Goal: Task Accomplishment & Management: Use online tool/utility

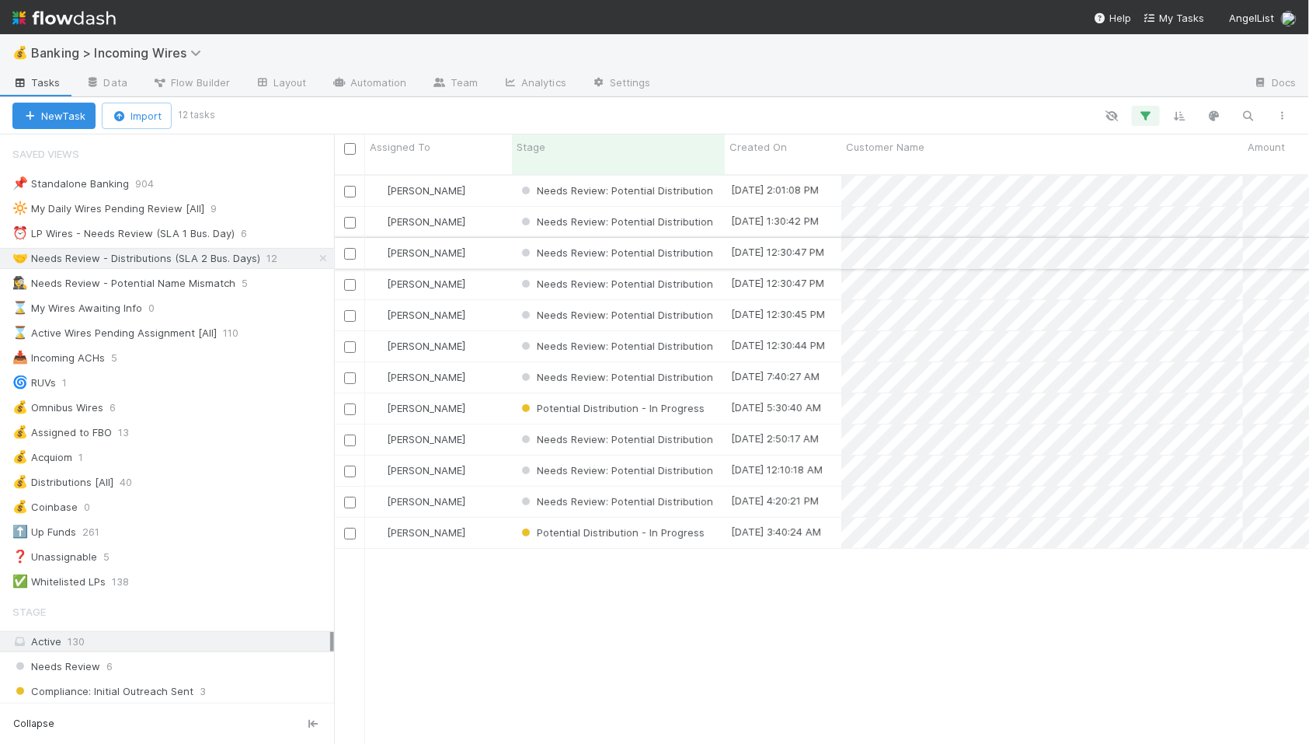
scroll to position [583, 975]
click at [169, 228] on div "⏰ LP Wires - Needs Review (SLA 1 Bus. Day)" at bounding box center [123, 233] width 222 height 19
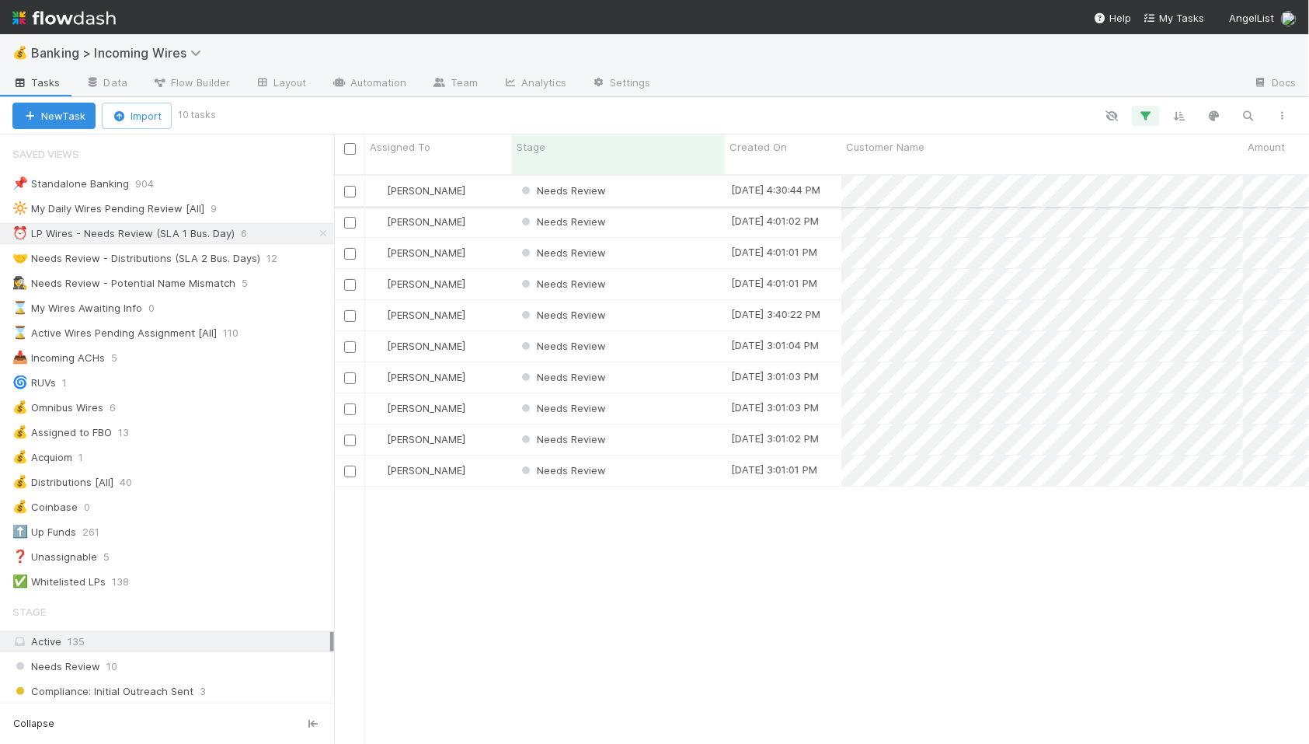
scroll to position [583, 975]
click at [661, 180] on div "Needs Review" at bounding box center [618, 191] width 213 height 30
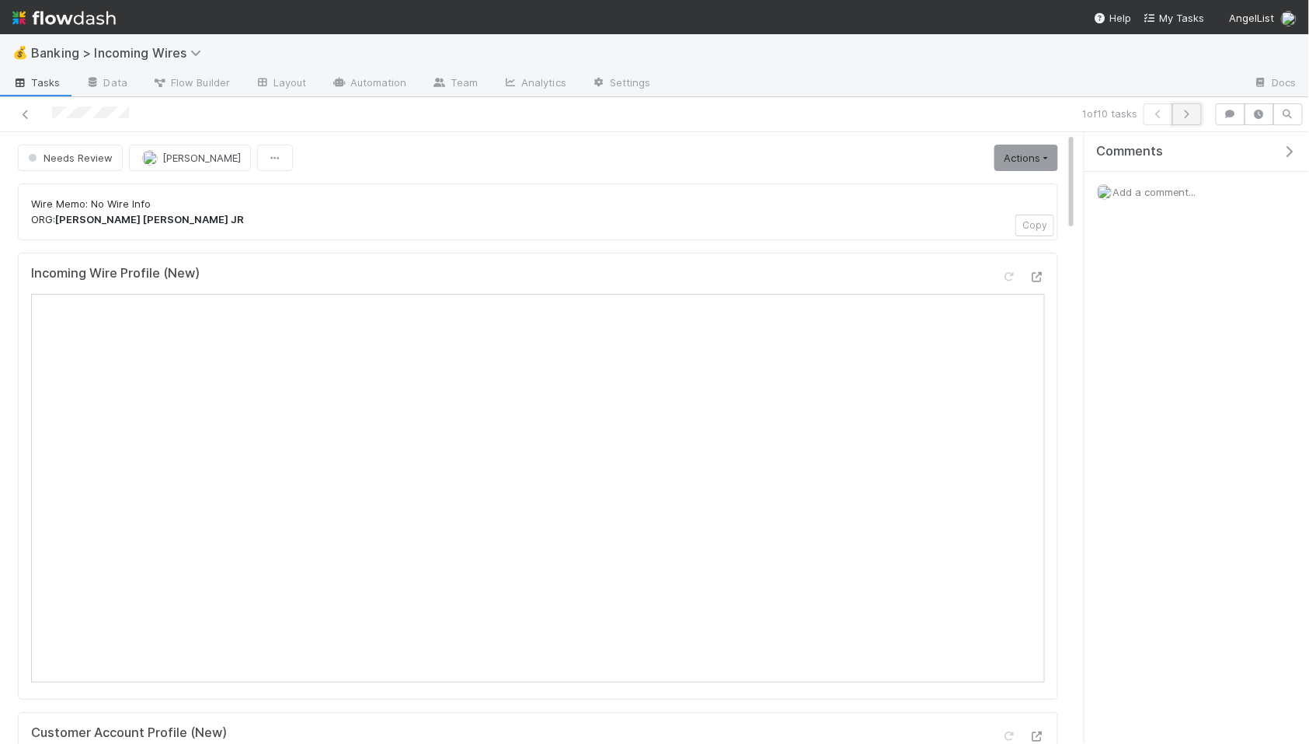
click at [1192, 113] on icon "button" at bounding box center [1188, 114] width 16 height 9
click at [1189, 113] on icon "button" at bounding box center [1188, 114] width 16 height 9
click at [1186, 115] on icon "button" at bounding box center [1188, 114] width 16 height 9
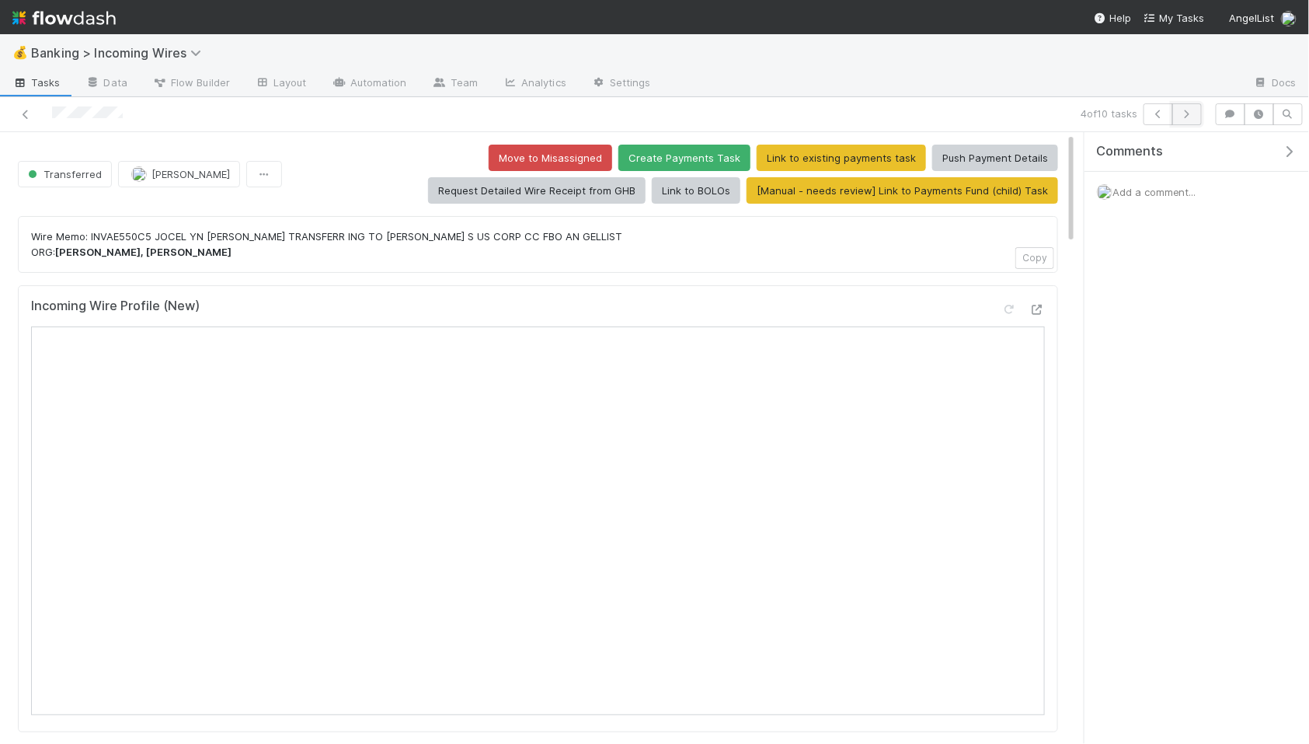
click at [1190, 103] on button "button" at bounding box center [1188, 114] width 30 height 22
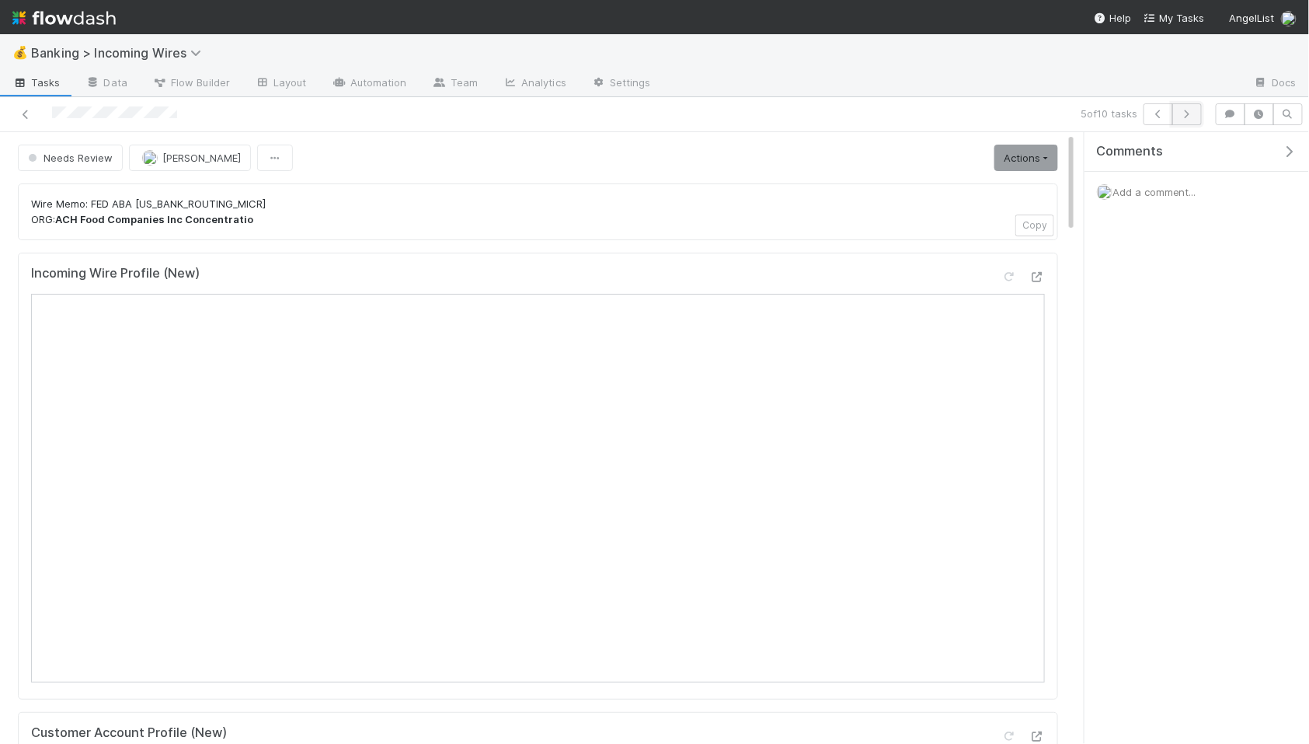
click at [1185, 111] on icon "button" at bounding box center [1188, 114] width 16 height 9
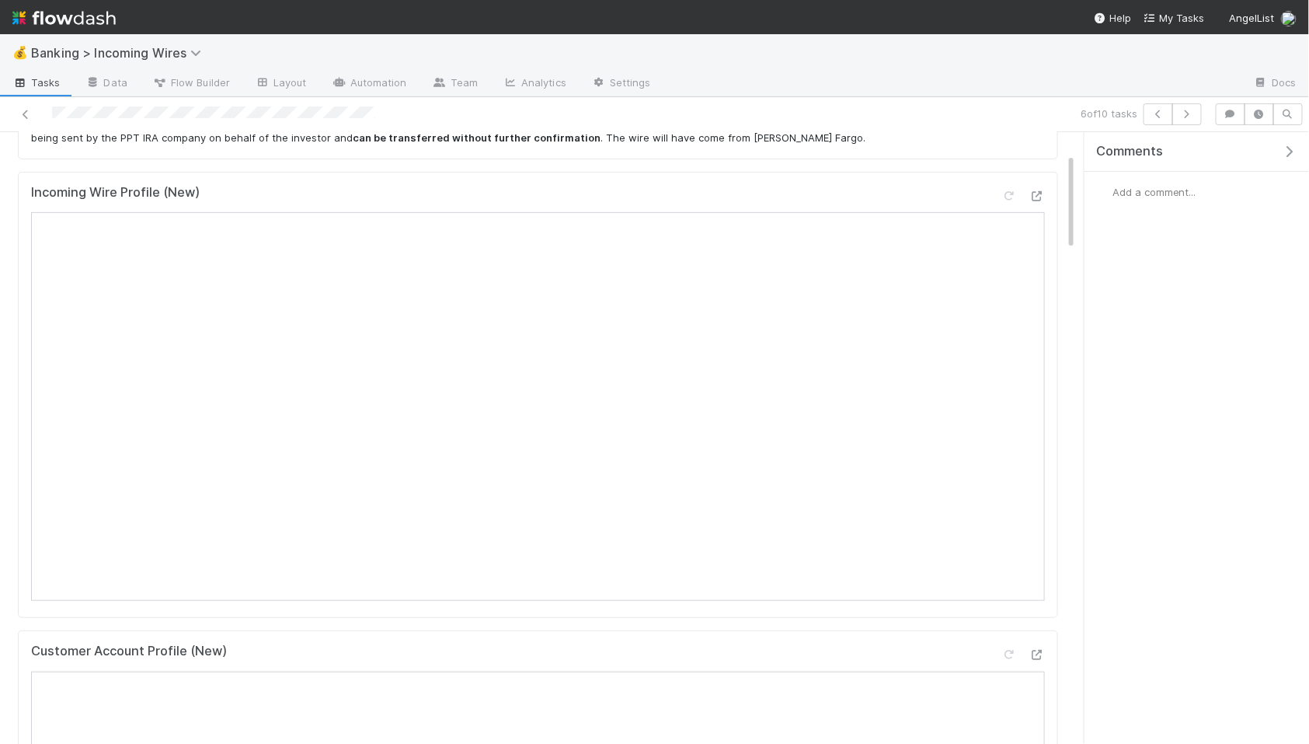
scroll to position [261, 0]
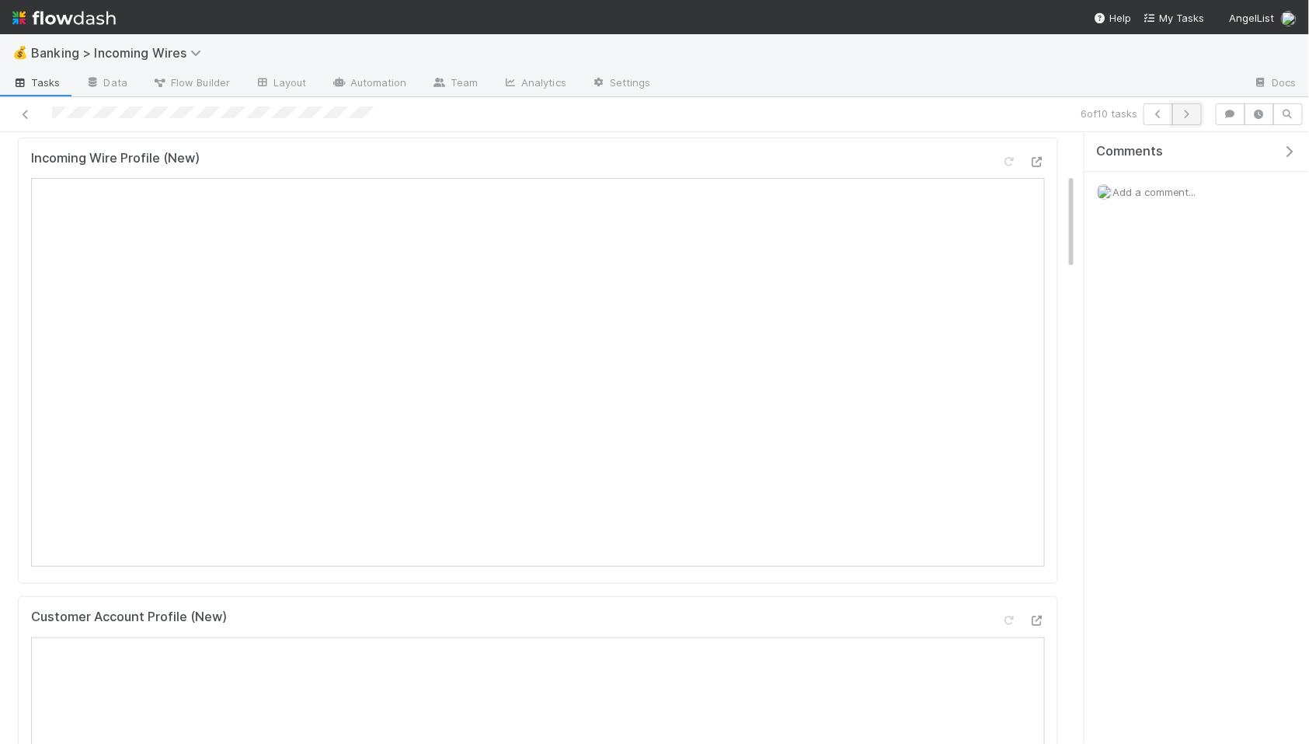
click at [1194, 115] on icon "button" at bounding box center [1188, 114] width 16 height 9
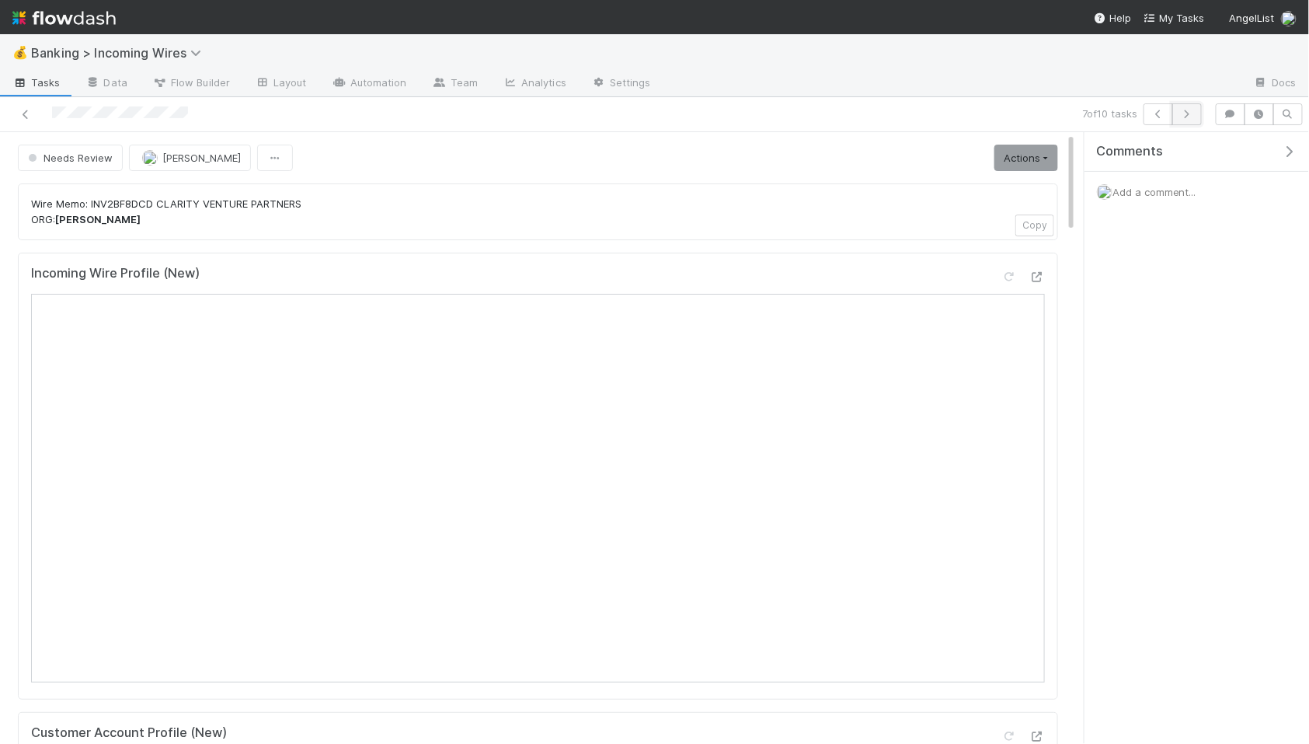
click at [1186, 113] on icon "button" at bounding box center [1188, 114] width 16 height 9
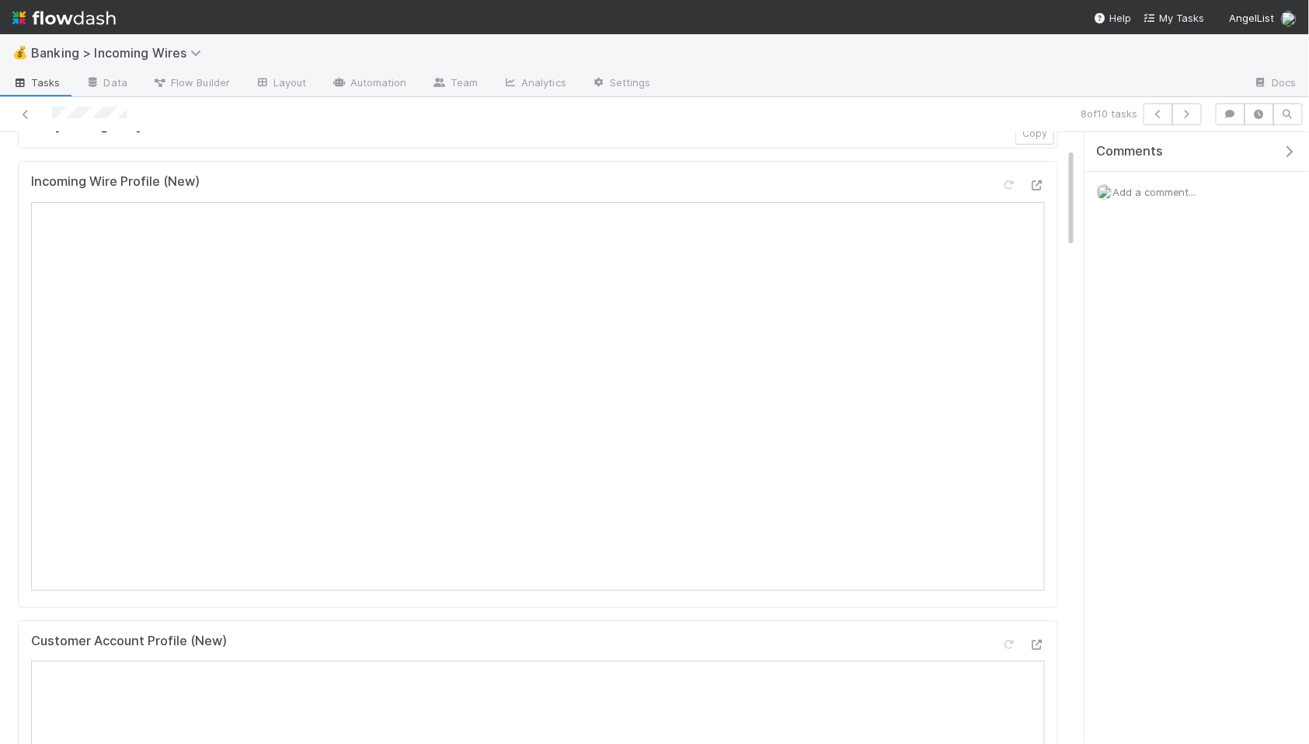
scroll to position [79, 0]
click at [1187, 114] on icon "button" at bounding box center [1188, 114] width 16 height 9
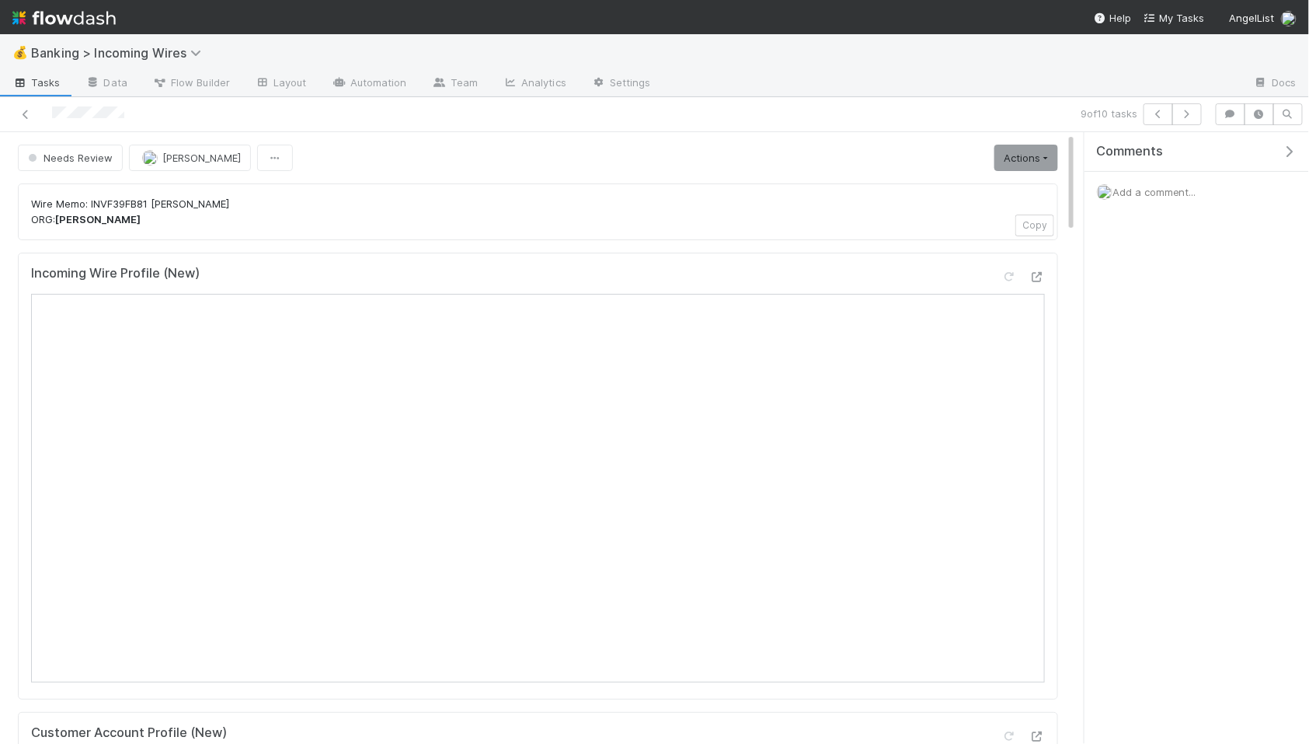
scroll to position [44, 0]
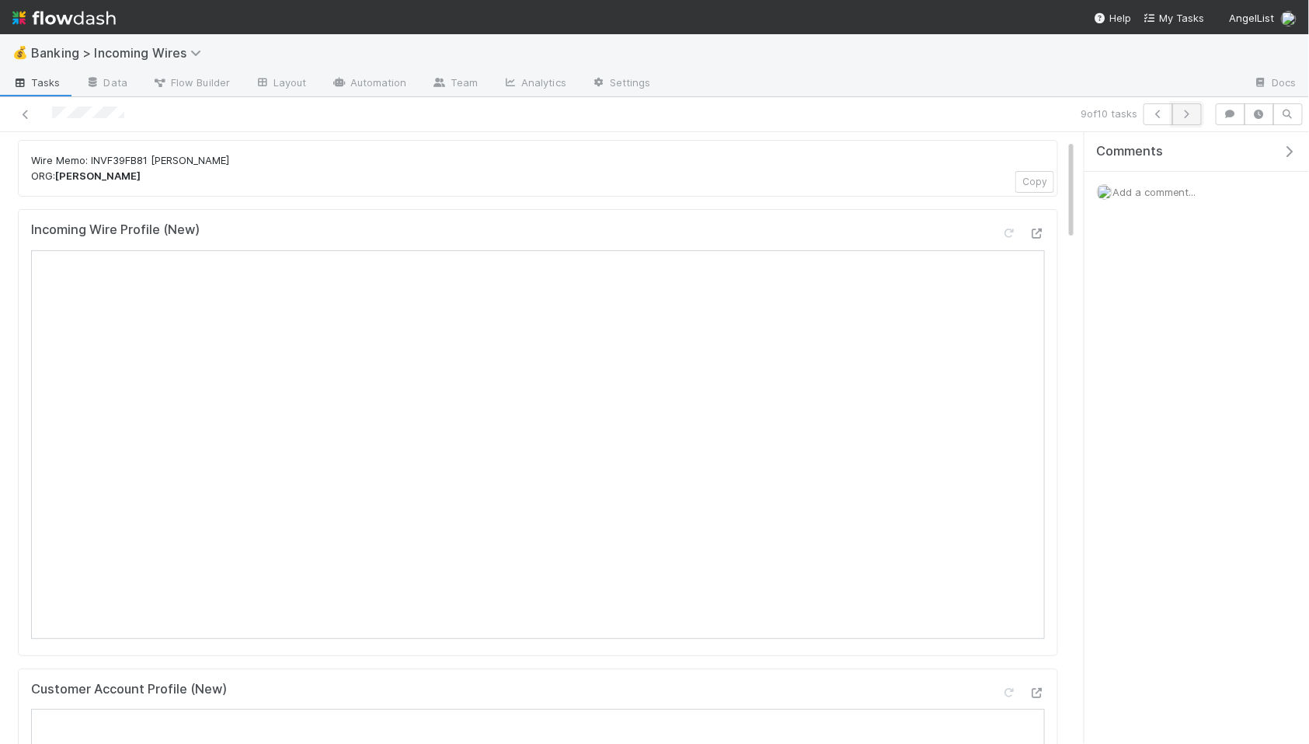
click at [1187, 113] on icon "button" at bounding box center [1188, 114] width 16 height 9
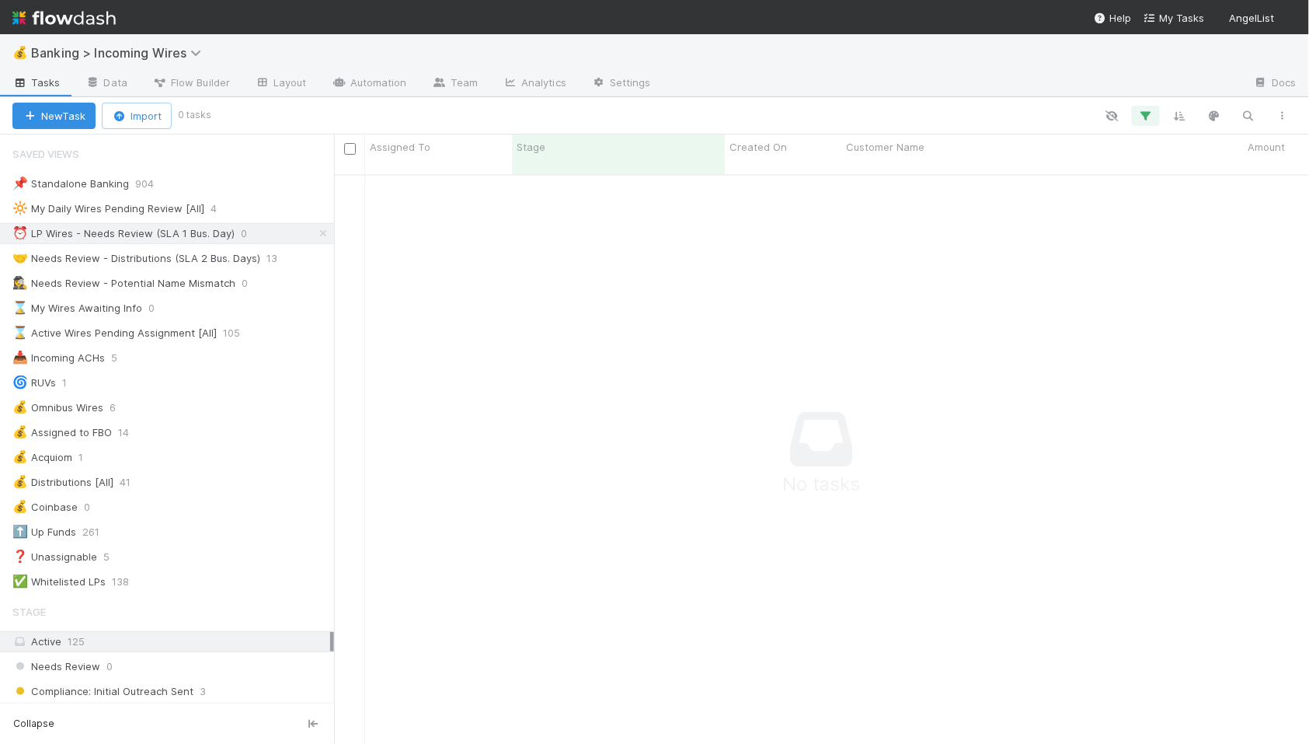
scroll to position [1, 1]
click at [136, 259] on div "🤝 Needs Review - Distributions (SLA 2 Bus. Days)" at bounding box center [136, 258] width 248 height 19
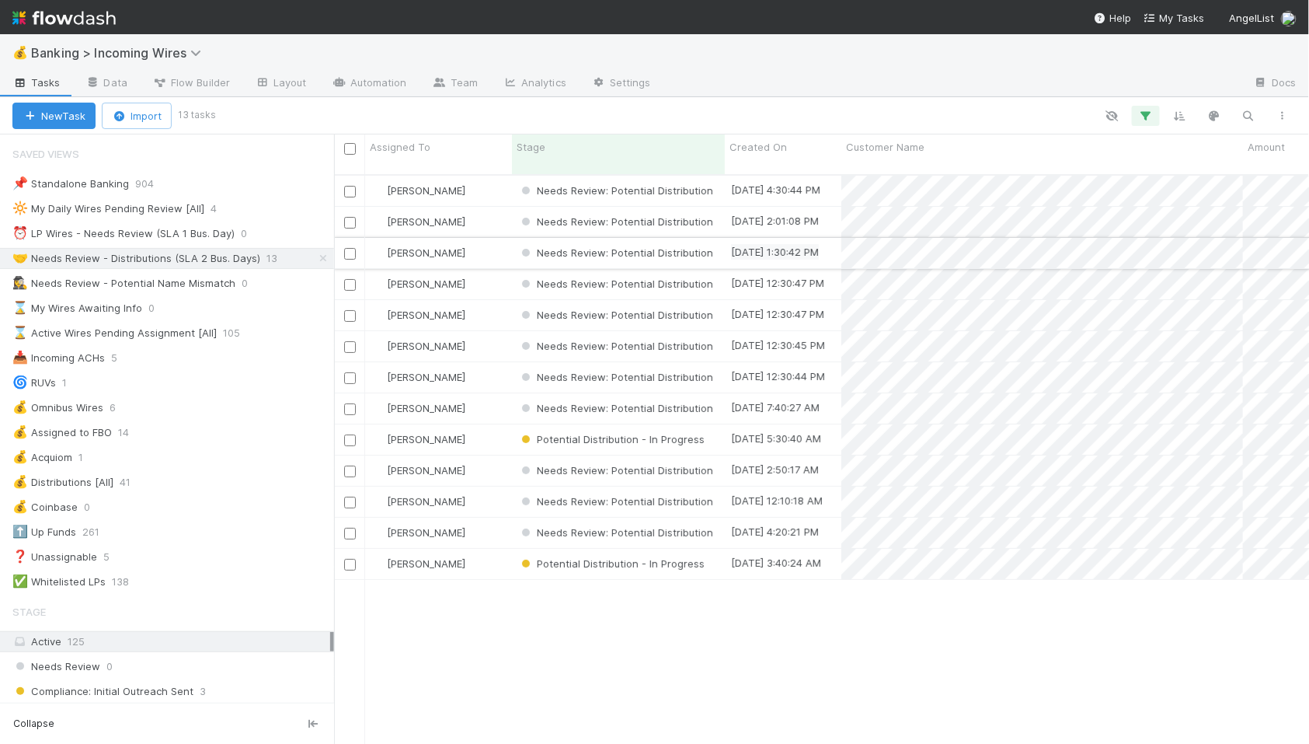
scroll to position [583, 975]
click at [350, 150] on input "checkbox" at bounding box center [350, 149] width 12 height 12
checkbox input "true"
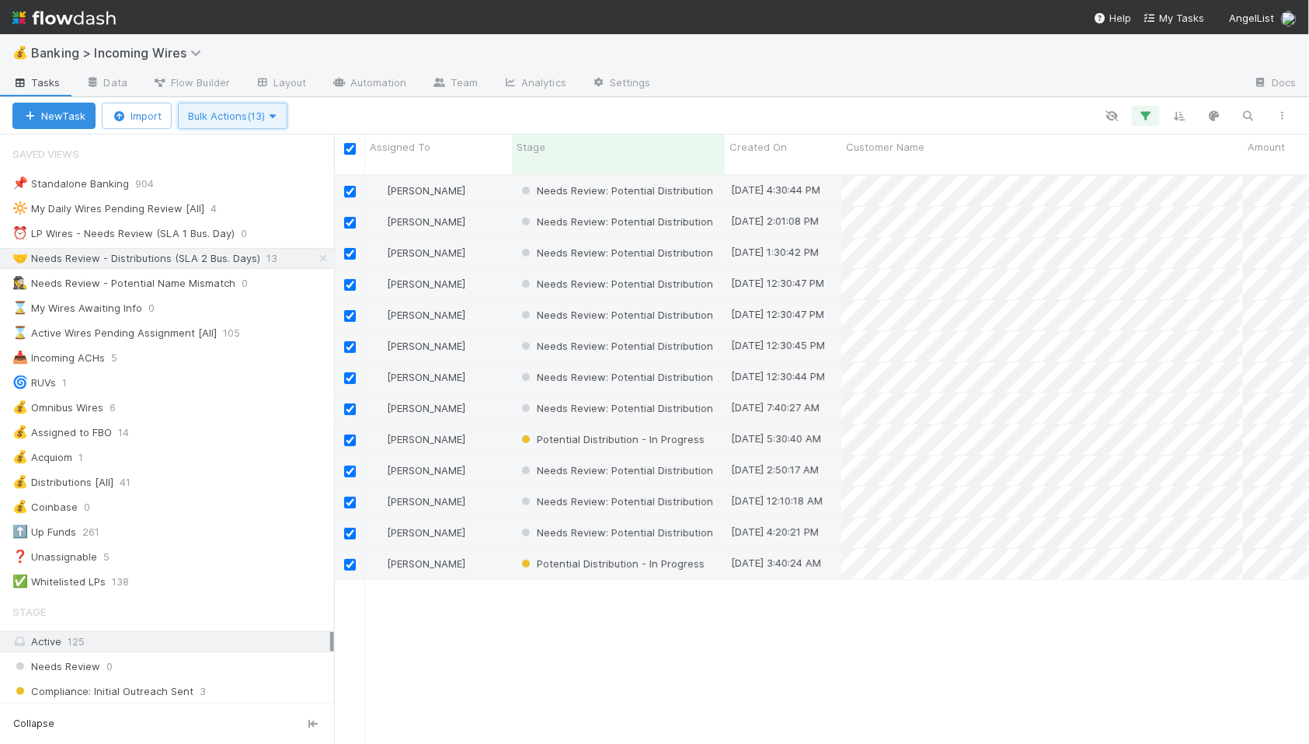
click at [254, 114] on span "Bulk Actions (13)" at bounding box center [232, 116] width 89 height 12
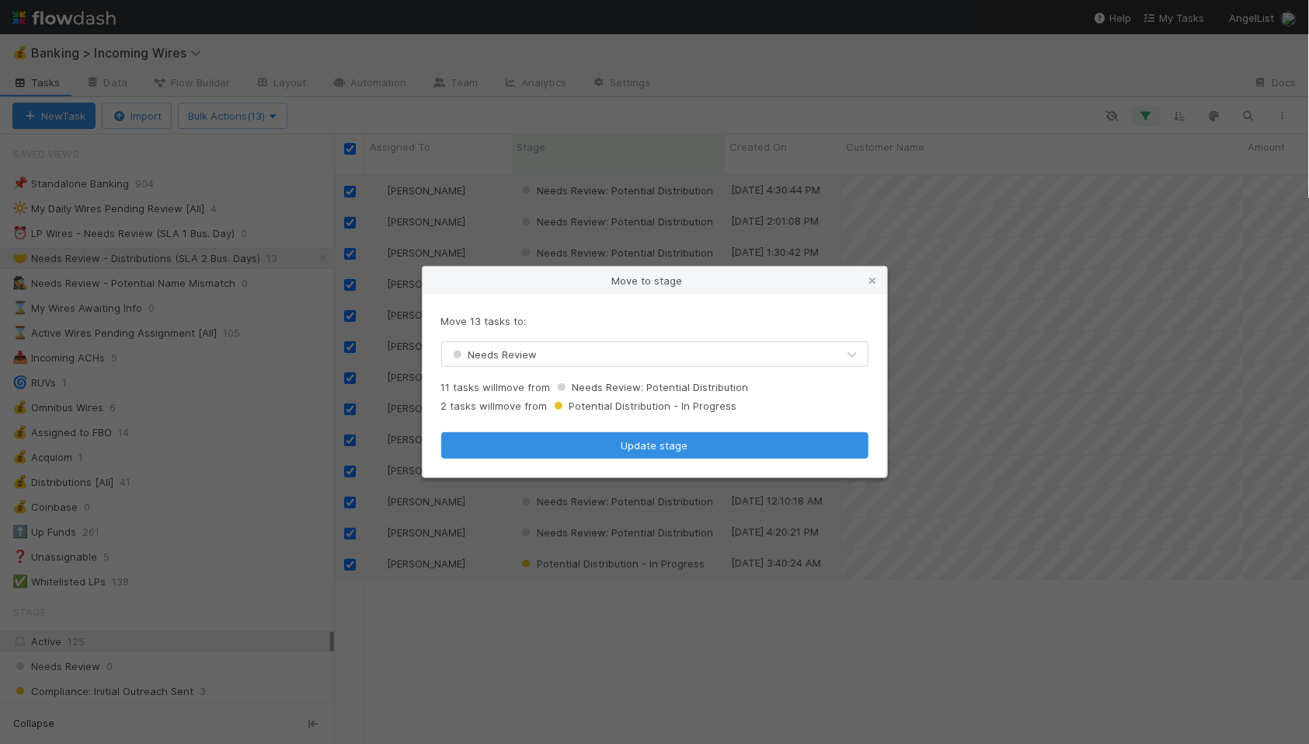
click at [631, 364] on div "Needs Review" at bounding box center [639, 354] width 395 height 25
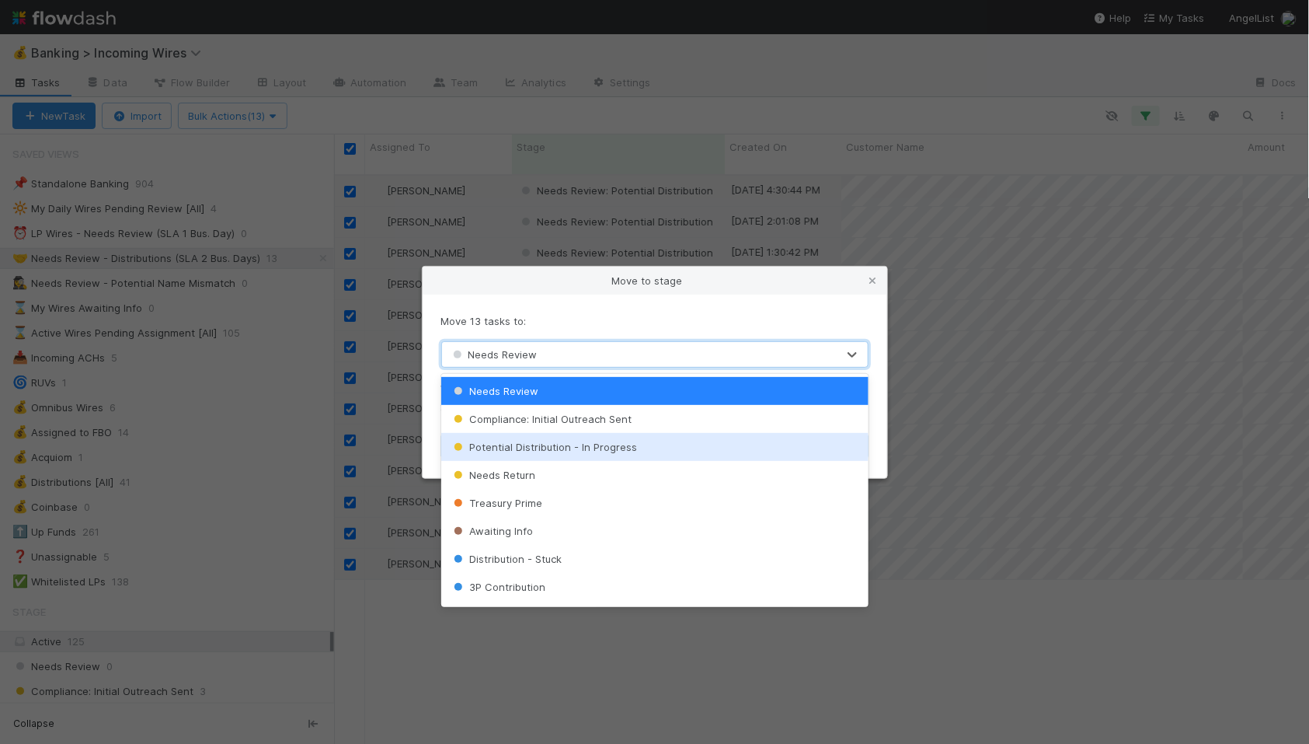
click at [566, 445] on span "Potential Distribution - In Progress" at bounding box center [544, 447] width 186 height 12
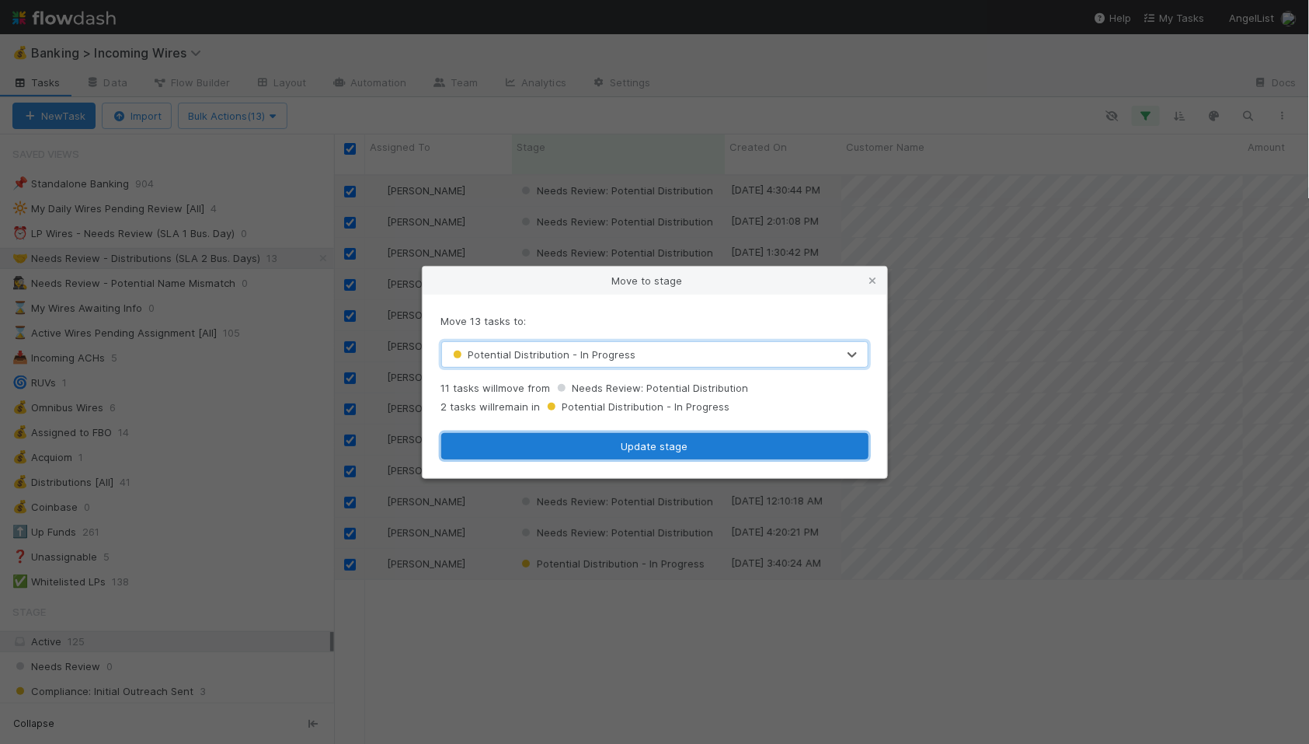
drag, startPoint x: 602, startPoint y: 444, endPoint x: 560, endPoint y: 444, distance: 42.0
click at [602, 444] on button "Update stage" at bounding box center [654, 446] width 427 height 26
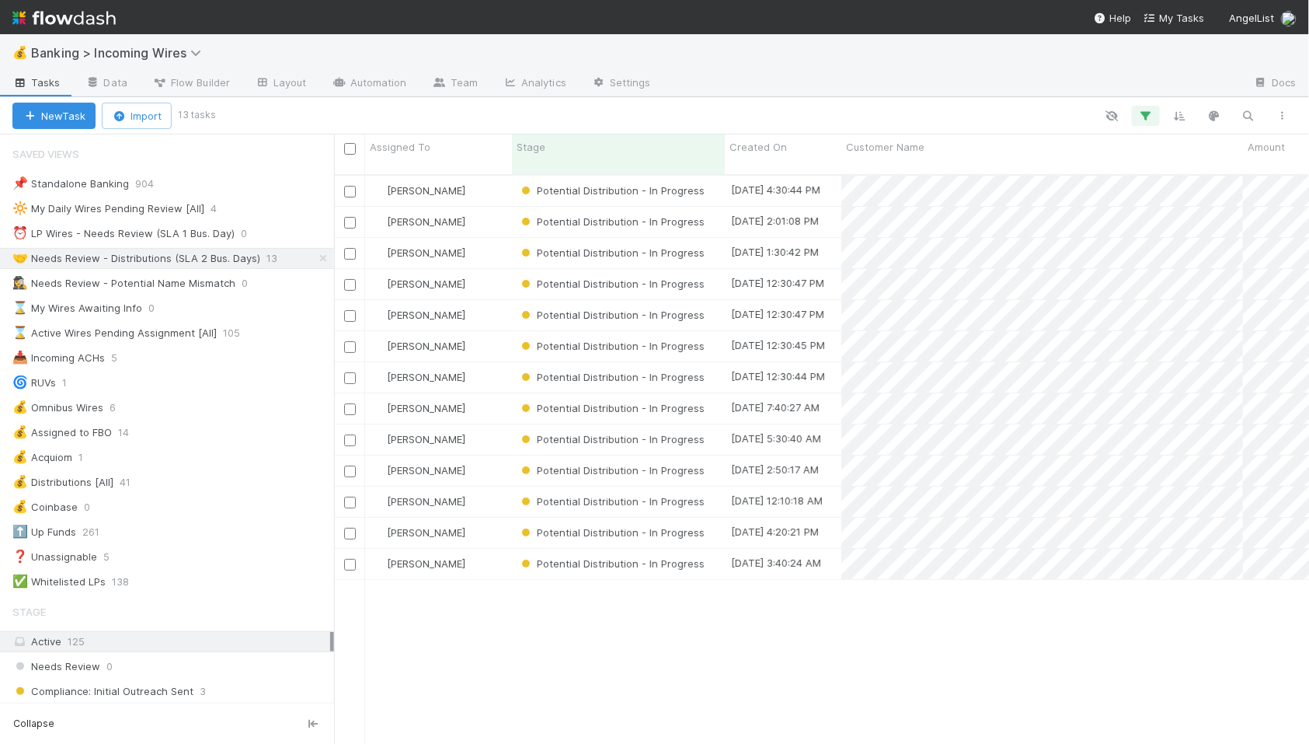
click at [349, 150] on input "checkbox" at bounding box center [350, 149] width 12 height 12
checkbox input "true"
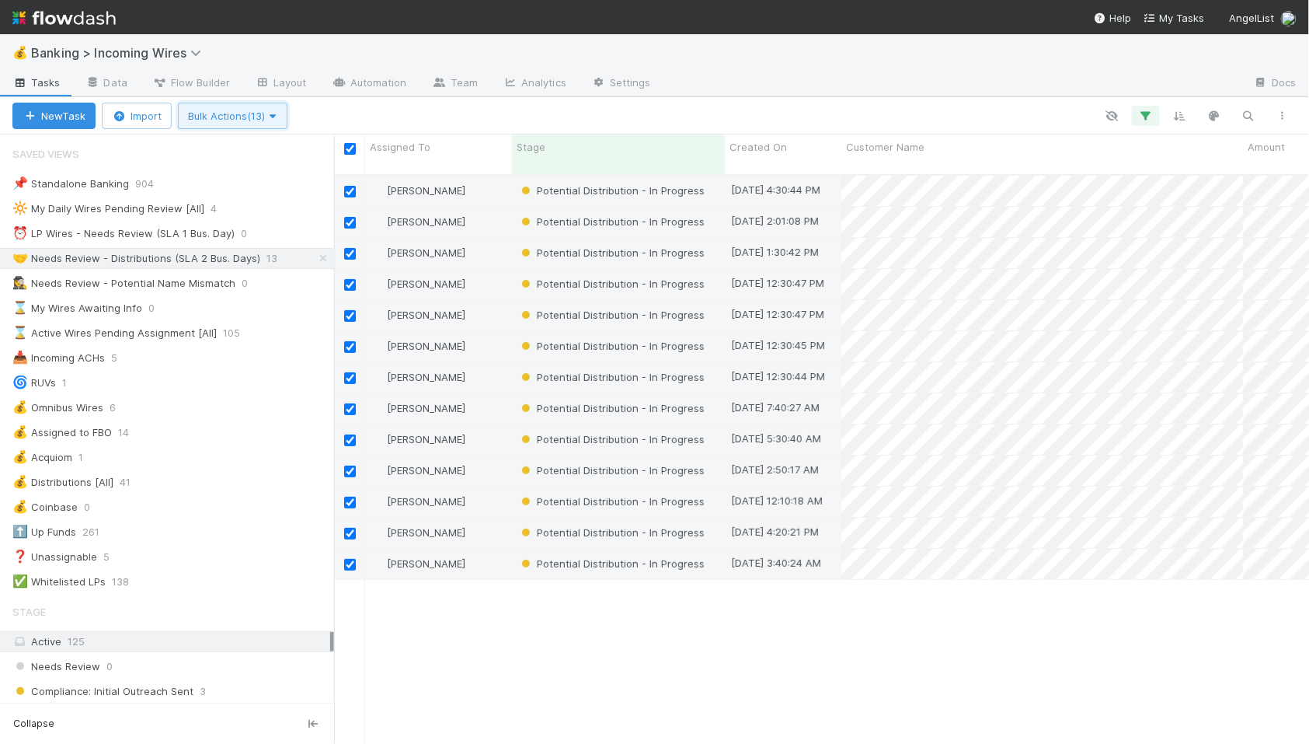
click at [281, 119] on icon "button" at bounding box center [273, 116] width 16 height 10
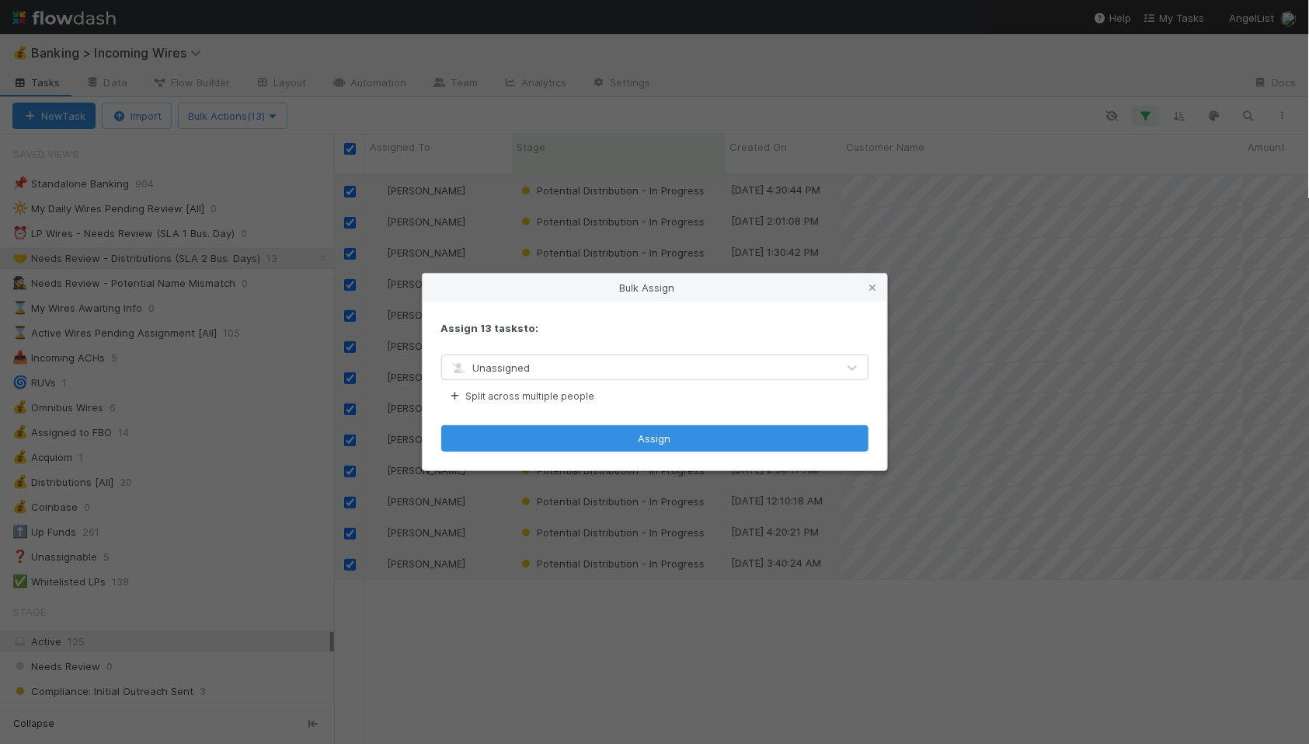
drag, startPoint x: 260, startPoint y: 152, endPoint x: 269, endPoint y: 162, distance: 13.7
click at [525, 364] on span "Unassigned" at bounding box center [490, 367] width 81 height 12
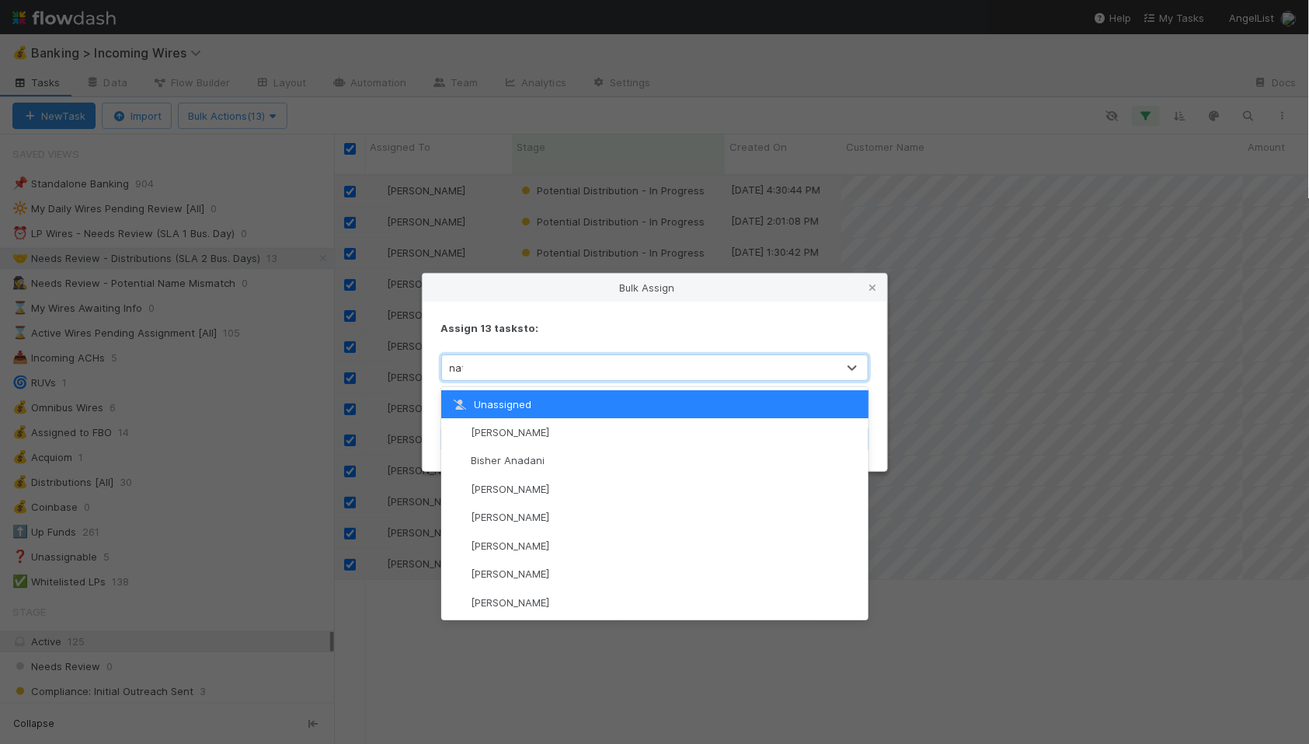
type input "nate"
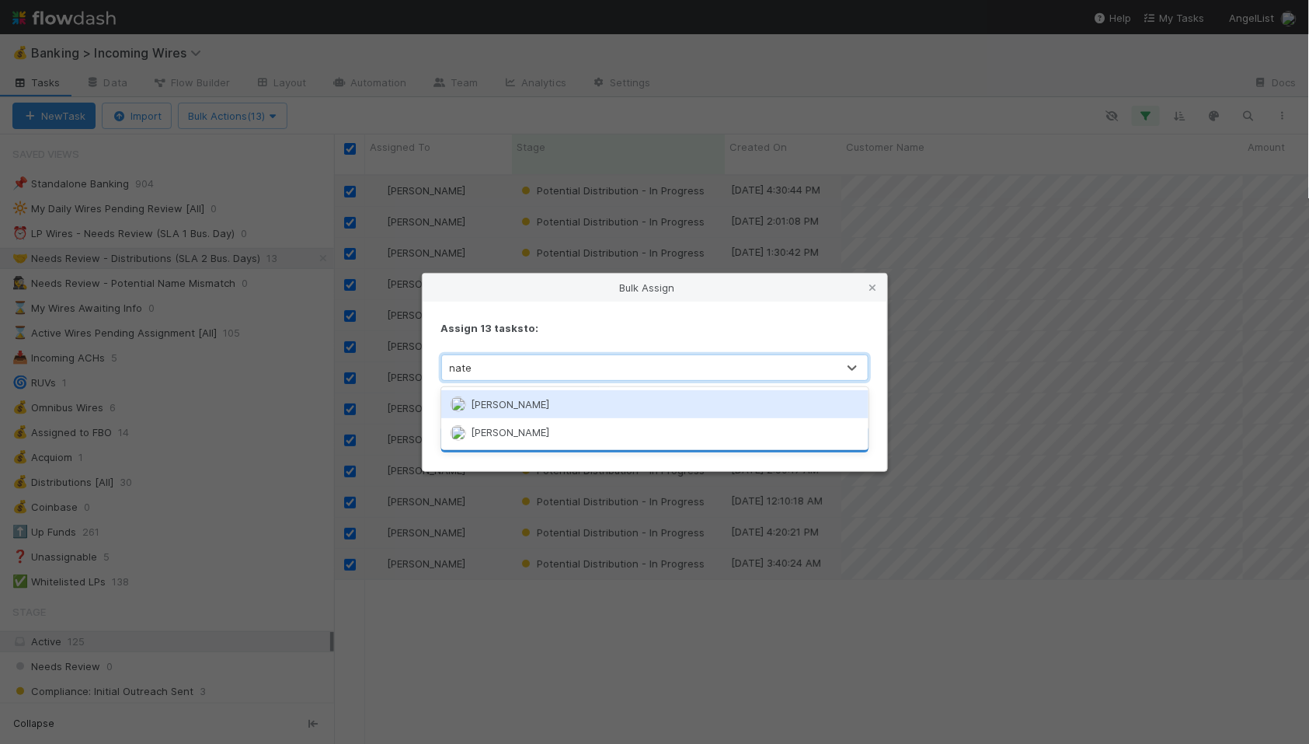
drag, startPoint x: 550, startPoint y: 392, endPoint x: 565, endPoint y: 398, distance: 16.0
click at [550, 392] on div "Nate Eisenstein" at bounding box center [654, 404] width 427 height 28
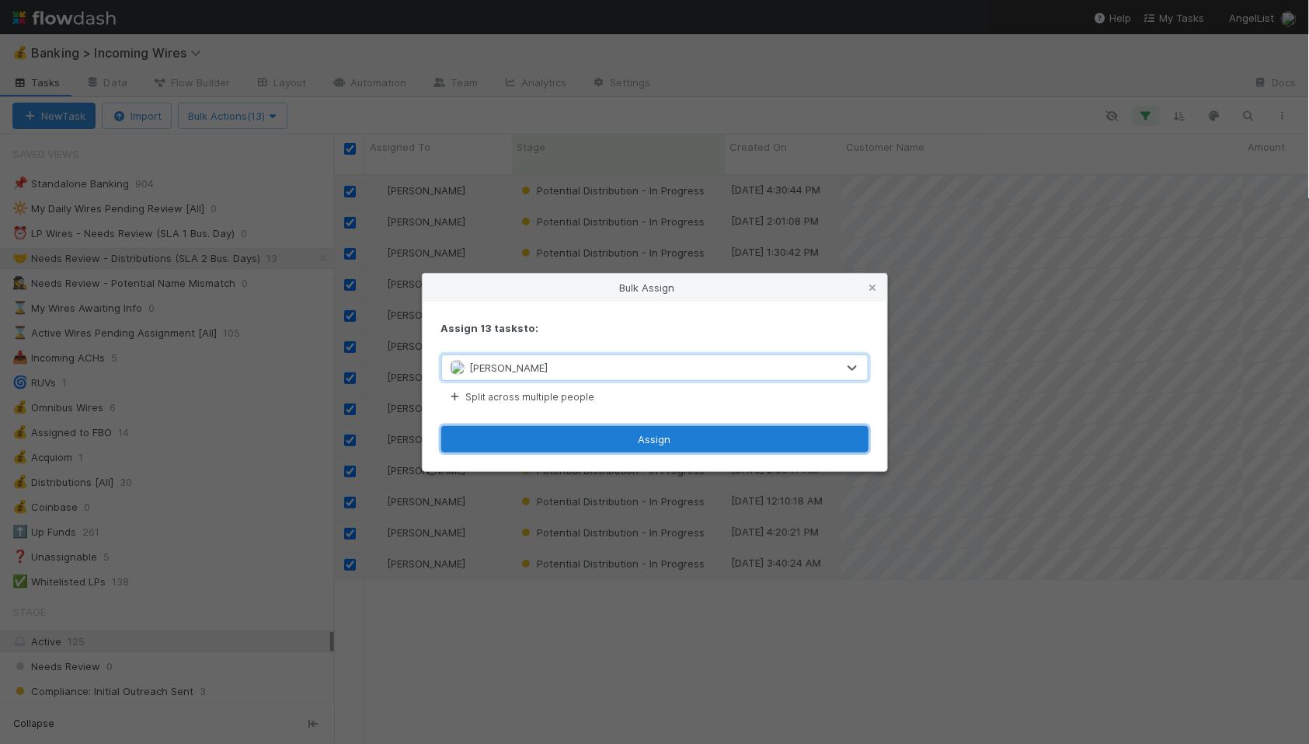
click at [650, 429] on button "Assign" at bounding box center [654, 439] width 427 height 26
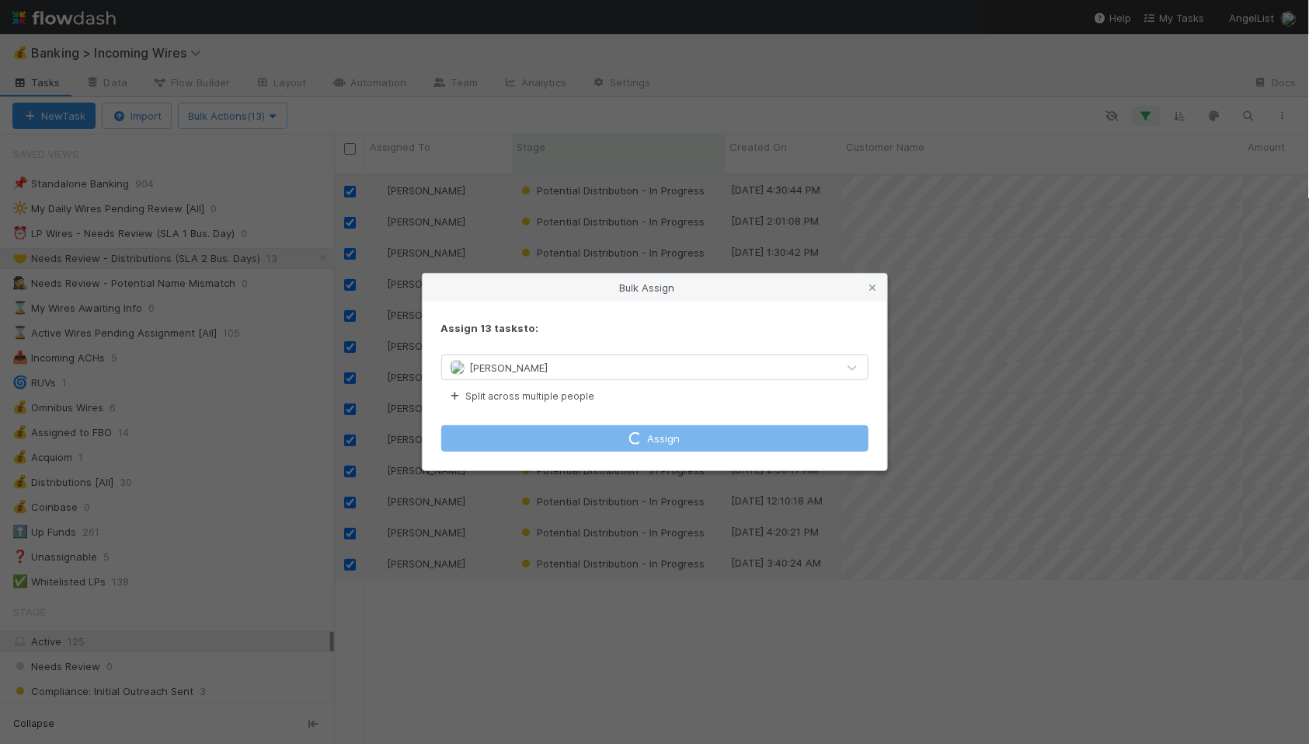
checkbox input "false"
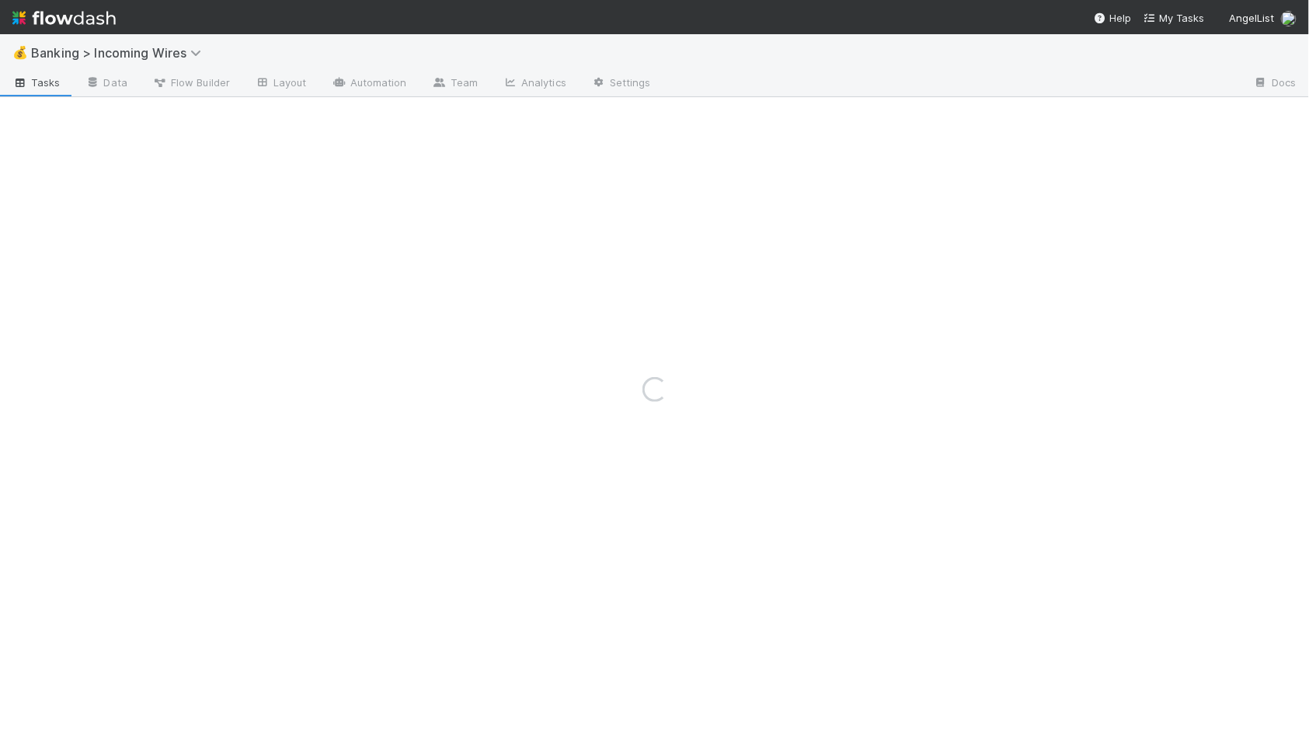
click at [1075, 176] on div "Loading..." at bounding box center [654, 388] width 1309 height 709
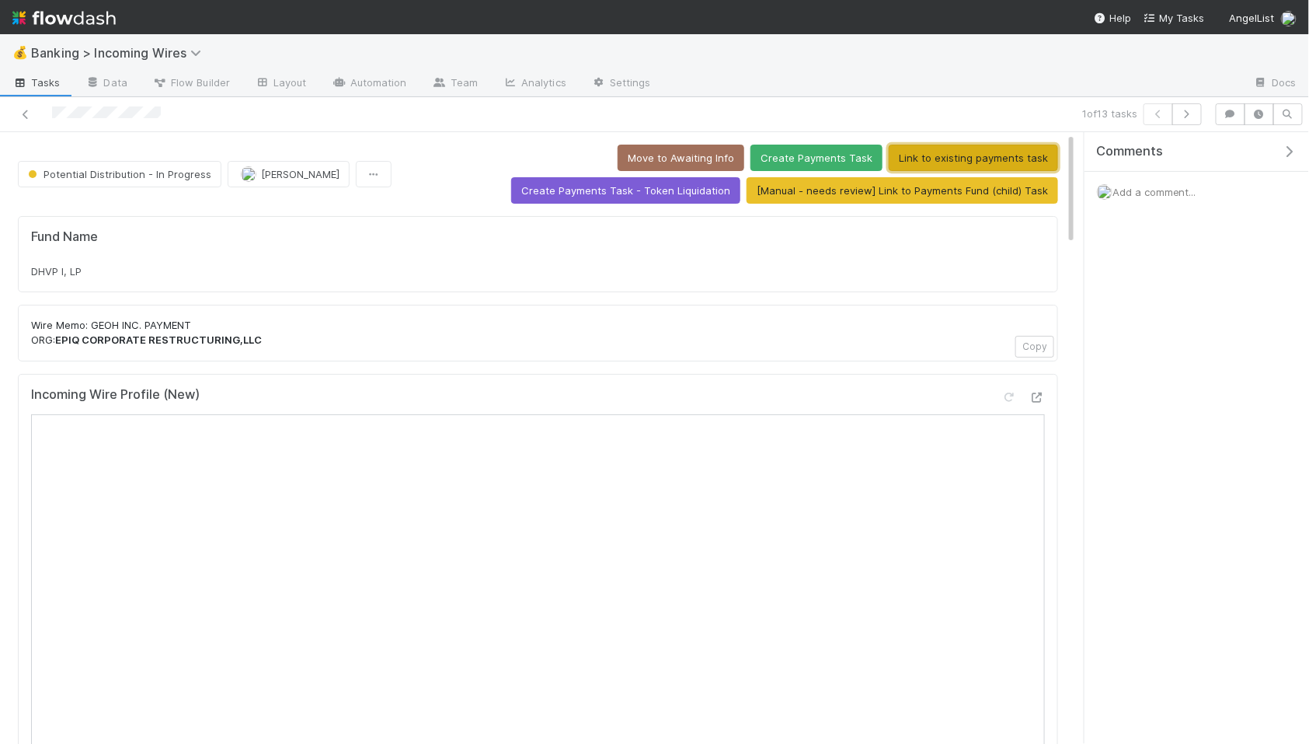
click at [889, 152] on button "Link to existing payments task" at bounding box center [973, 158] width 169 height 26
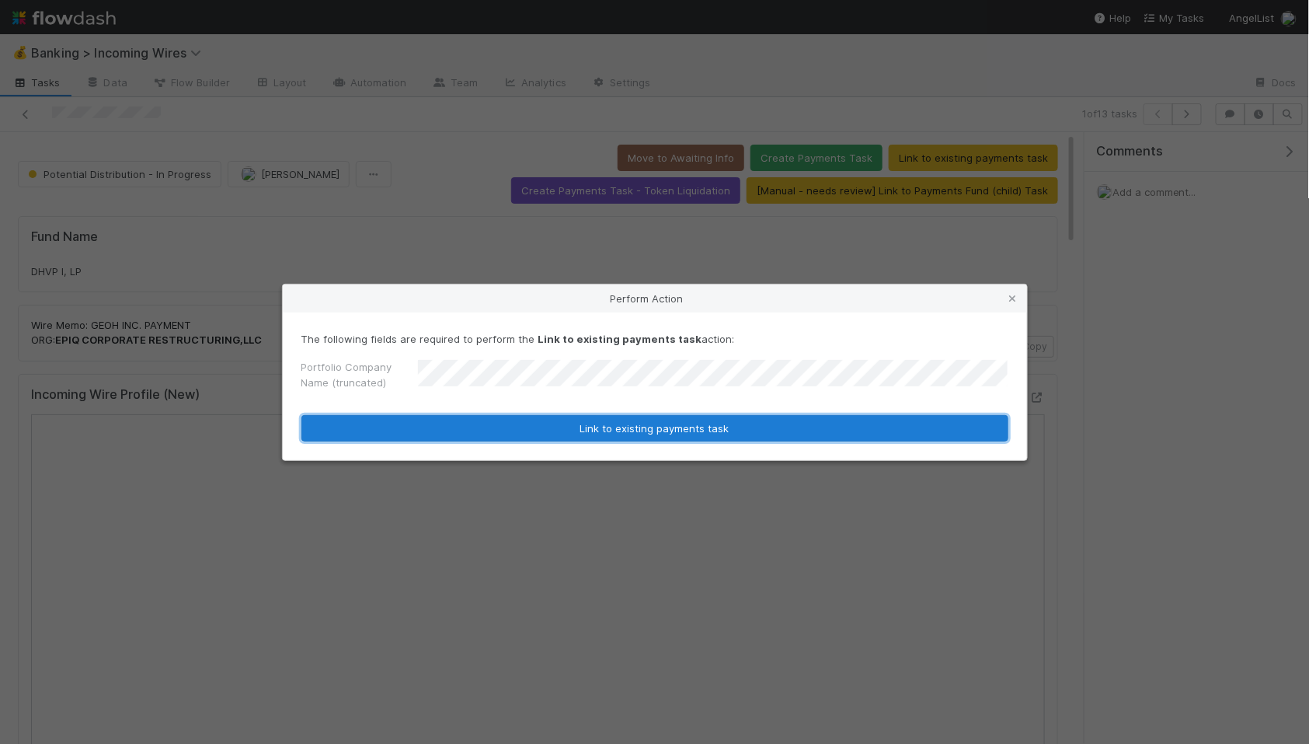
click at [734, 425] on button "Link to existing payments task" at bounding box center [655, 428] width 707 height 26
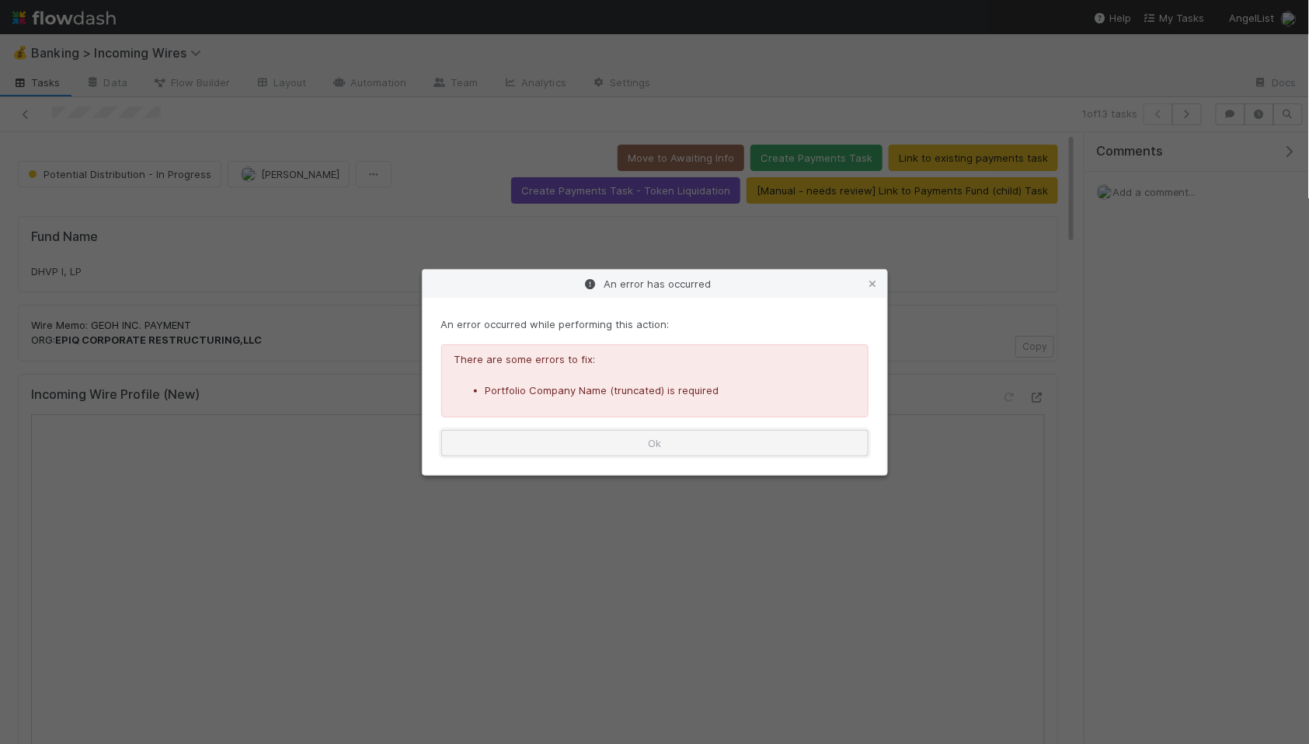
click at [821, 434] on button "Ok" at bounding box center [654, 443] width 427 height 26
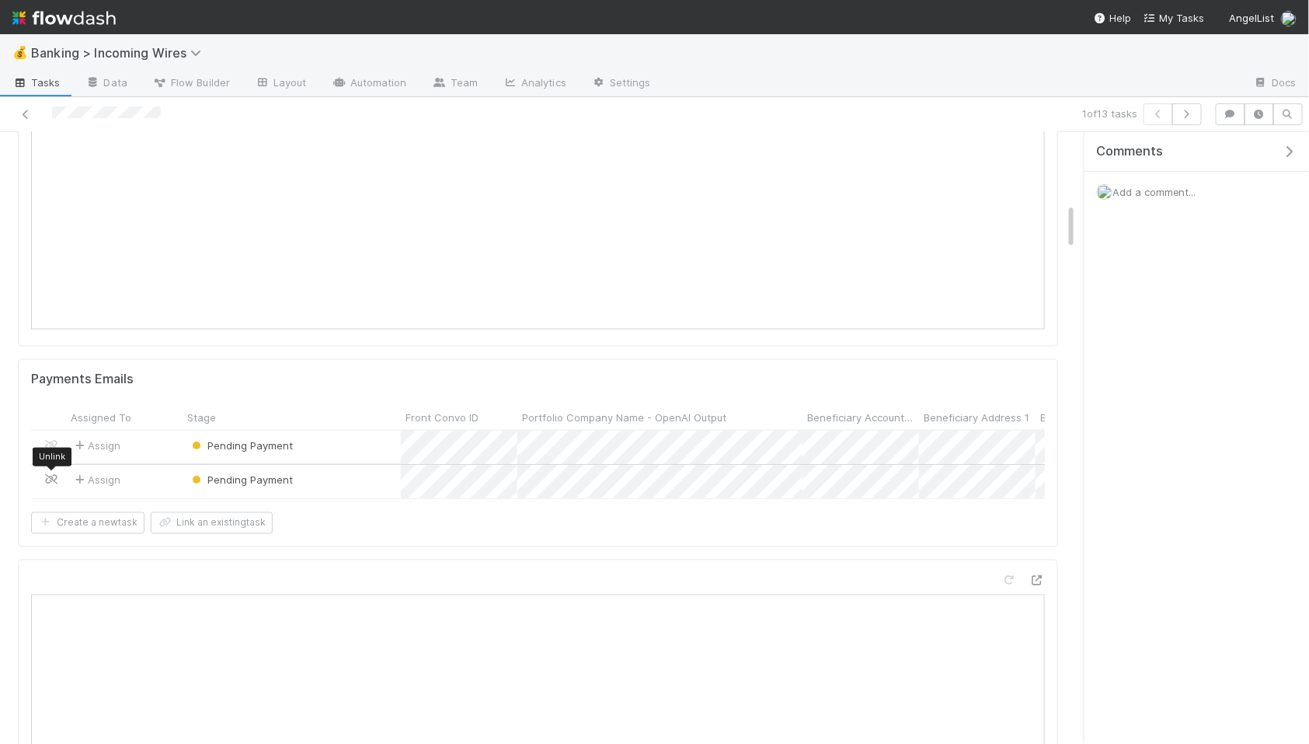
click at [51, 482] on icon at bounding box center [52, 480] width 16 height 10
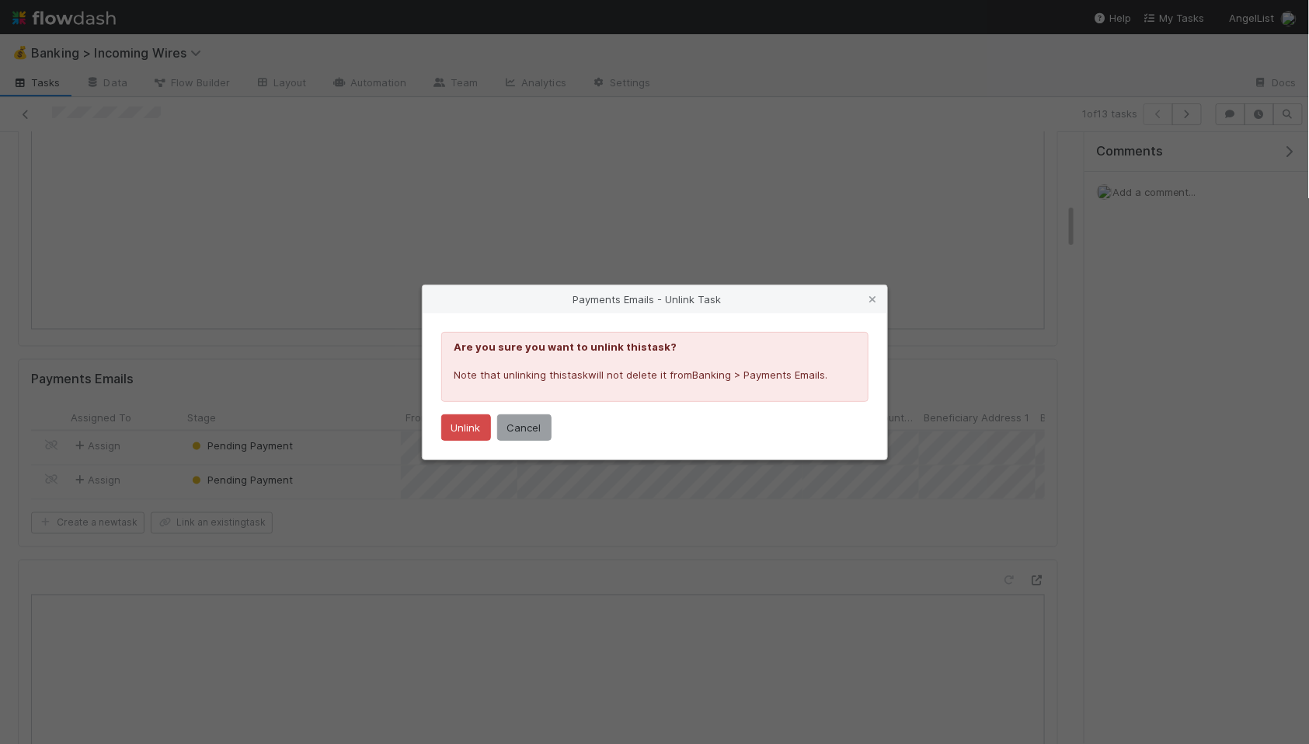
drag, startPoint x: 385, startPoint y: 543, endPoint x: 389, endPoint y: 535, distance: 9.1
click at [387, 541] on div "Payments Emails - Unlink Task Are you sure you want to unlink this task ? Note …" at bounding box center [654, 372] width 1309 height 744
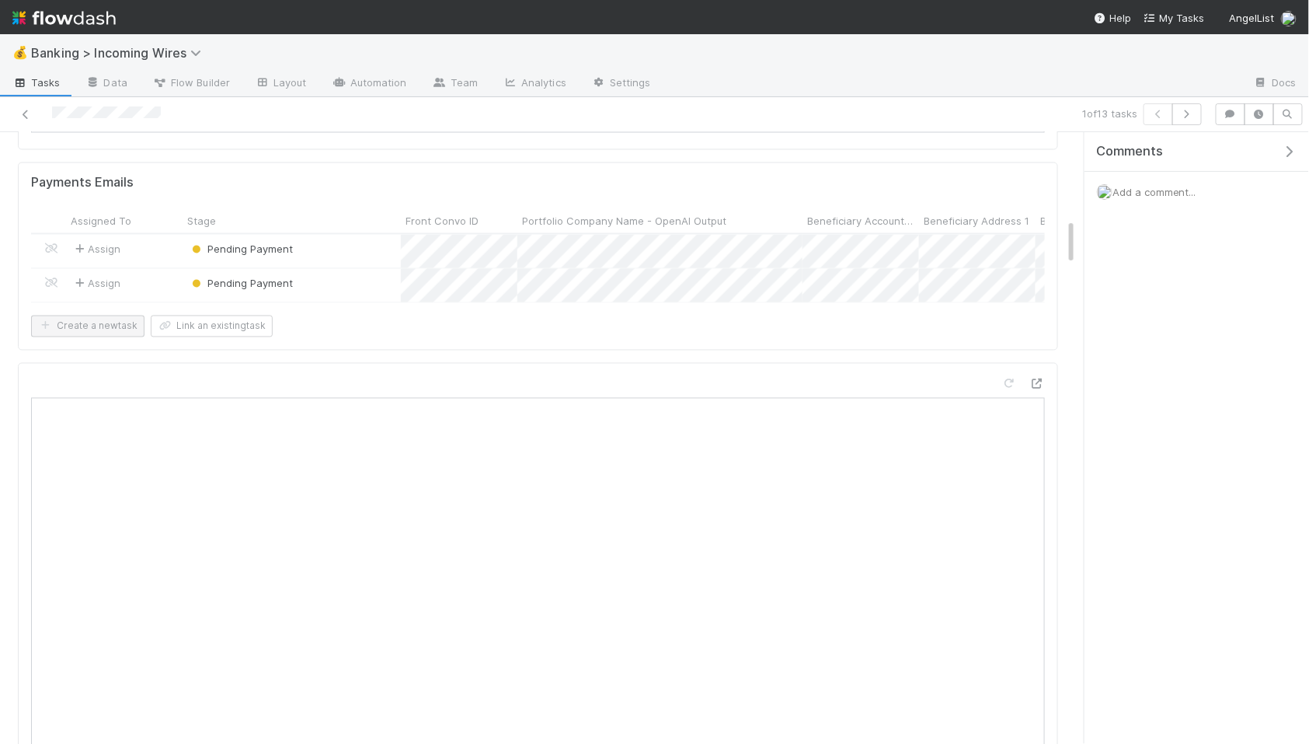
scroll to position [1127, 0]
click at [47, 284] on icon at bounding box center [52, 286] width 16 height 10
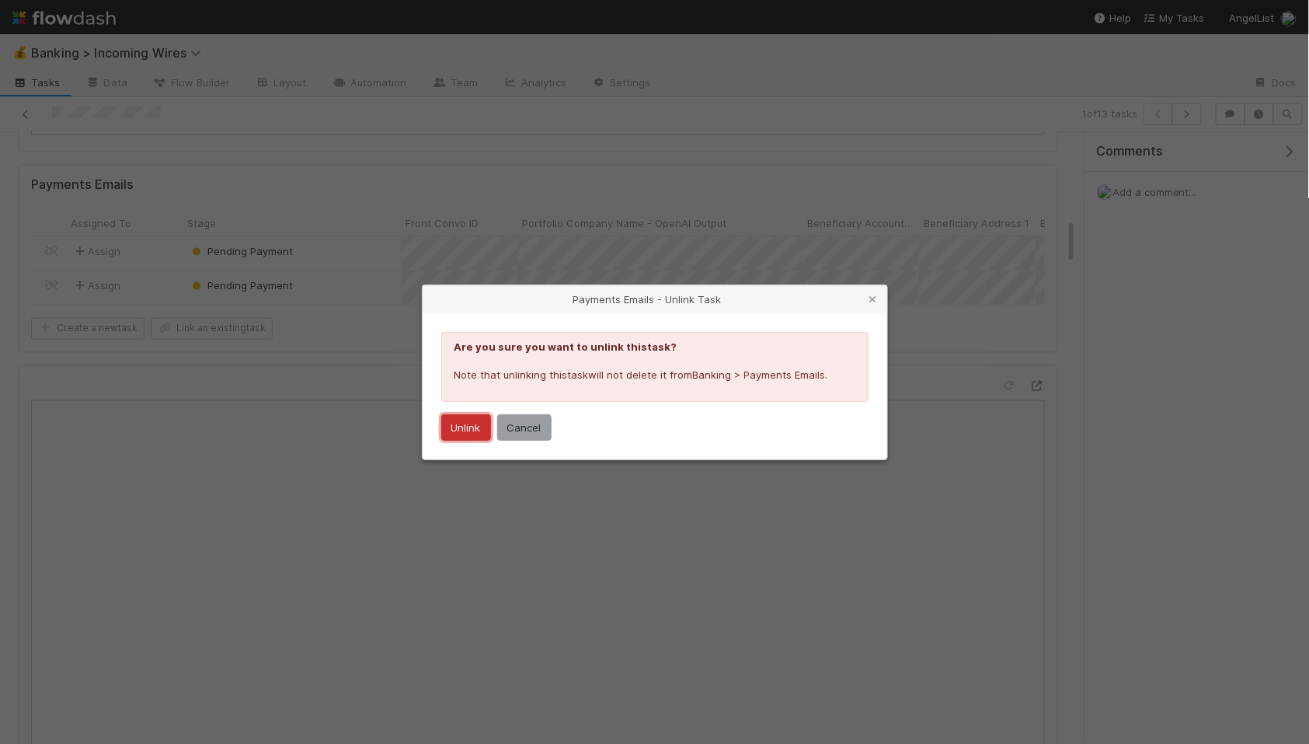
click at [464, 427] on button "Unlink" at bounding box center [466, 427] width 50 height 26
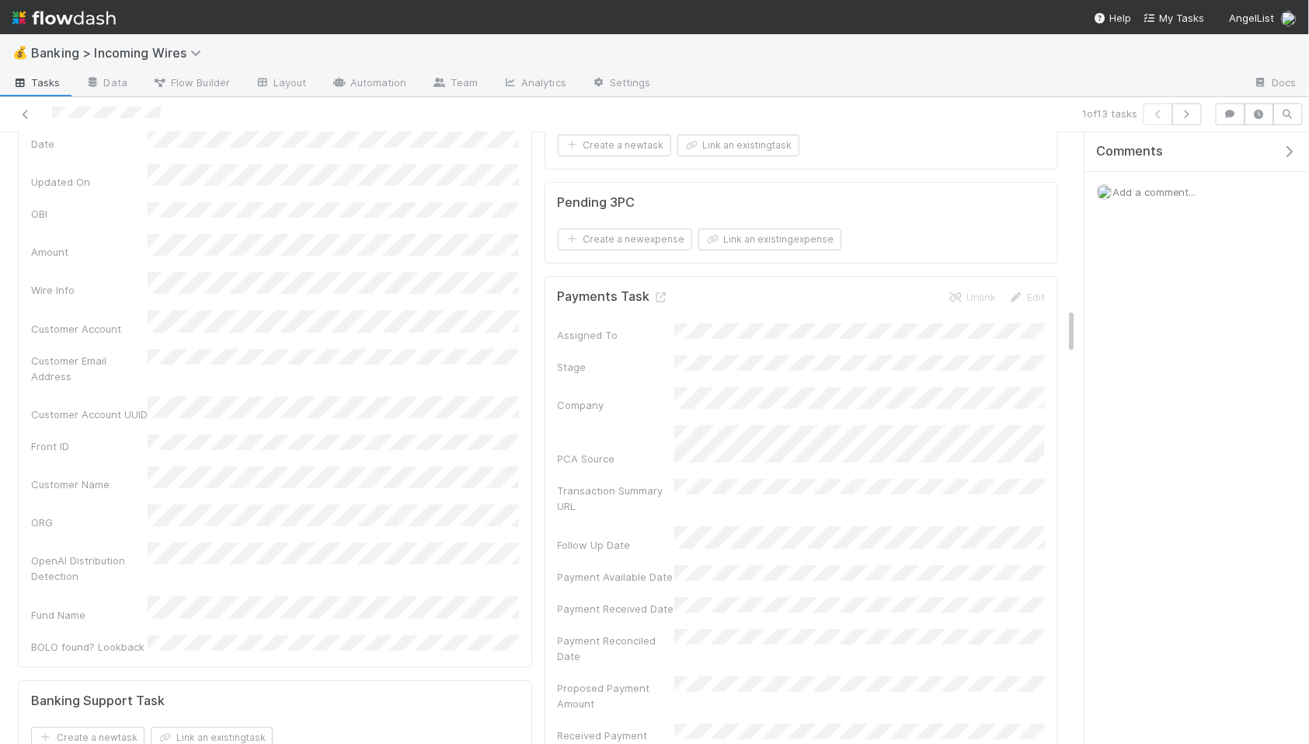
scroll to position [2316, 0]
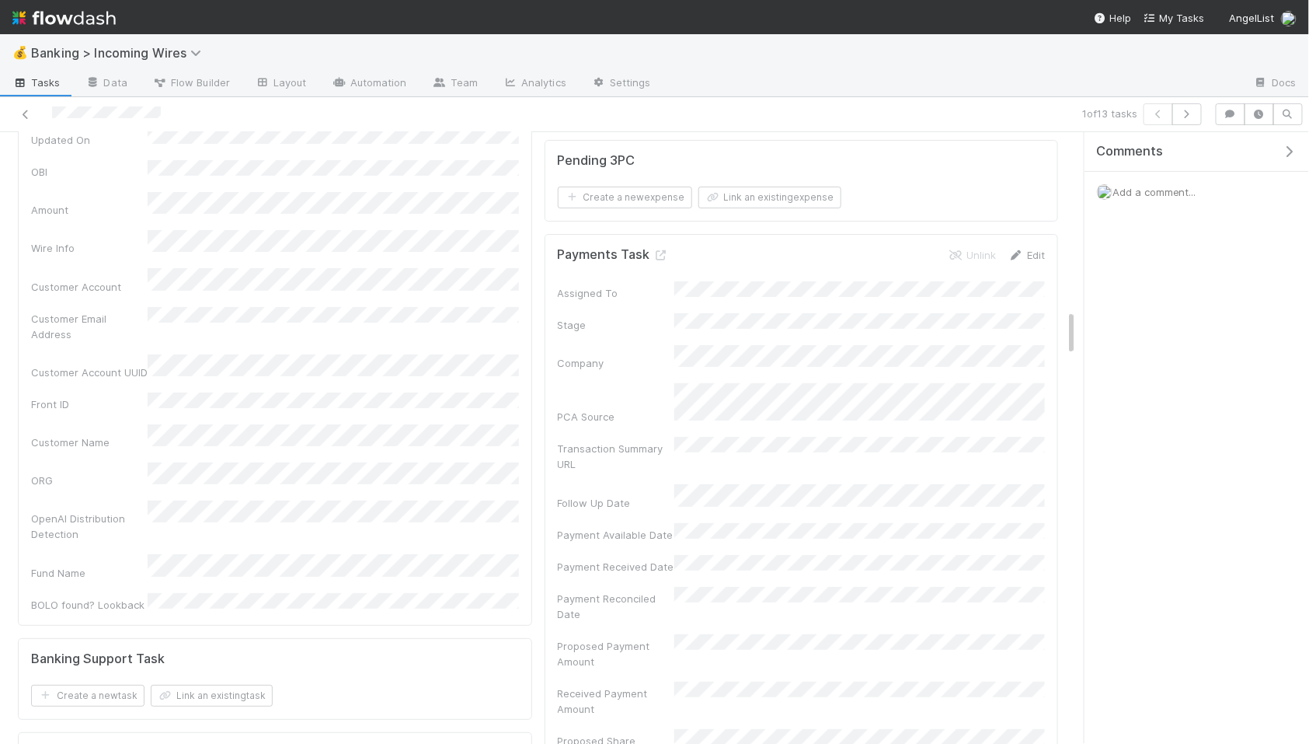
click at [1022, 256] on icon at bounding box center [1017, 255] width 16 height 10
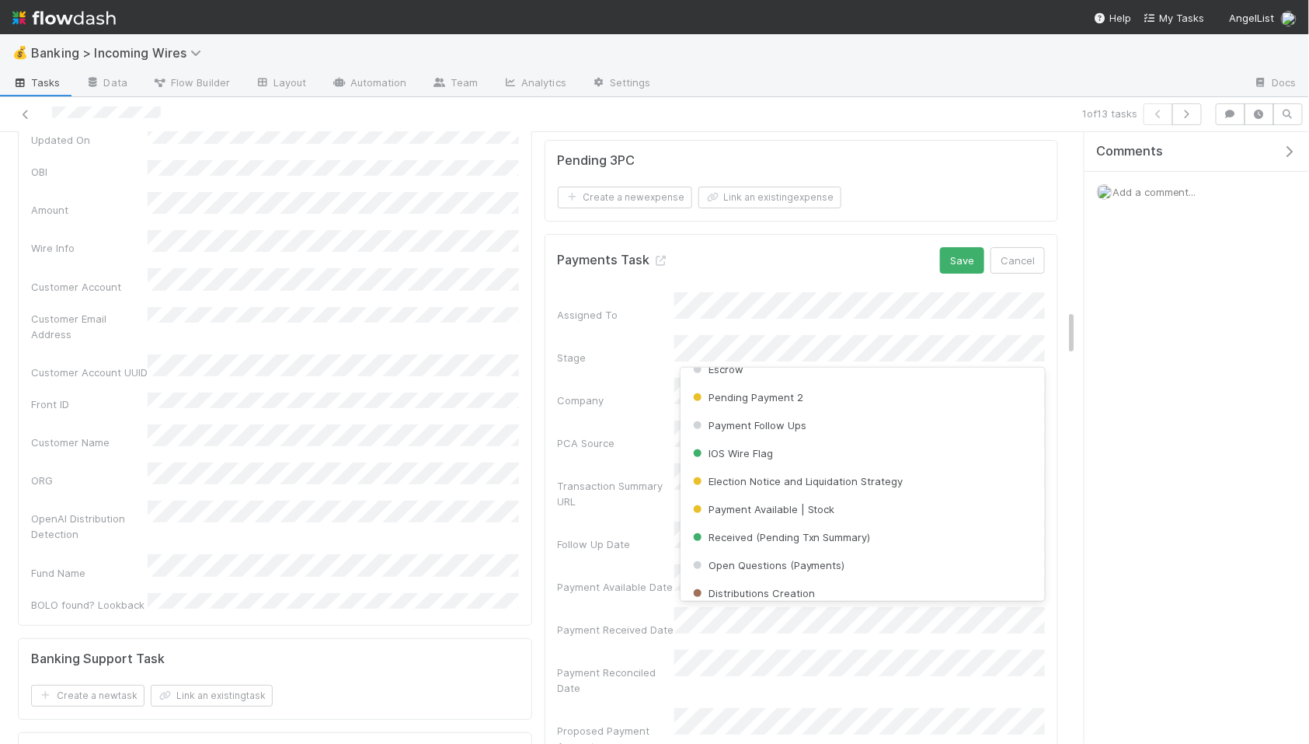
scroll to position [11, 0]
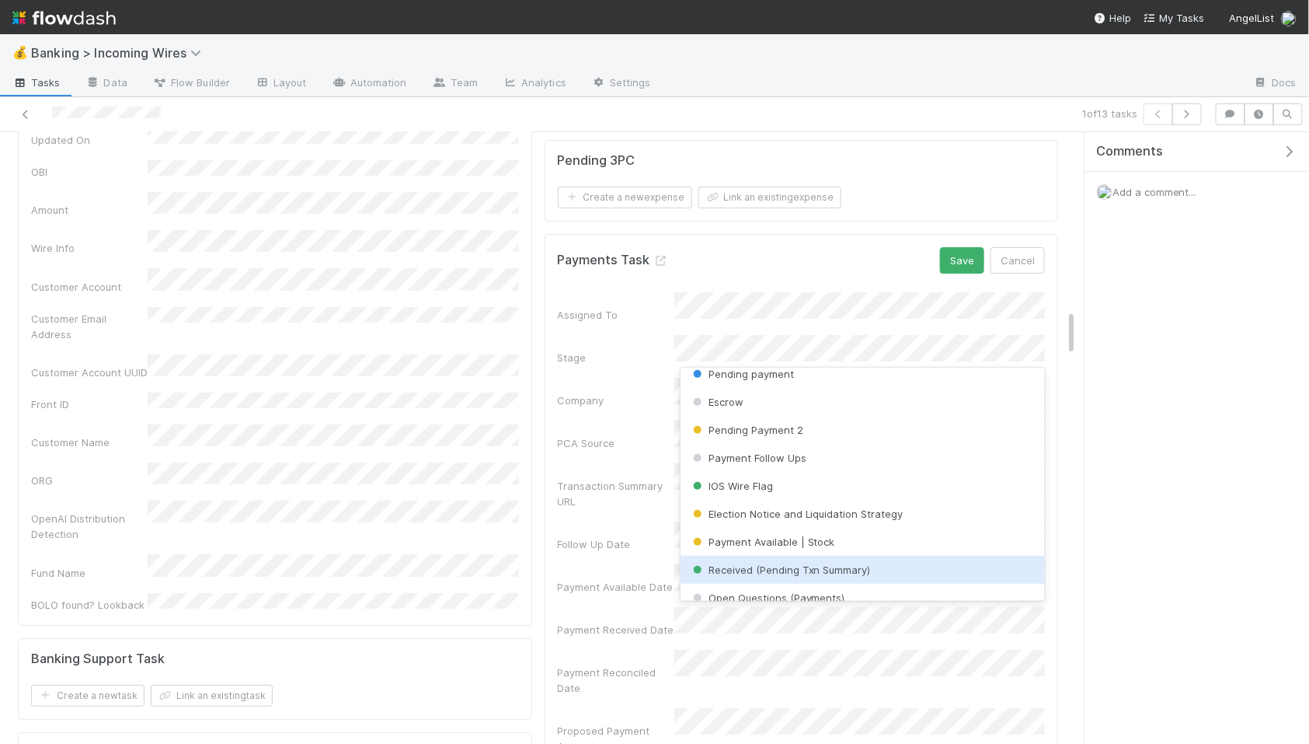
click at [828, 570] on span "Received (Pending Txn Summary)" at bounding box center [780, 569] width 181 height 12
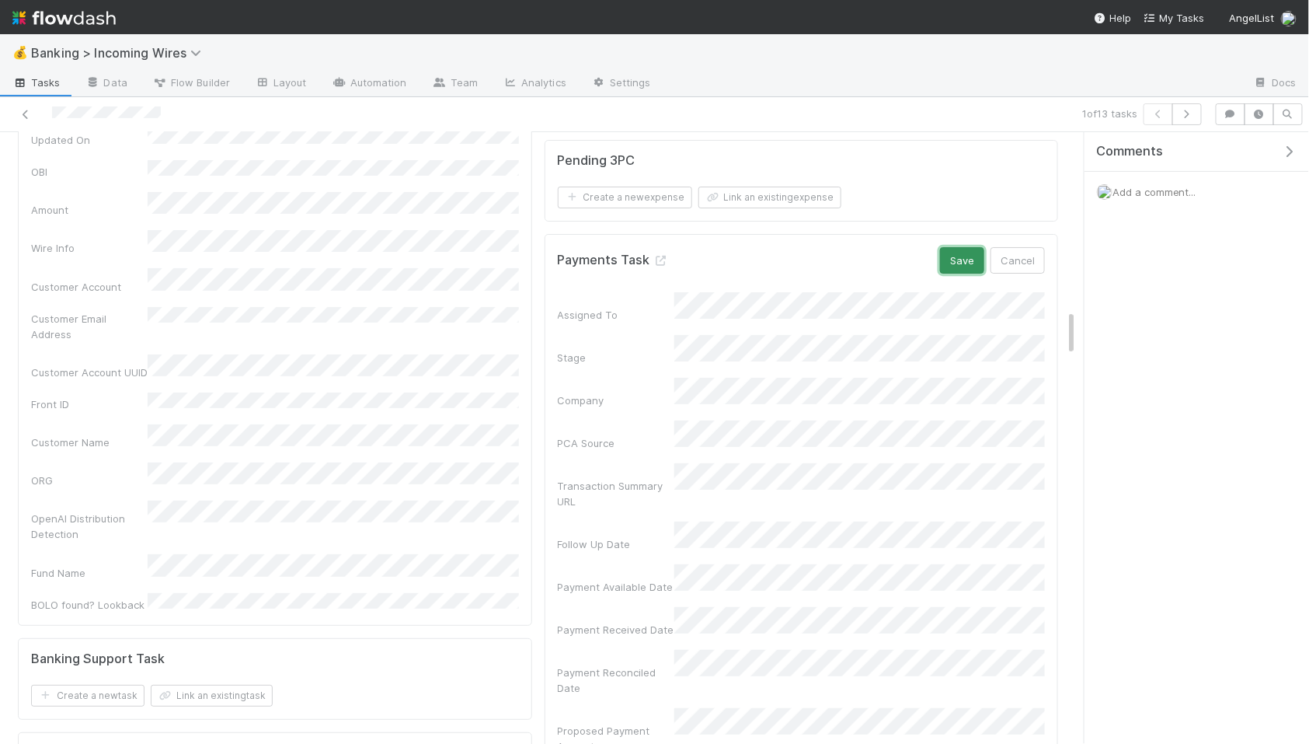
click at [968, 254] on button "Save" at bounding box center [962, 260] width 44 height 26
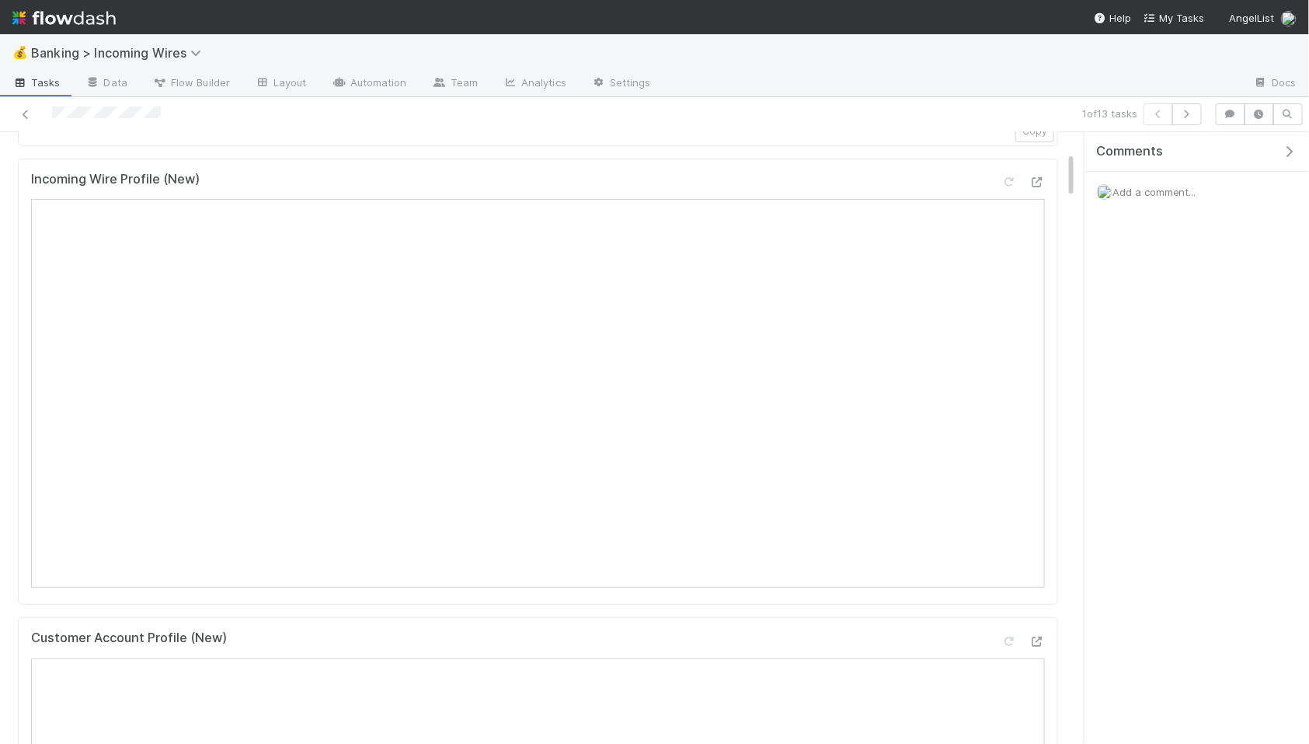
scroll to position [0, 0]
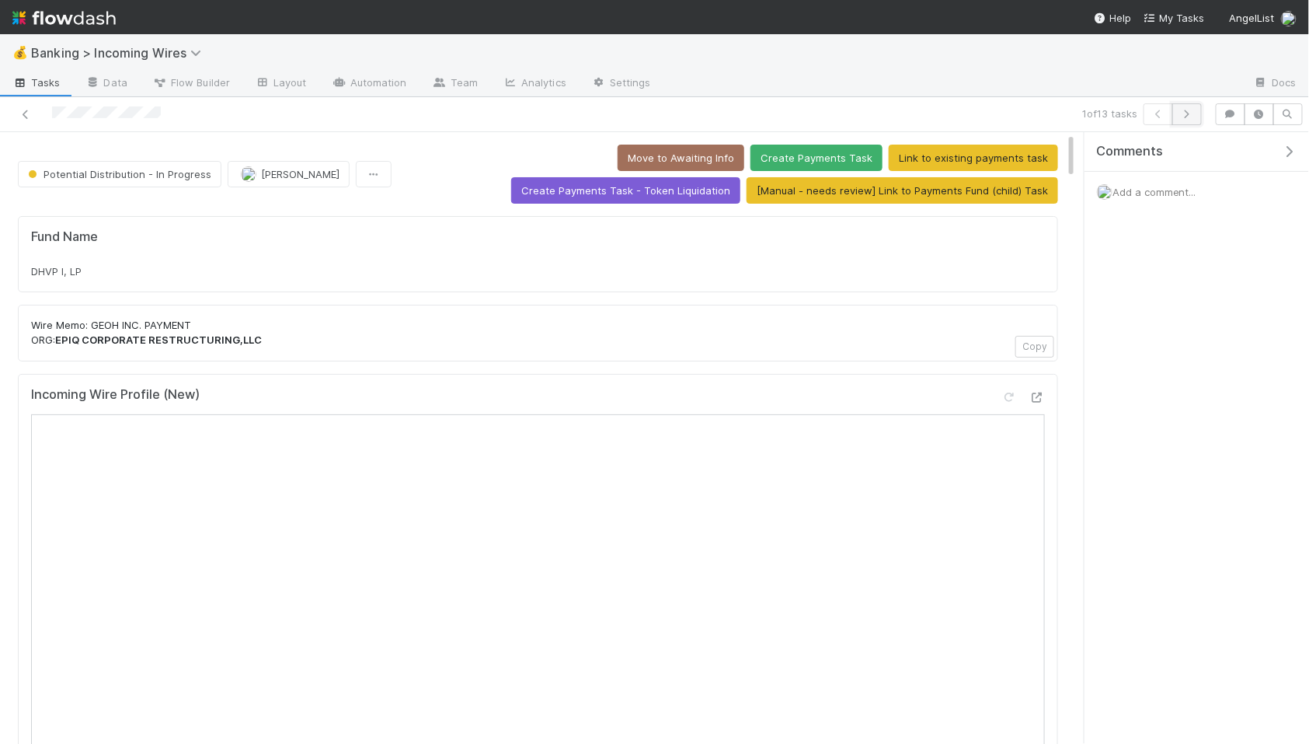
click at [1187, 111] on icon "button" at bounding box center [1188, 114] width 16 height 9
click at [155, 282] on div "Fund Name Databricks MAV Alternate Fund I, a series of MAV Alternate Investment…" at bounding box center [538, 254] width 1041 height 76
copy div "Databricks MAV Alternate Fund I, a series of MAV Alternate Investments, LP"
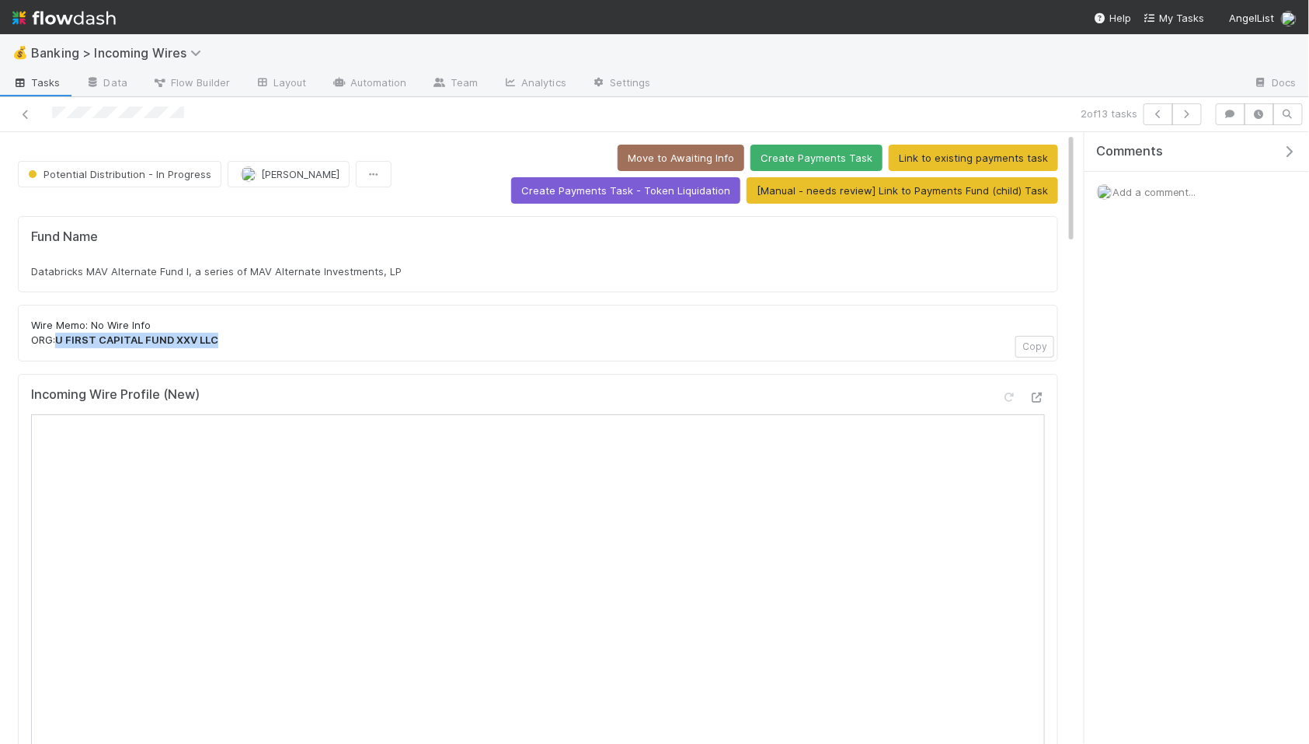
drag, startPoint x: 58, startPoint y: 340, endPoint x: 330, endPoint y: 338, distance: 272.0
click at [322, 336] on p "Wire Memo: No Wire Info ORG: U FIRST CAPITAL FUND XXV LLC" at bounding box center [538, 333] width 1014 height 30
drag, startPoint x: 340, startPoint y: 338, endPoint x: 214, endPoint y: 324, distance: 126.7
click at [340, 338] on p "Wire Memo: No Wire Info ORG: U FIRST CAPITAL FUND XXV LLC" at bounding box center [538, 333] width 1014 height 30
drag, startPoint x: 60, startPoint y: 343, endPoint x: 277, endPoint y: 342, distance: 216.8
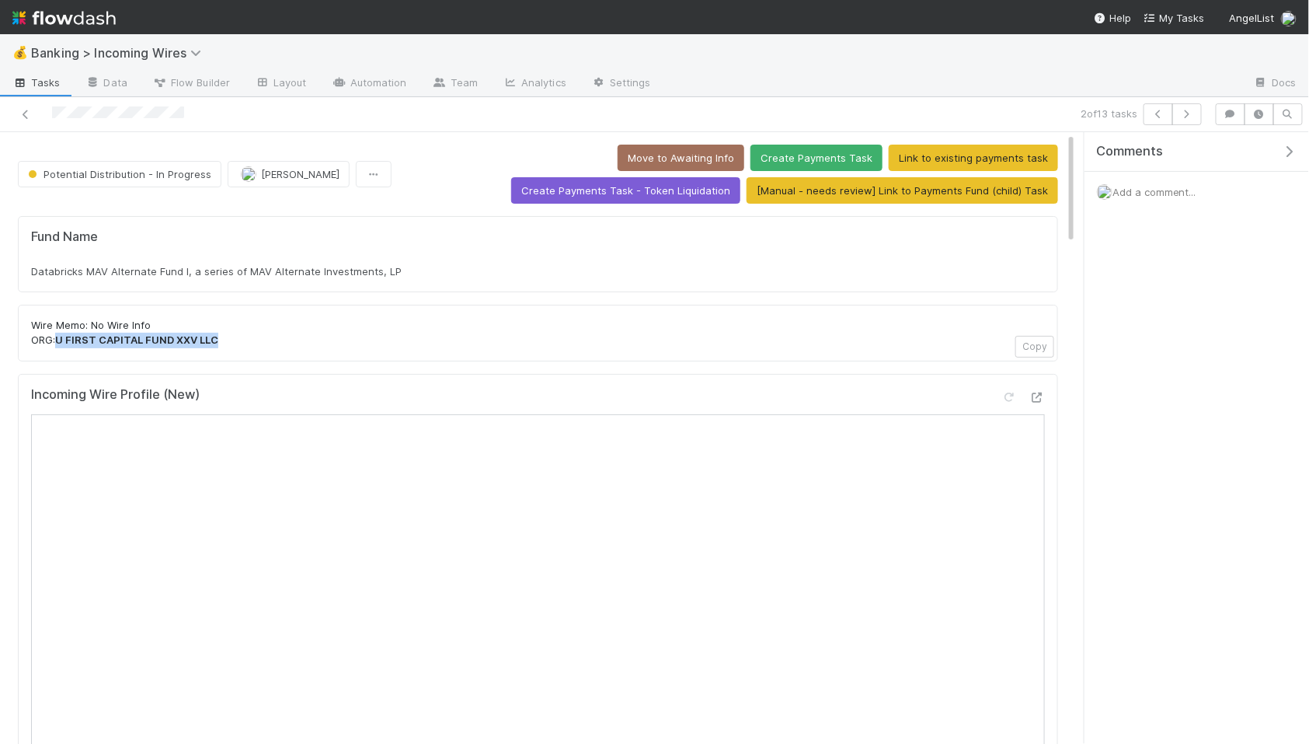
click at [277, 342] on p "Wire Memo: No Wire Info ORG: U FIRST CAPITAL FUND XXV LLC" at bounding box center [538, 333] width 1014 height 30
copy strong "U FIRST CAPITAL FUND XXV LLC"
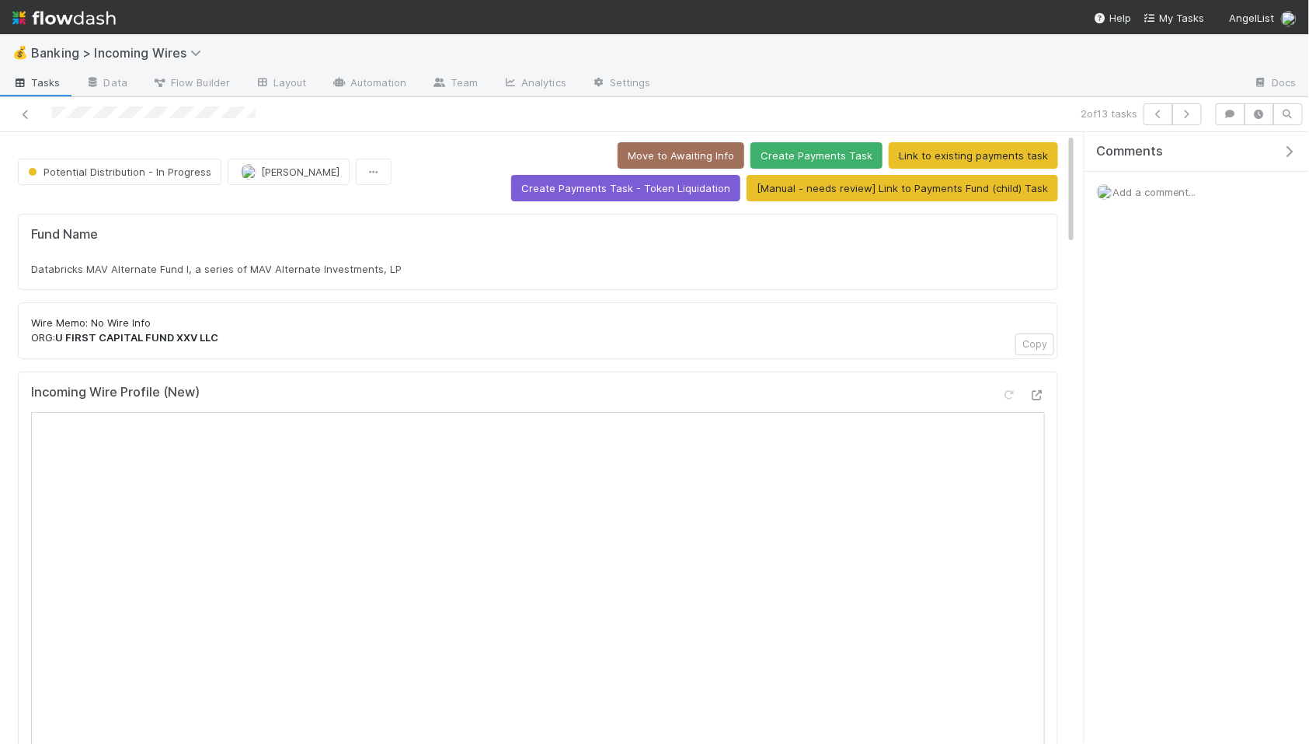
click at [1175, 187] on span "Add a comment..." at bounding box center [1155, 192] width 84 height 12
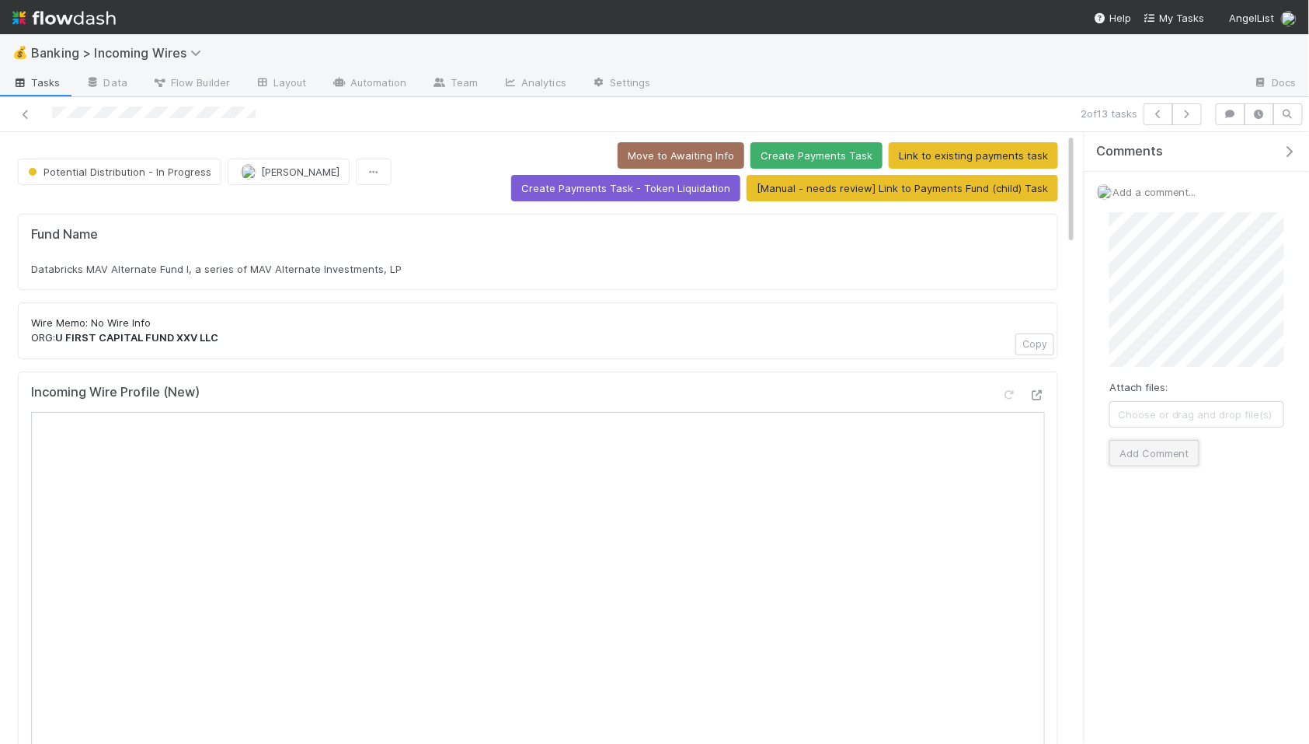
drag, startPoint x: 1167, startPoint y: 462, endPoint x: 1181, endPoint y: 444, distance: 22.1
click at [1167, 462] on button "Add Comment" at bounding box center [1155, 453] width 90 height 26
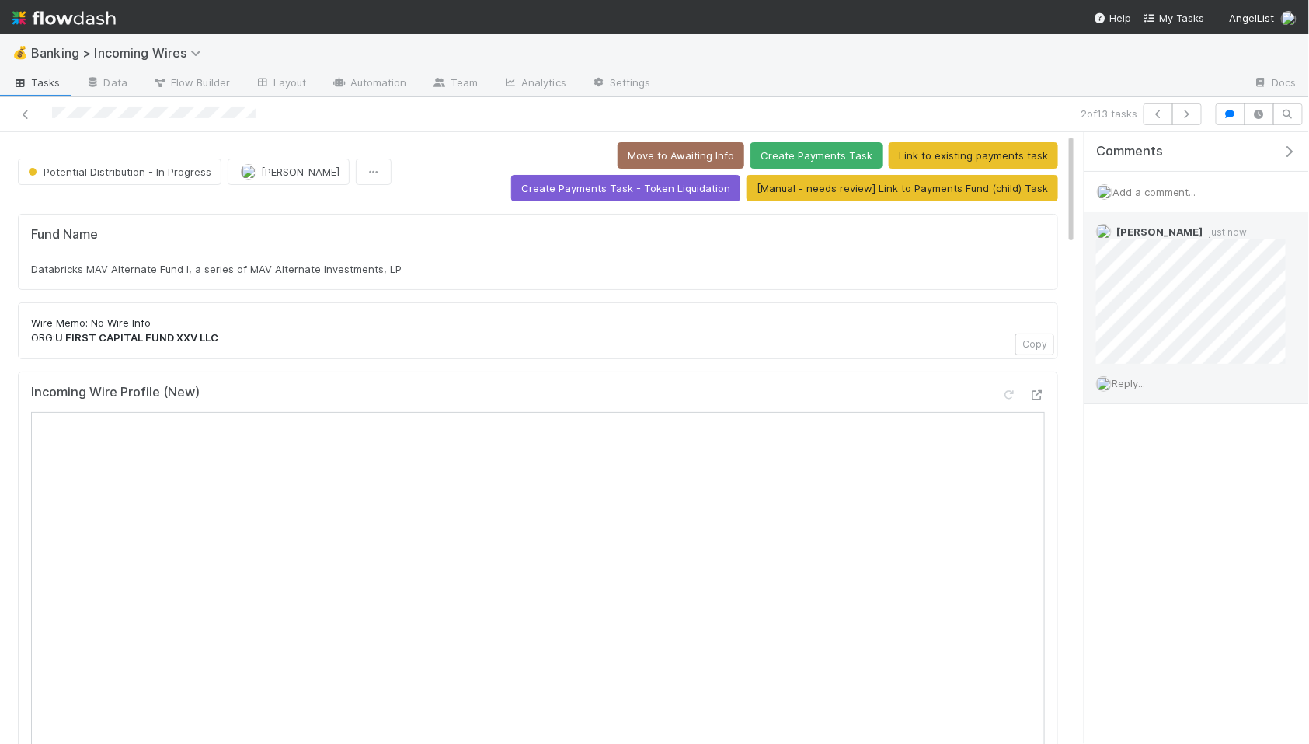
click at [1123, 386] on span "Reply..." at bounding box center [1128, 383] width 33 height 12
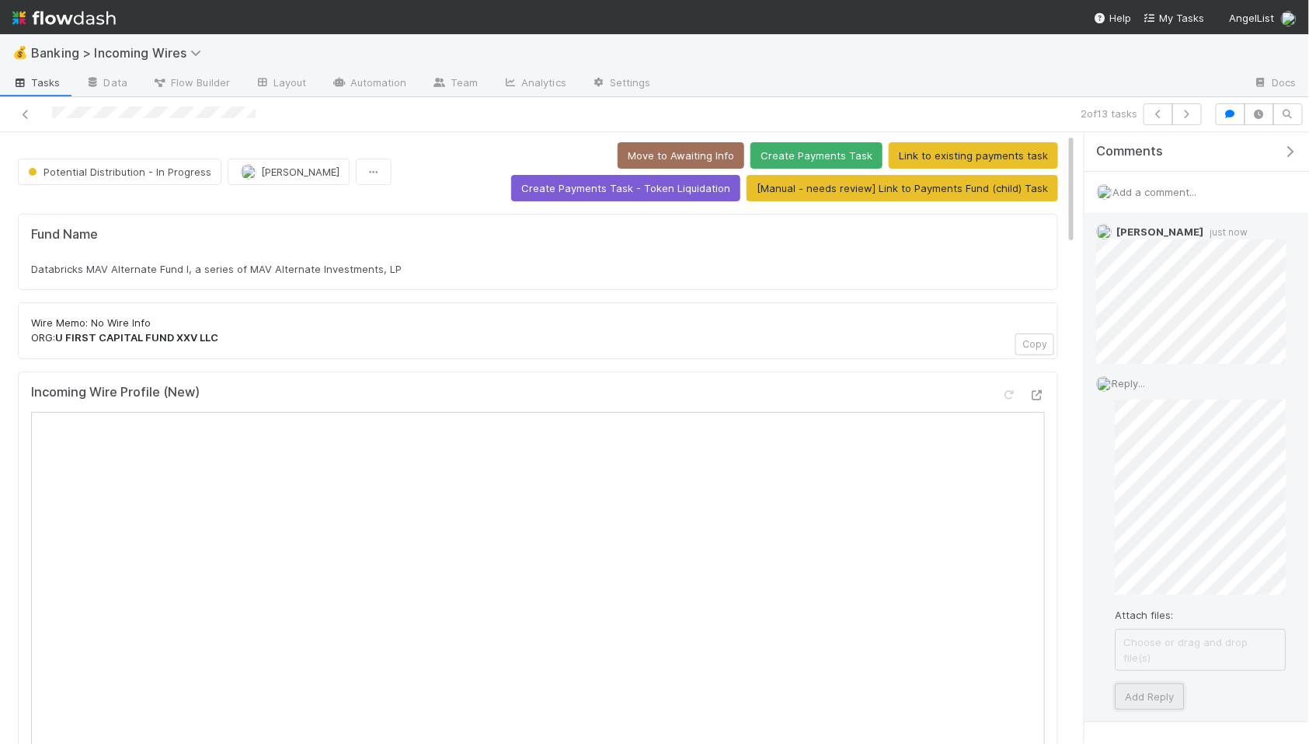
drag, startPoint x: 1166, startPoint y: 678, endPoint x: 1180, endPoint y: 672, distance: 15.3
click at [1166, 683] on button "Add Reply" at bounding box center [1149, 696] width 69 height 26
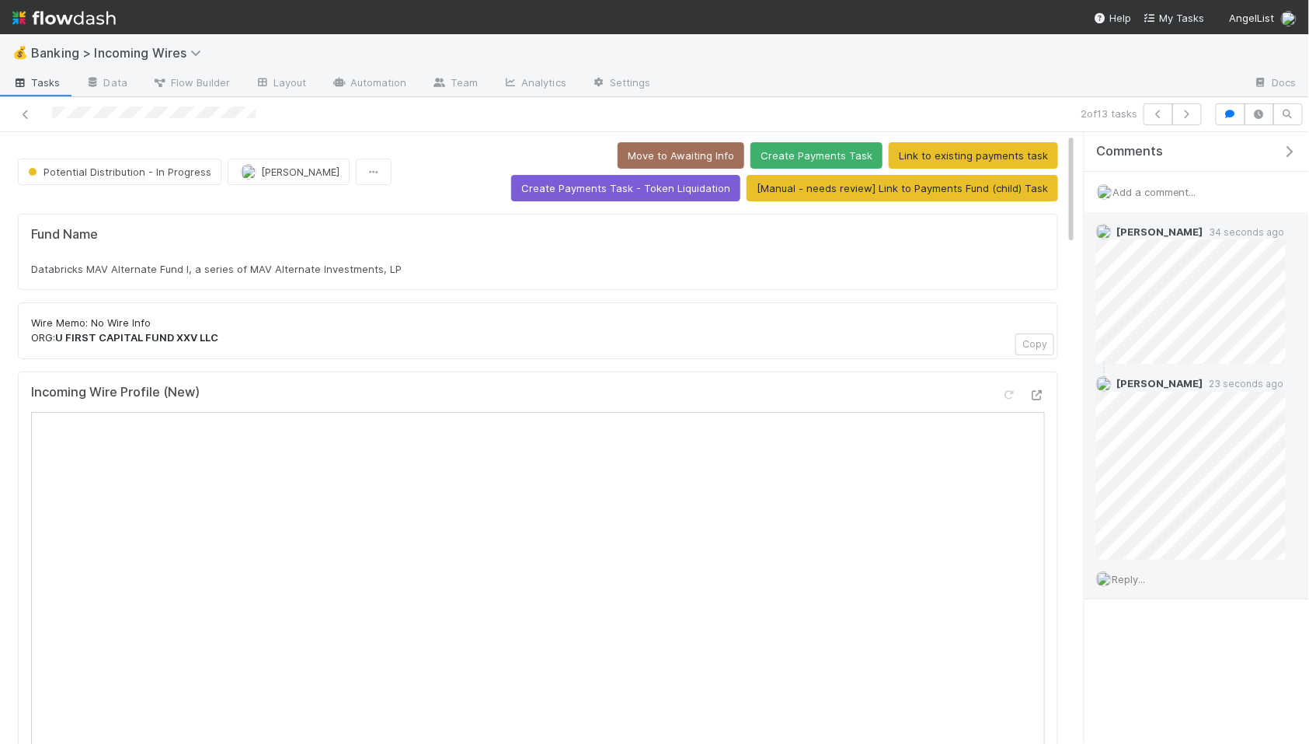
click at [1128, 580] on span "Reply..." at bounding box center [1128, 579] width 33 height 12
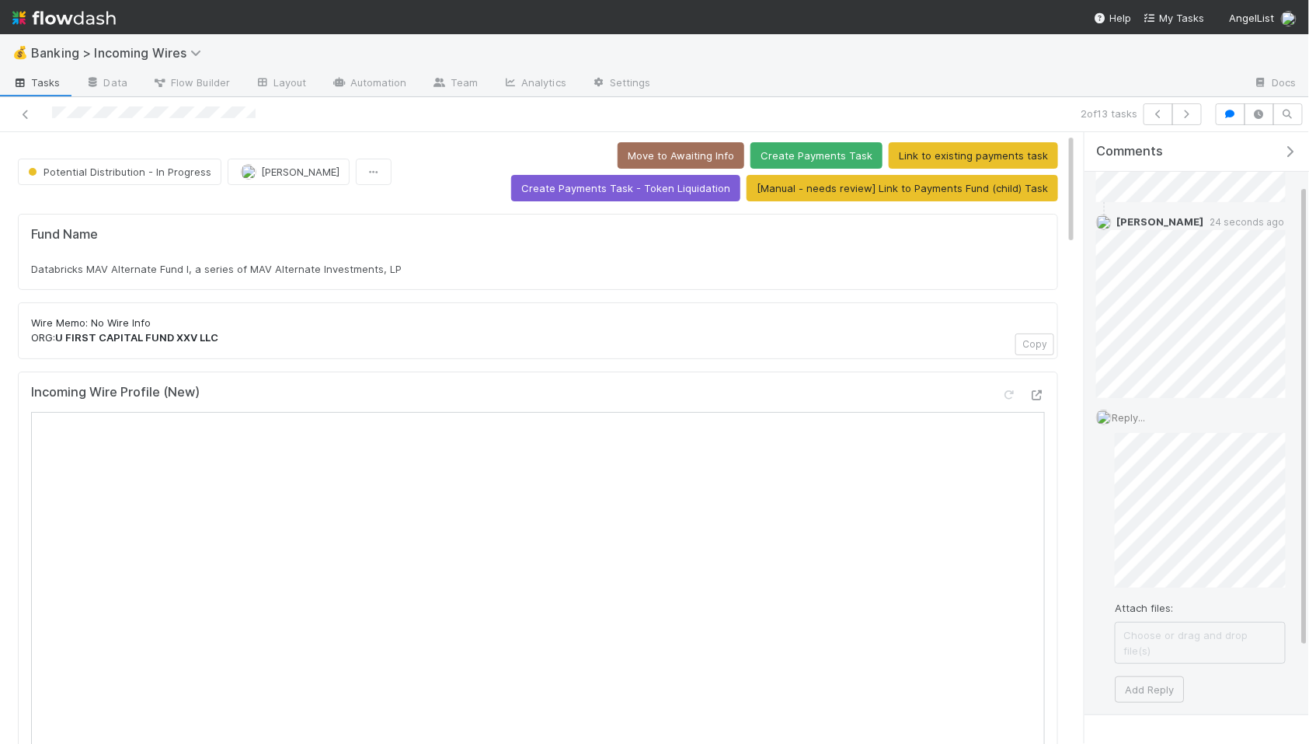
scroll to position [196, 0]
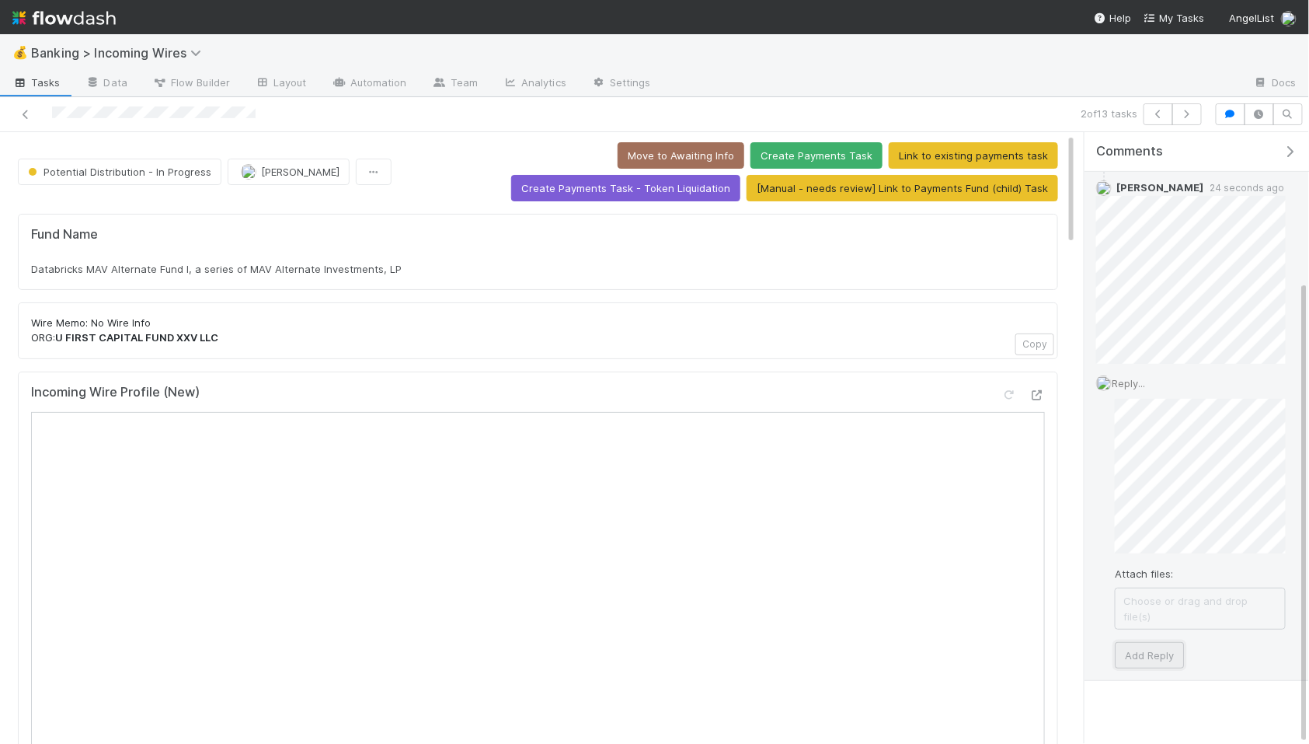
click at [1159, 646] on button "Add Reply" at bounding box center [1149, 655] width 69 height 26
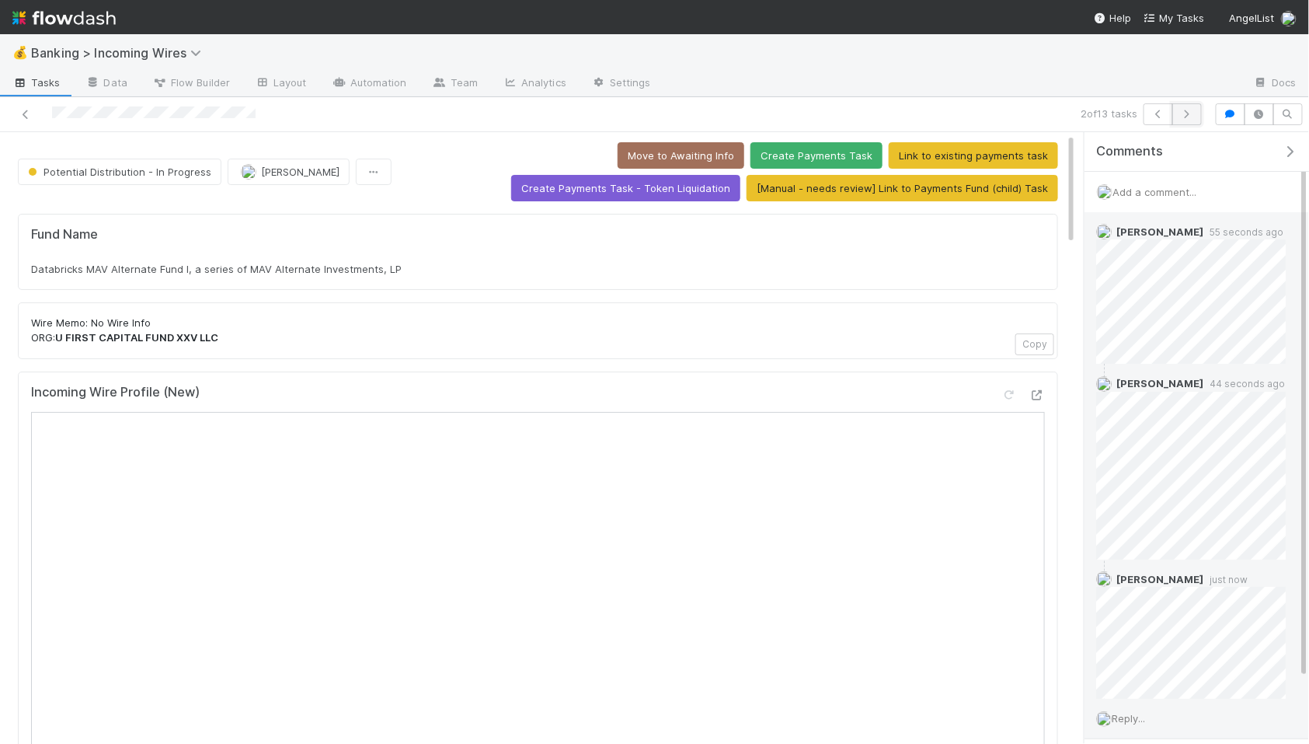
click at [1194, 116] on icon "button" at bounding box center [1188, 114] width 16 height 9
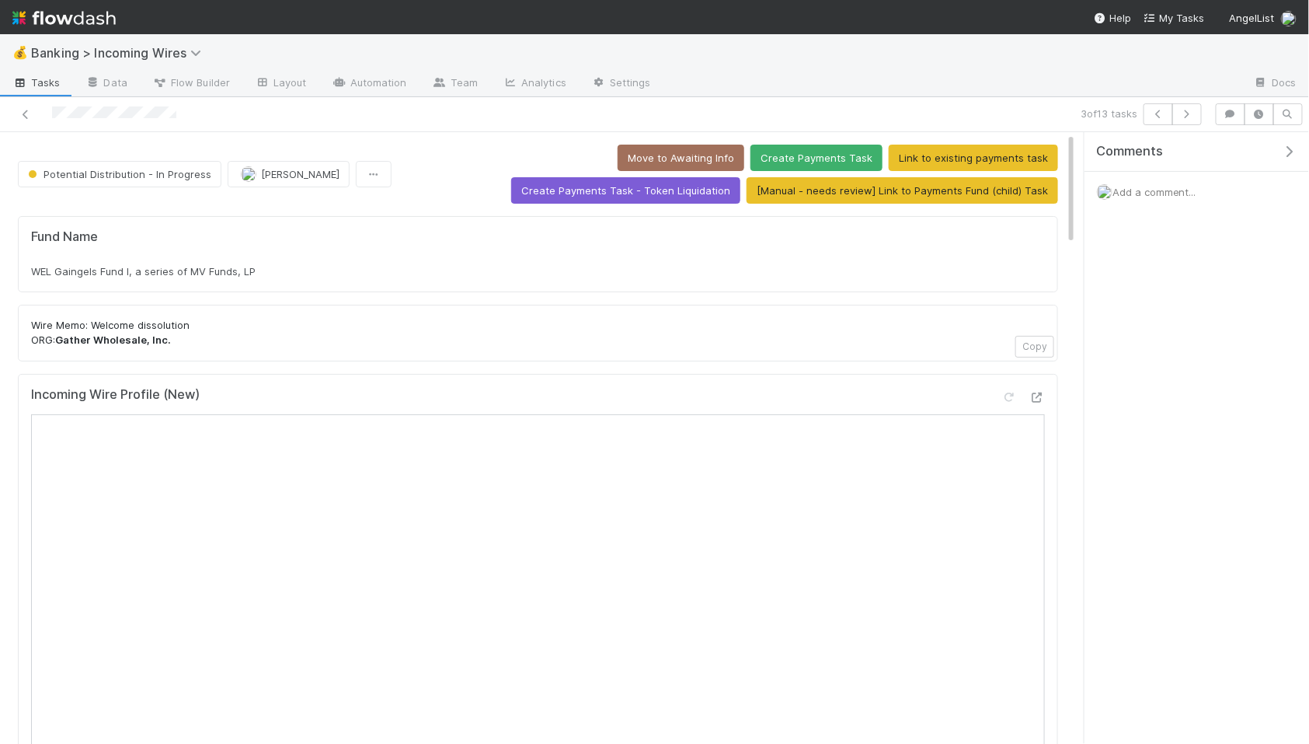
click at [298, 272] on div "WEL Gaingels Fund I, a series of MV Funds, LP" at bounding box center [538, 271] width 1014 height 16
copy div "WEL Gaingels Fund I, a series of MV Funds, LP"
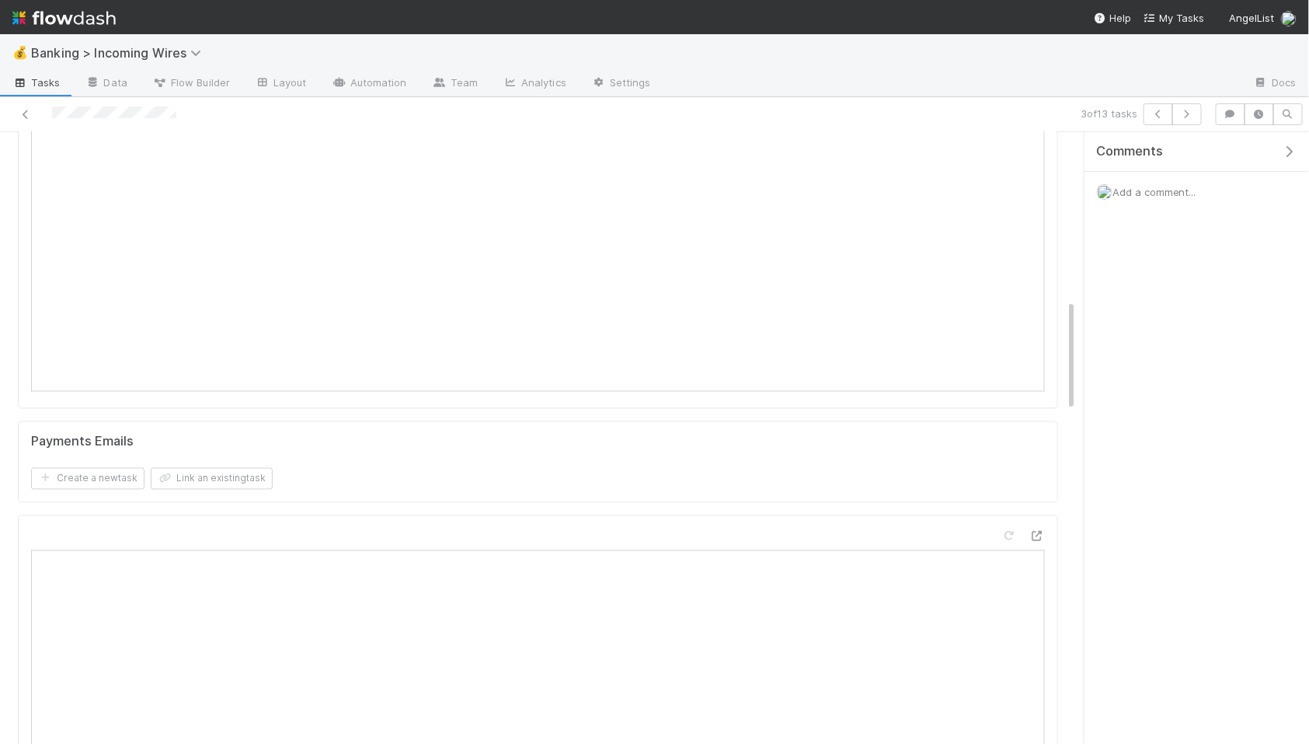
scroll to position [941, 0]
click at [195, 403] on button "Link an existing task" at bounding box center [212, 408] width 122 height 22
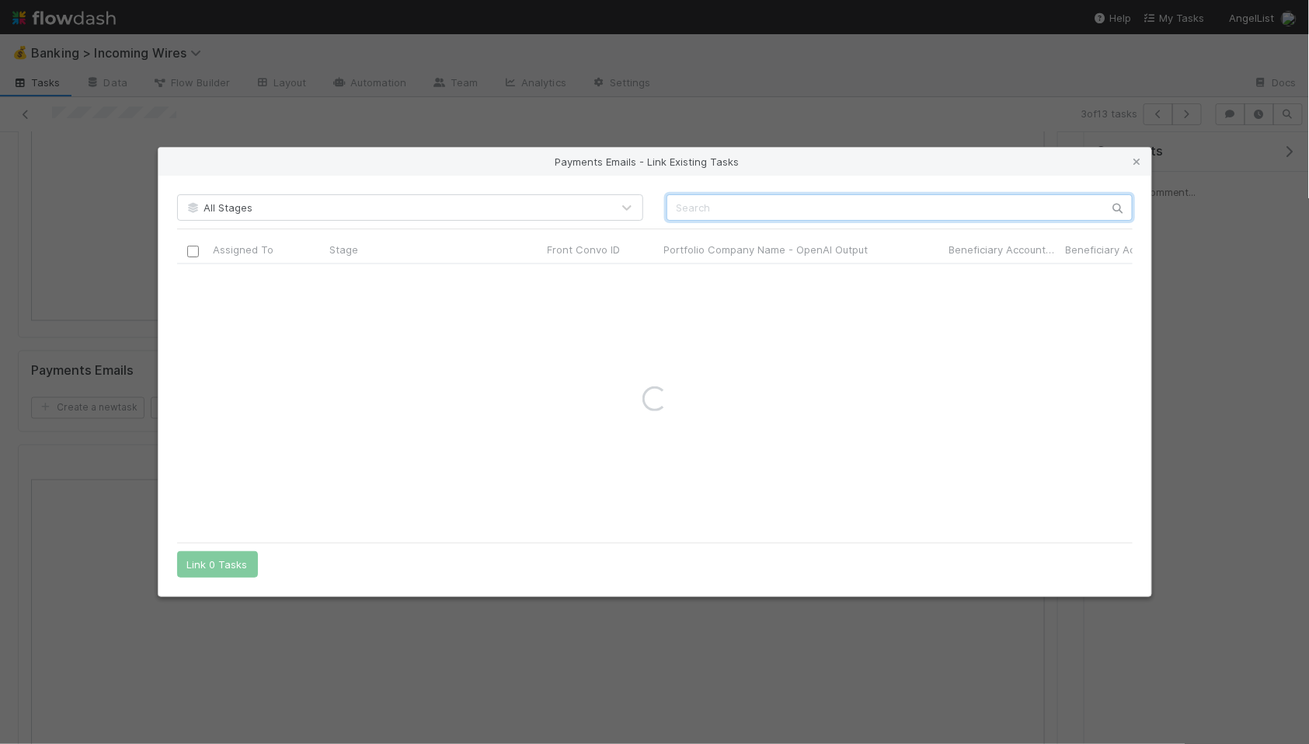
click at [780, 211] on input "text" at bounding box center [900, 207] width 466 height 26
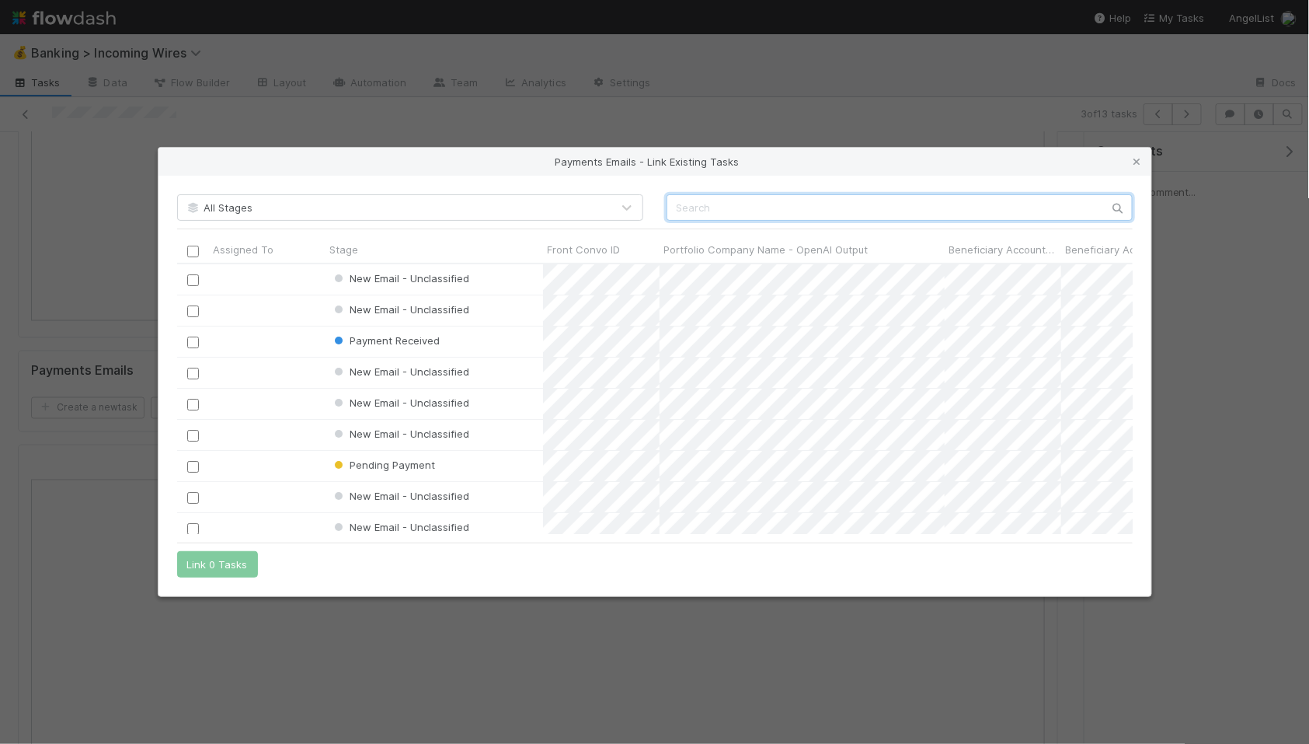
scroll to position [270, 956]
paste input "cnv_qabqi2v"
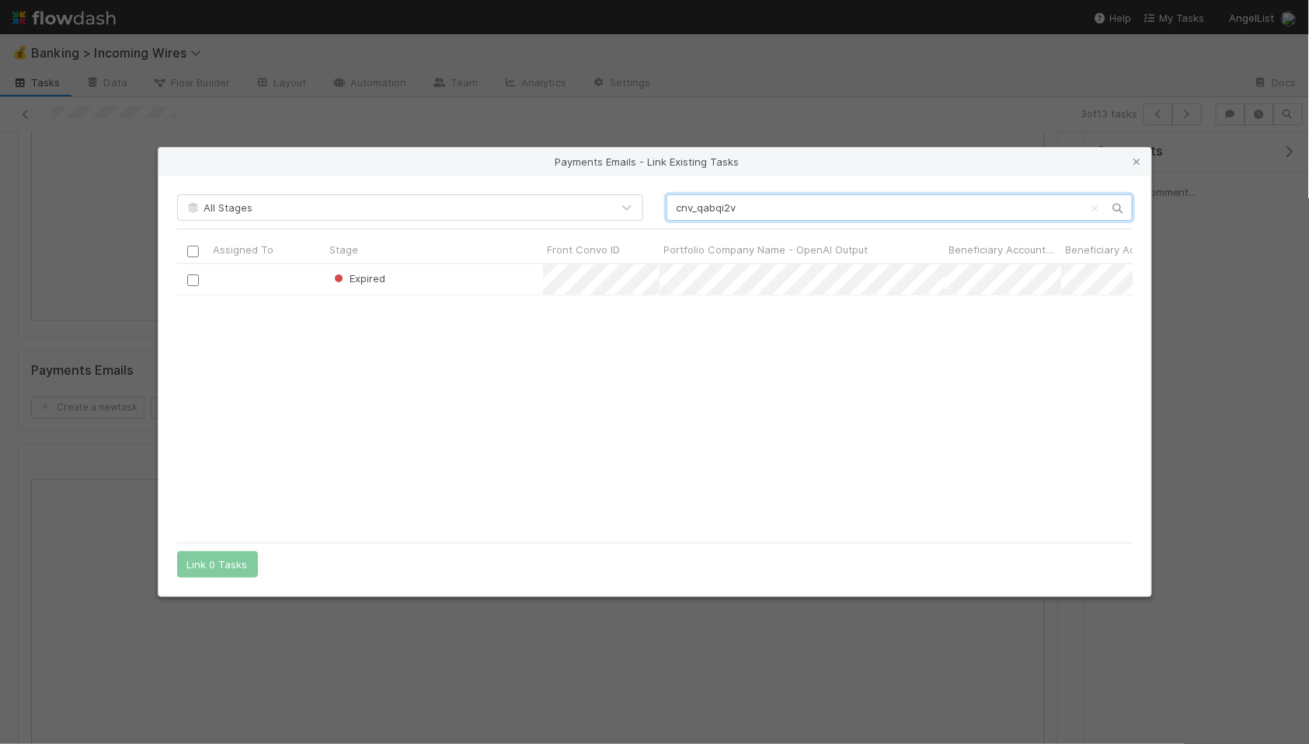
type input "cnv_qabqi2v"
click at [193, 281] on input "checkbox" at bounding box center [192, 280] width 12 height 12
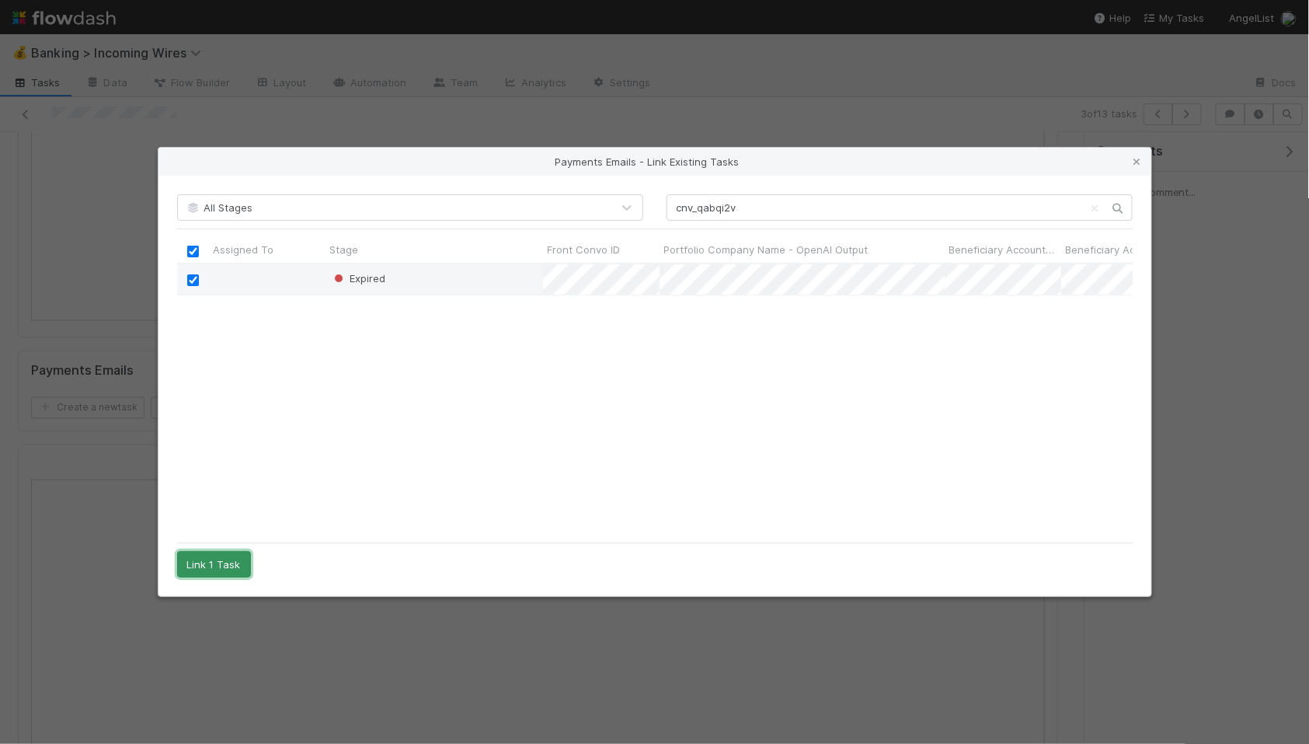
click at [190, 568] on button "Link 1 Task" at bounding box center [214, 564] width 74 height 26
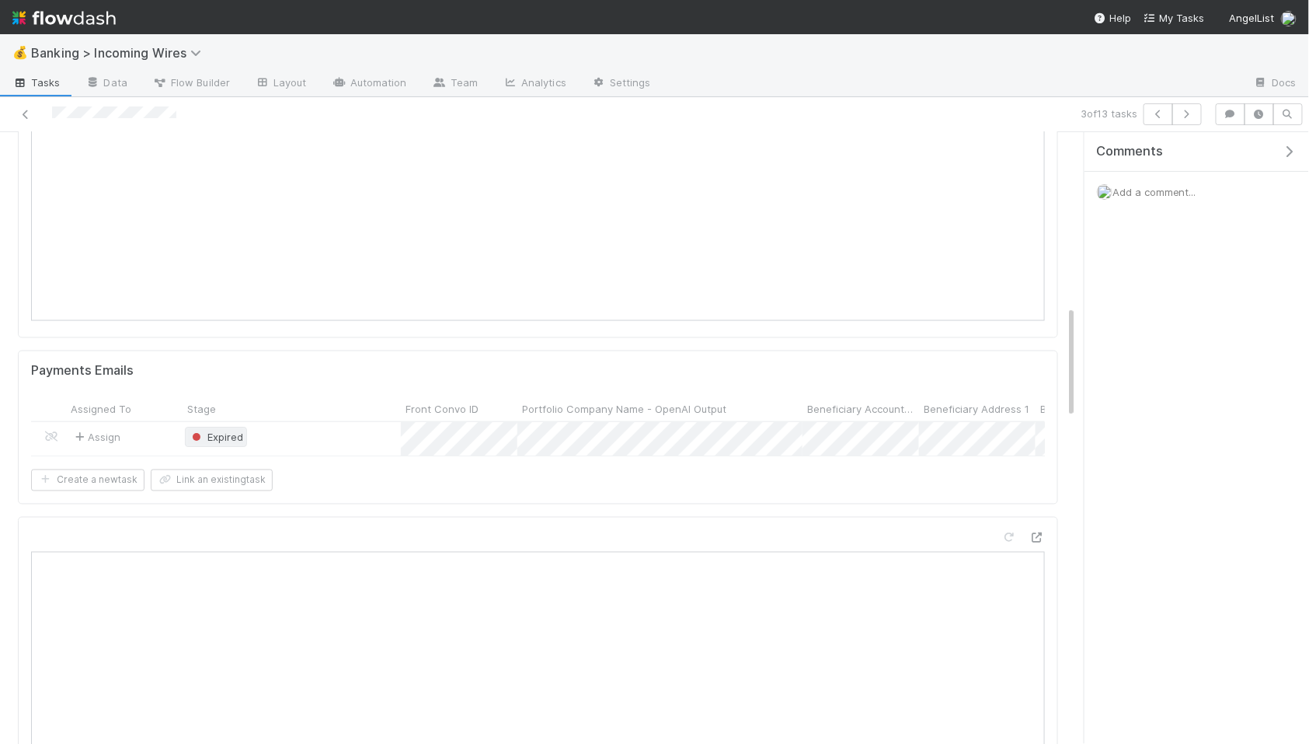
click at [229, 442] on span "Expired" at bounding box center [216, 437] width 54 height 12
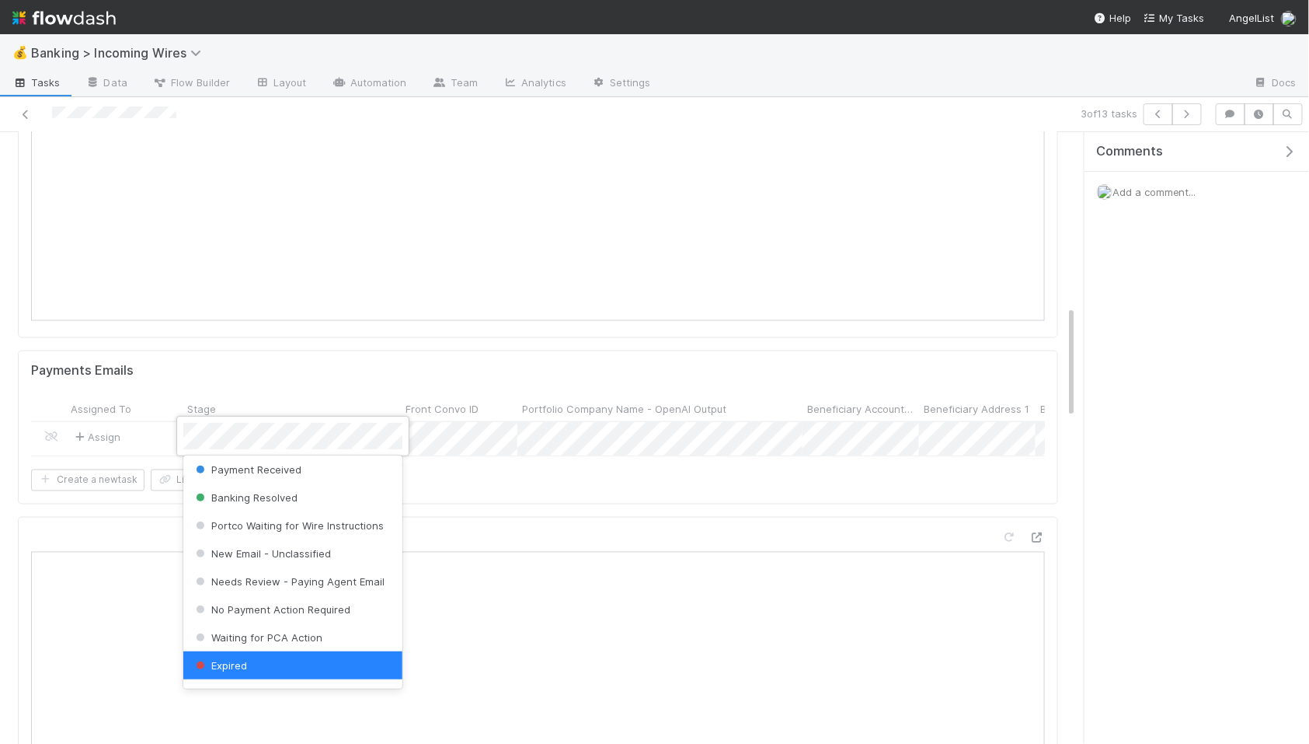
scroll to position [0, 0]
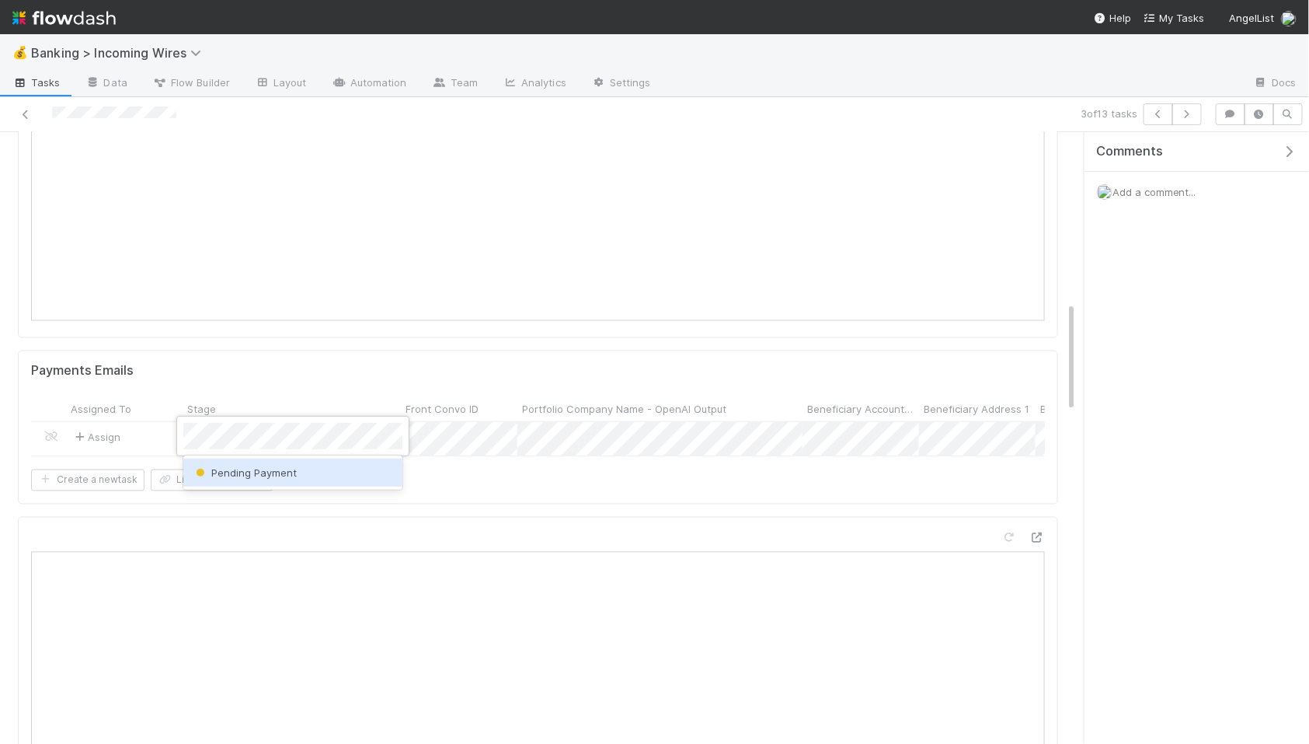
click at [226, 466] on span "Pending Payment" at bounding box center [245, 472] width 104 height 12
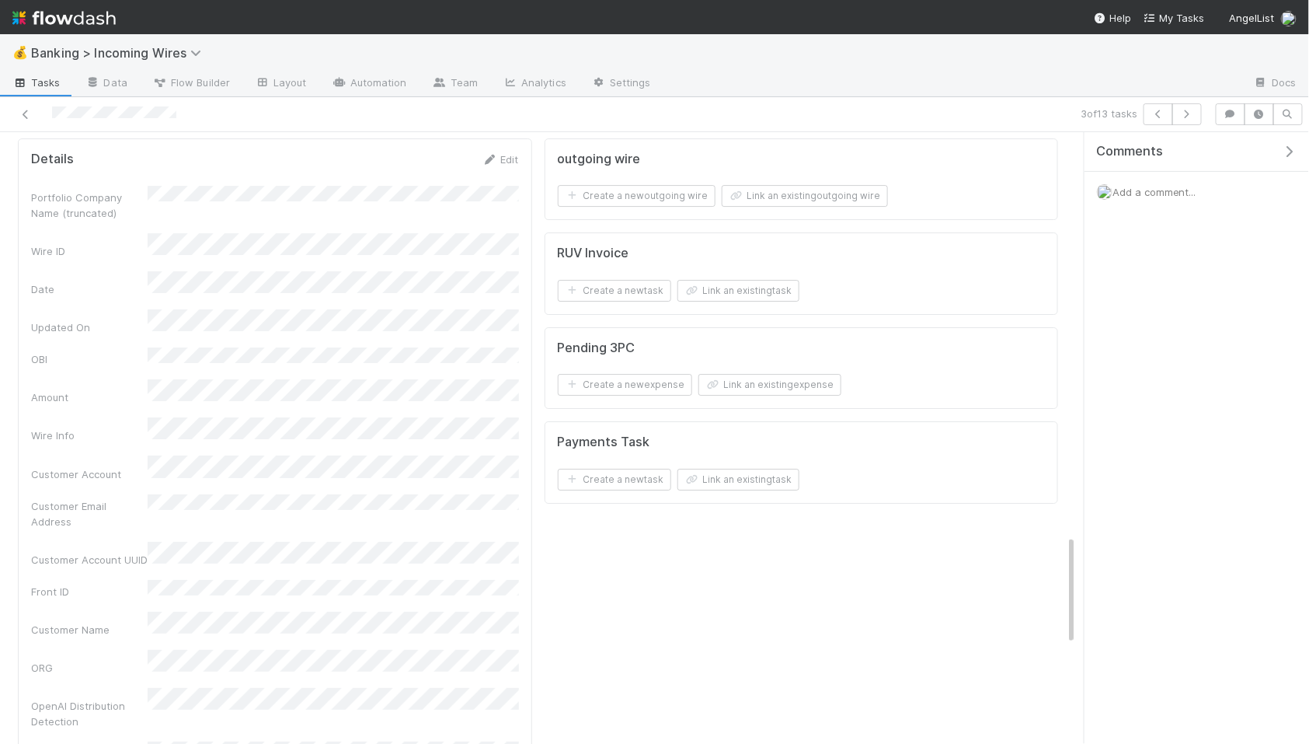
scroll to position [2275, 0]
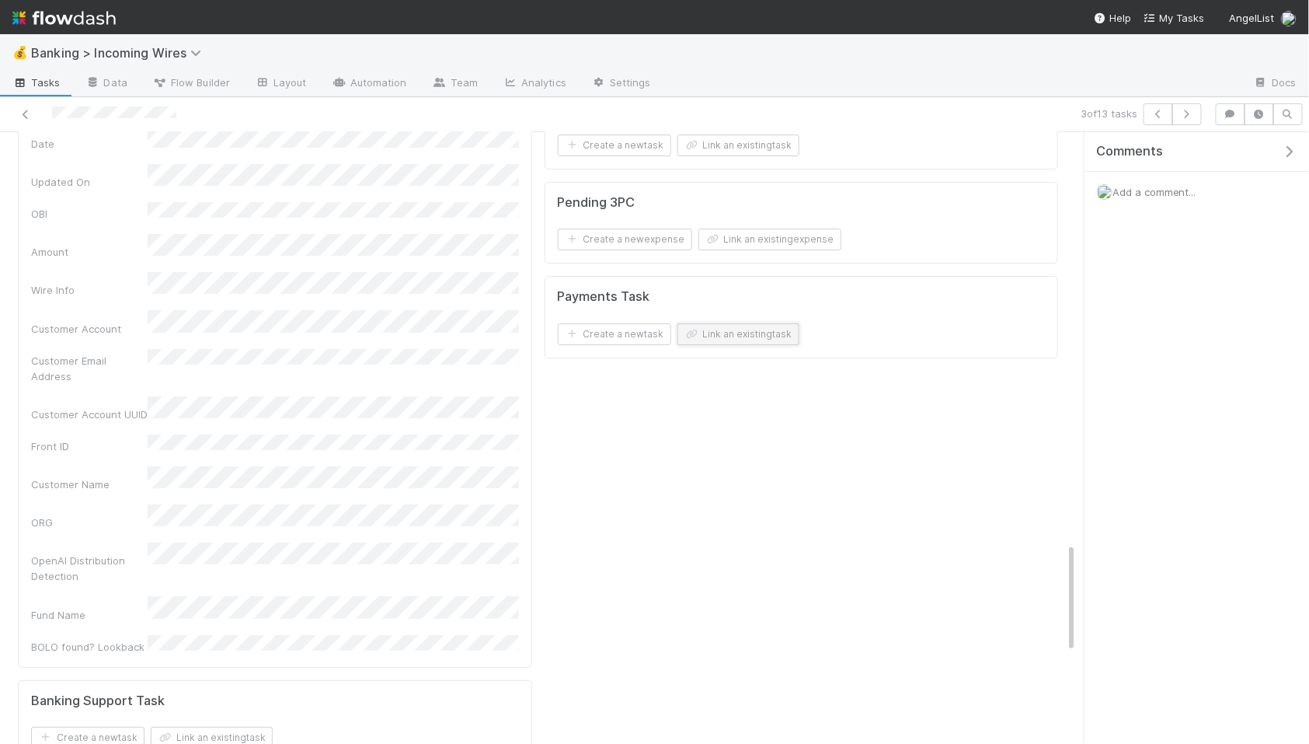
click at [761, 339] on button "Link an existing task" at bounding box center [739, 334] width 122 height 22
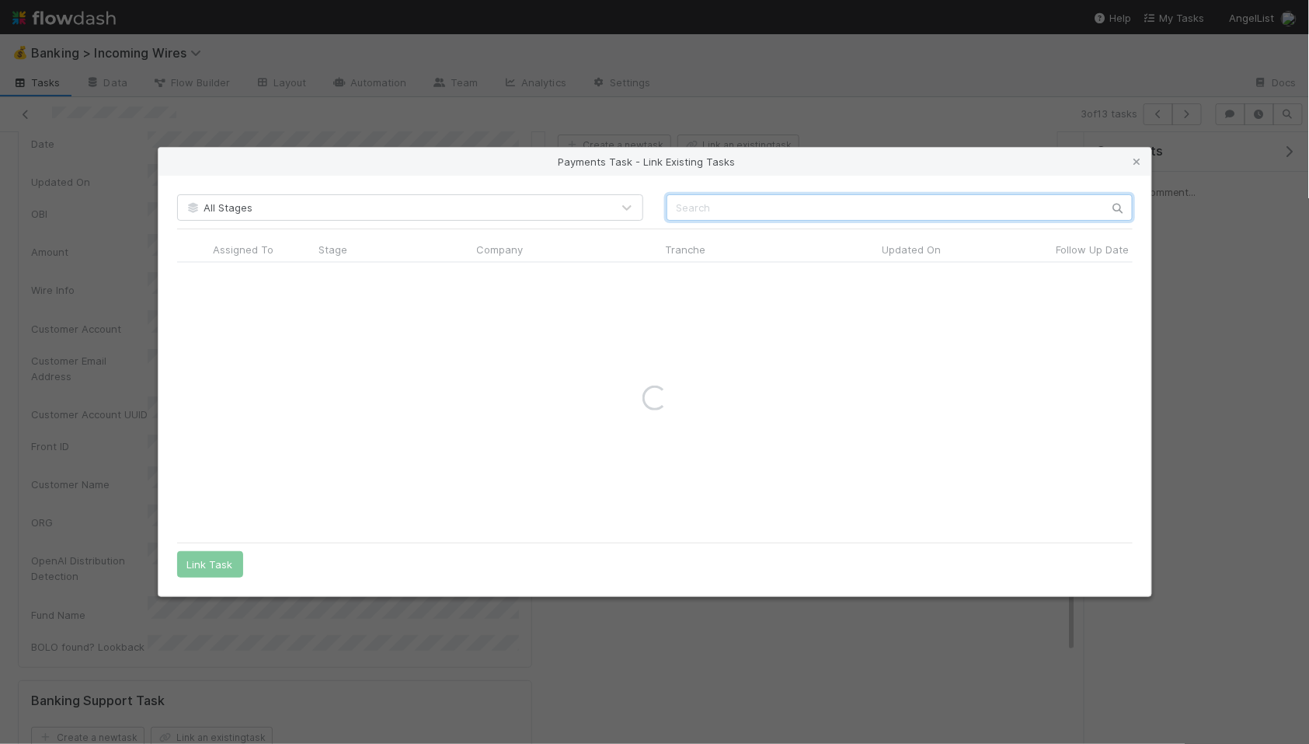
click at [779, 205] on input "text" at bounding box center [900, 207] width 466 height 26
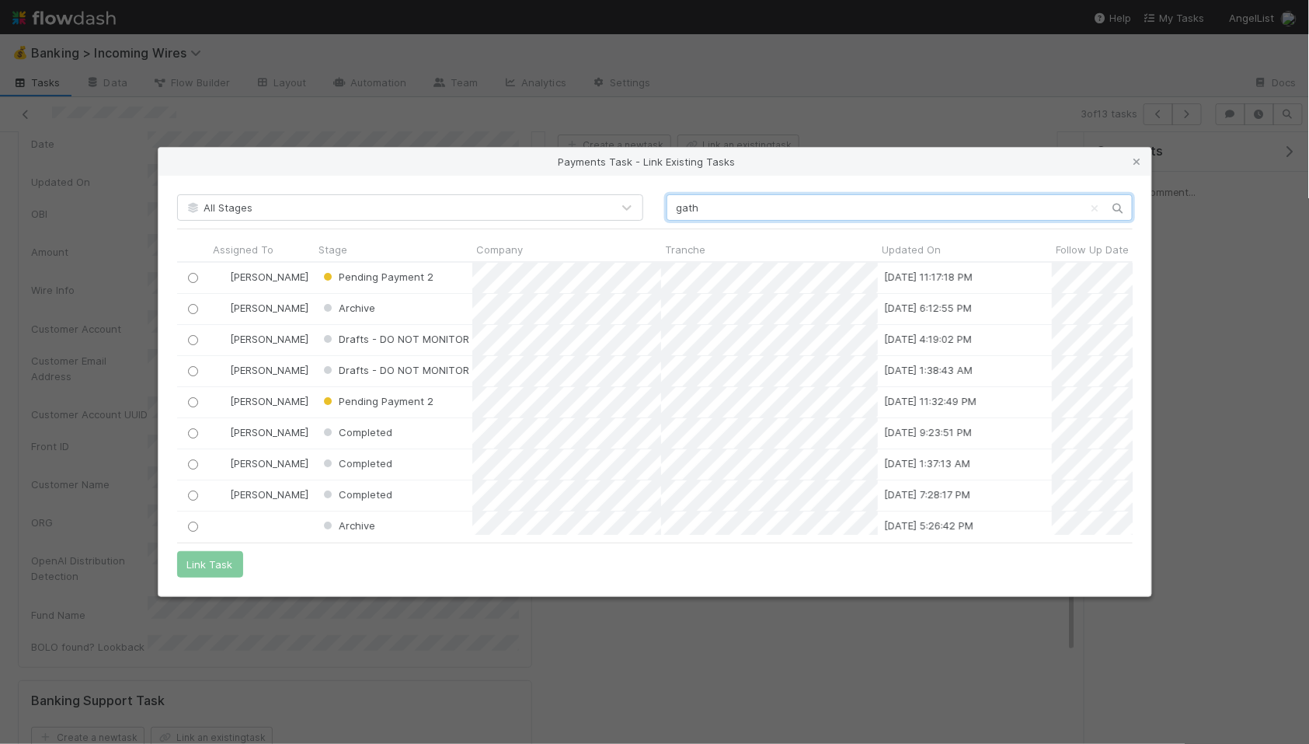
scroll to position [273, 956]
type input "gath"
click at [191, 277] on input "radio" at bounding box center [192, 278] width 10 height 10
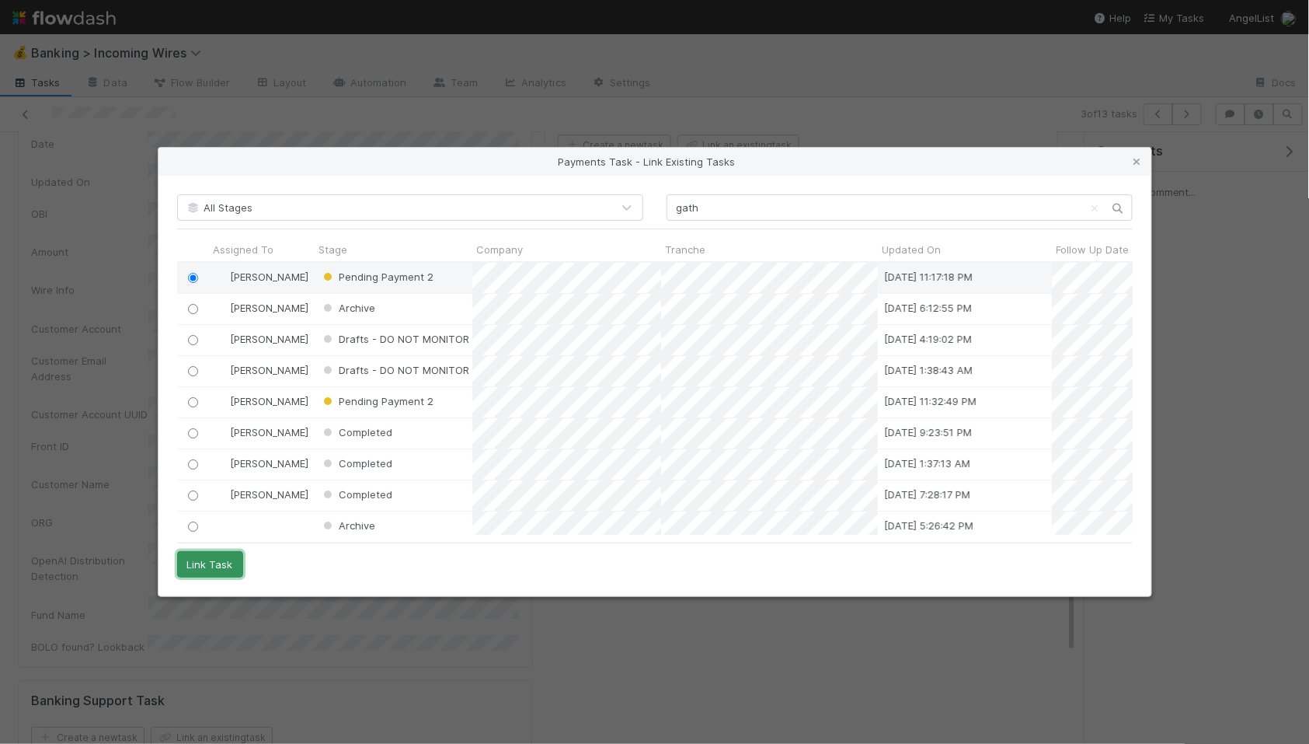
drag, startPoint x: 207, startPoint y: 570, endPoint x: 239, endPoint y: 556, distance: 34.5
click at [207, 570] on button "Link Task" at bounding box center [210, 564] width 66 height 26
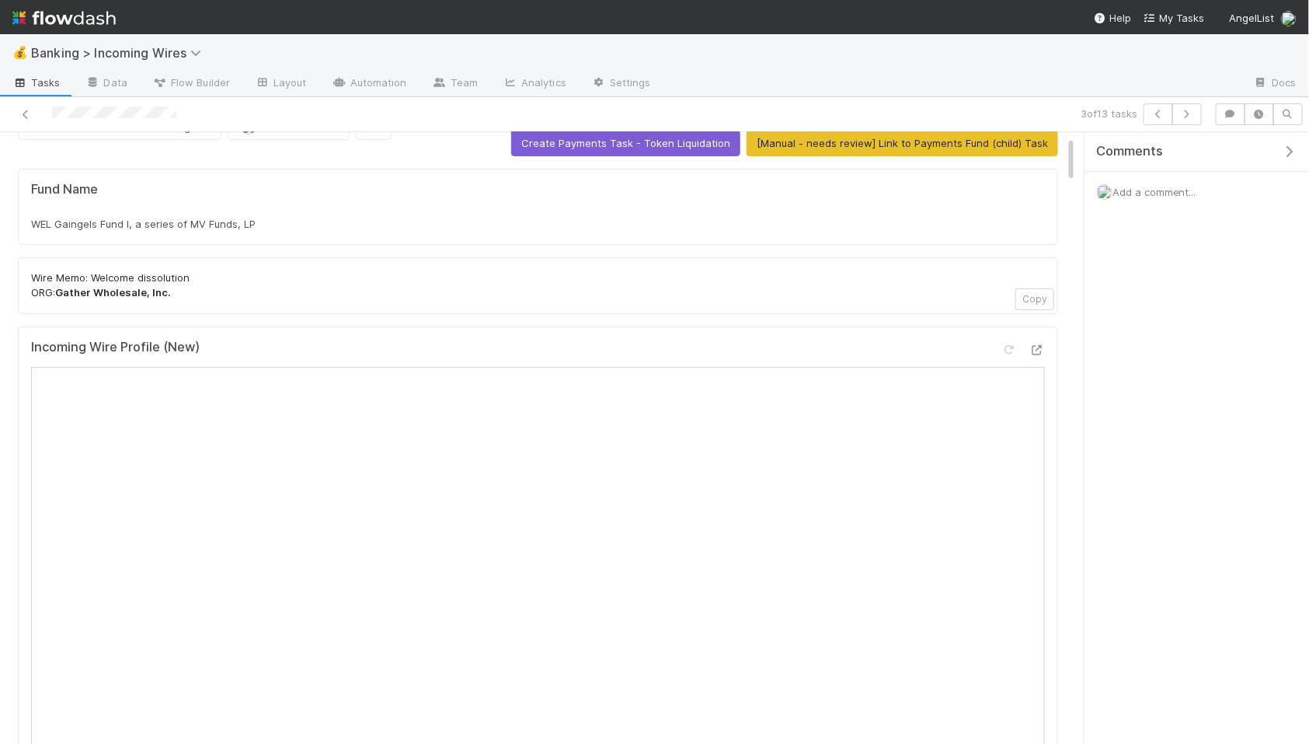
scroll to position [0, 0]
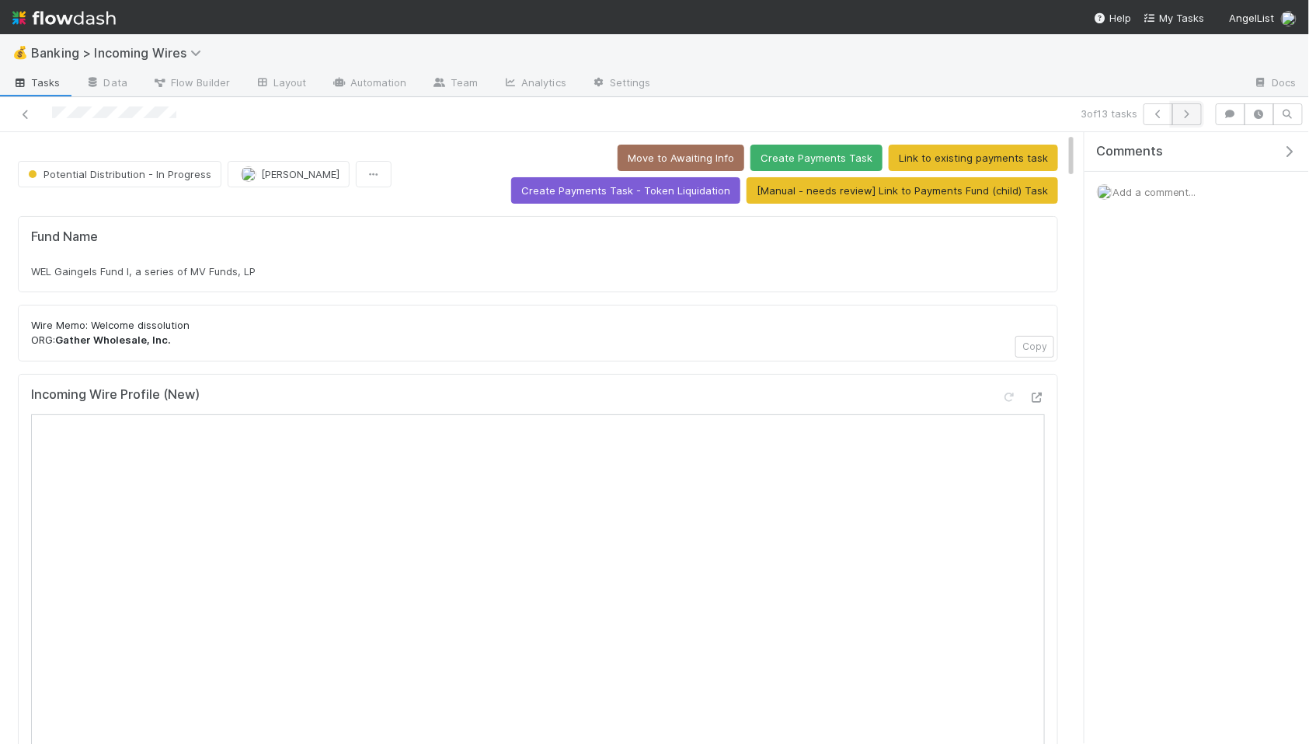
click at [1190, 113] on icon "button" at bounding box center [1188, 114] width 16 height 9
click at [66, 270] on span "Shrug II, LP" at bounding box center [58, 271] width 54 height 12
click at [66, 271] on span "Shrug II, LP" at bounding box center [58, 271] width 54 height 12
click at [67, 272] on span "Shrug II, LP" at bounding box center [58, 271] width 54 height 12
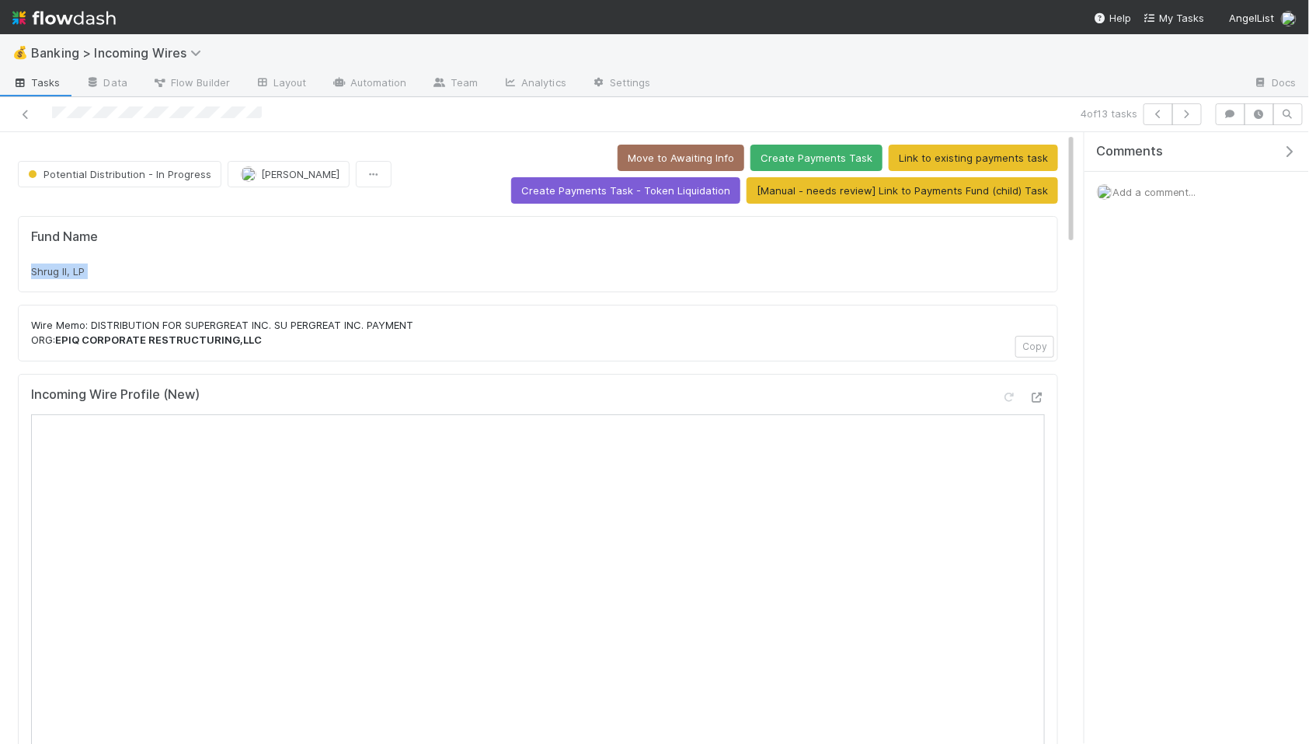
click at [67, 272] on span "Shrug II, LP" at bounding box center [58, 271] width 54 height 12
click at [889, 155] on button "Link to existing payments task" at bounding box center [973, 158] width 169 height 26
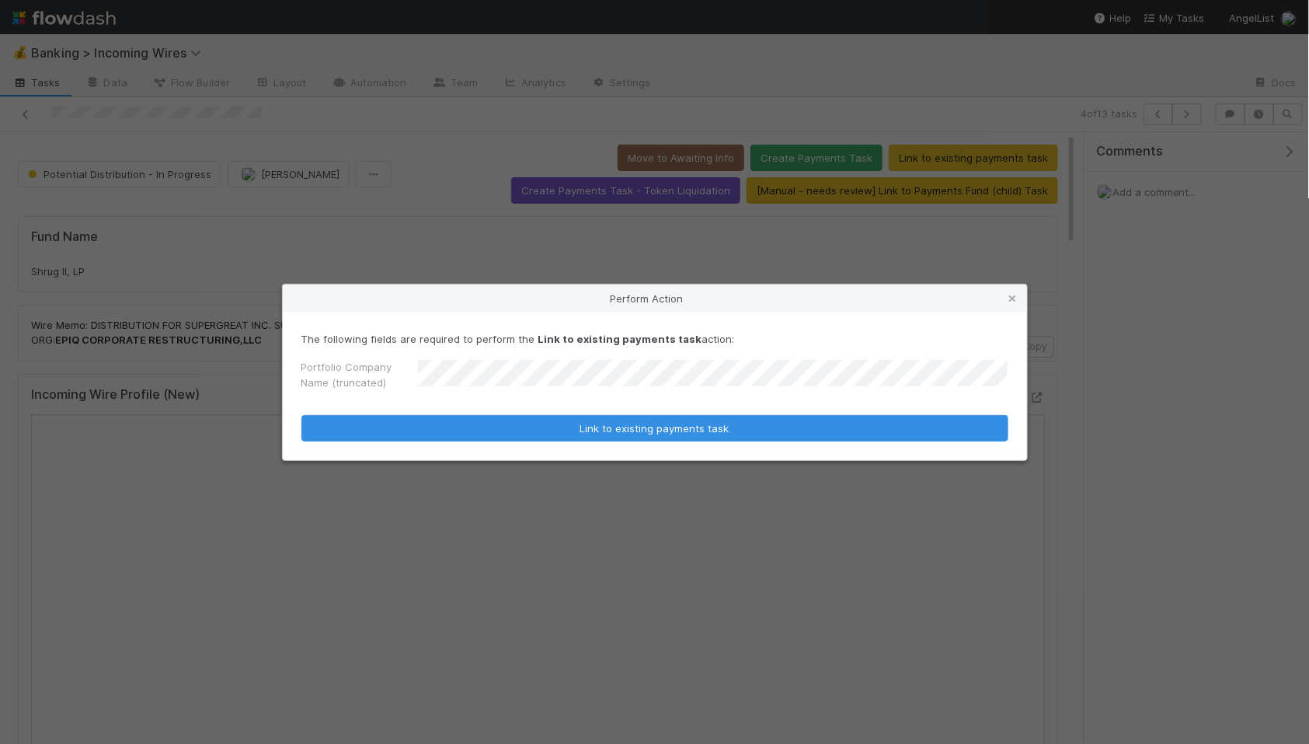
click at [302, 415] on button "Link to existing payments task" at bounding box center [655, 428] width 707 height 26
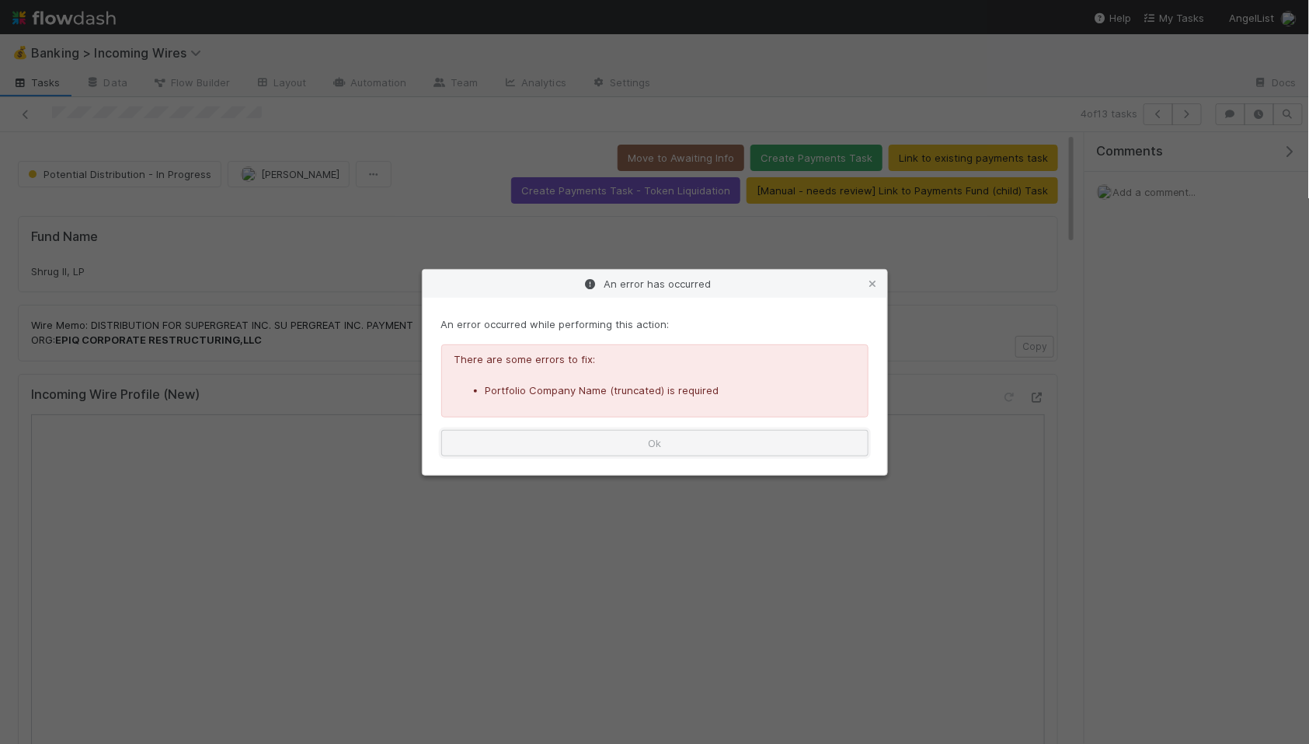
click at [716, 444] on button "Ok" at bounding box center [654, 443] width 427 height 26
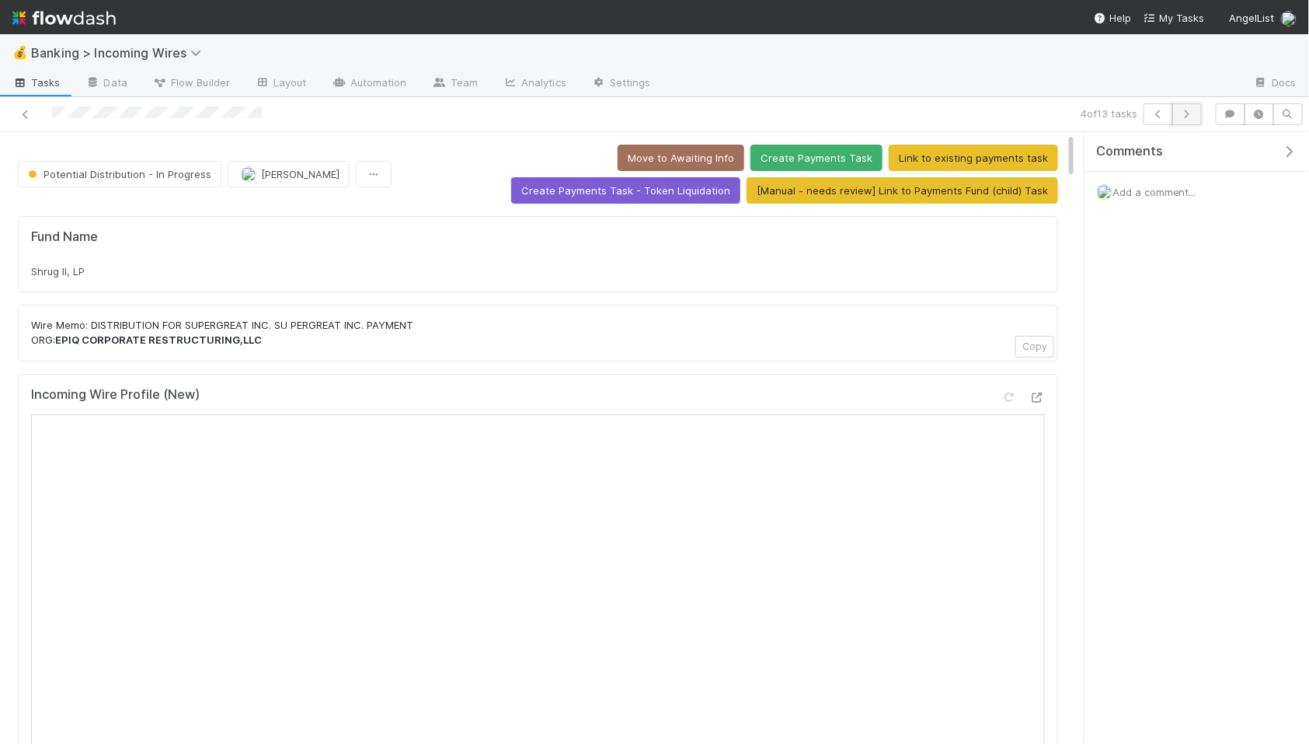
click at [1183, 113] on icon "button" at bounding box center [1188, 114] width 16 height 9
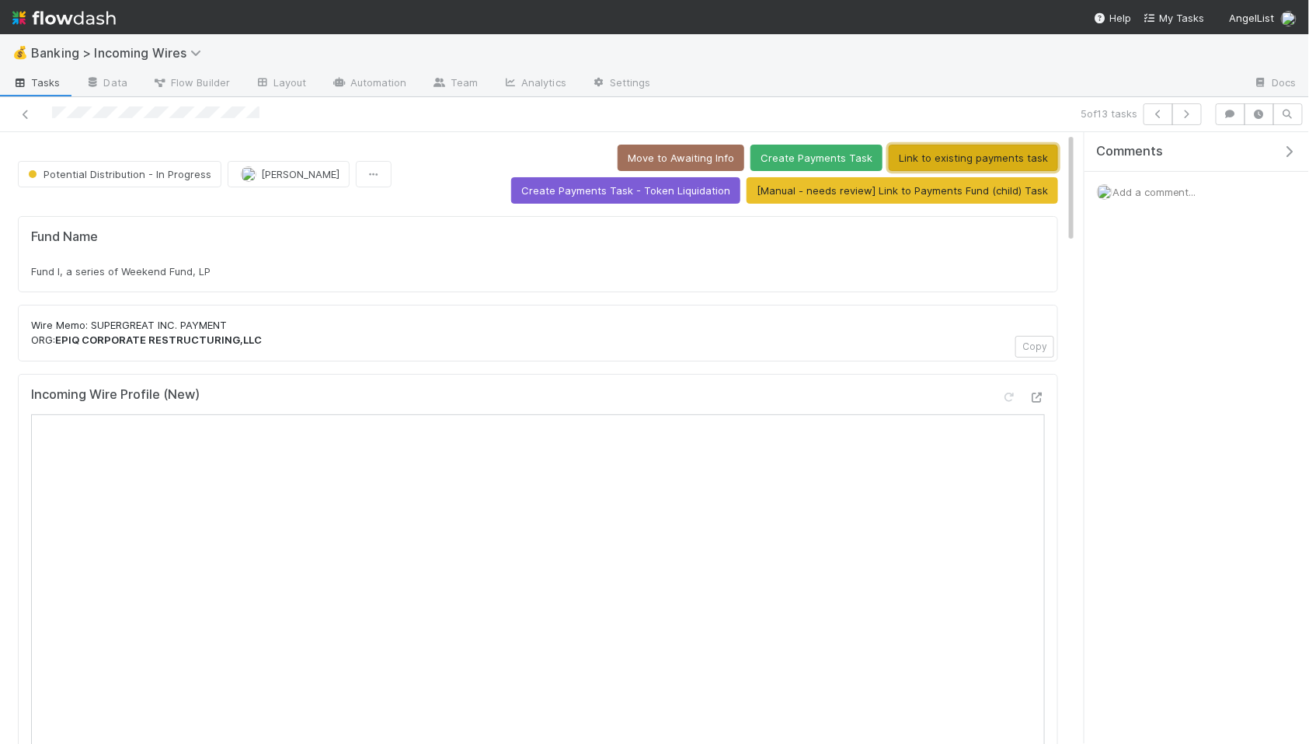
click at [889, 157] on button "Link to existing payments task" at bounding box center [973, 158] width 169 height 26
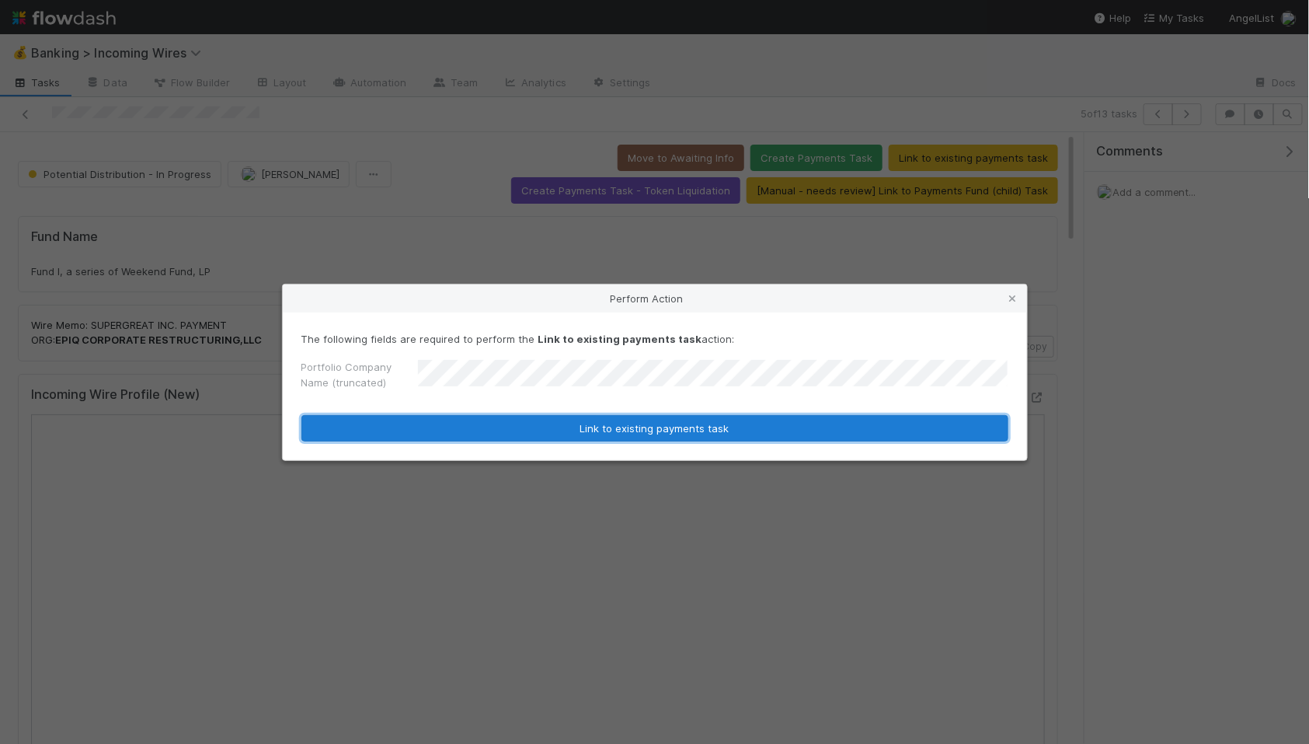
click at [661, 424] on button "Link to existing payments task" at bounding box center [655, 428] width 707 height 26
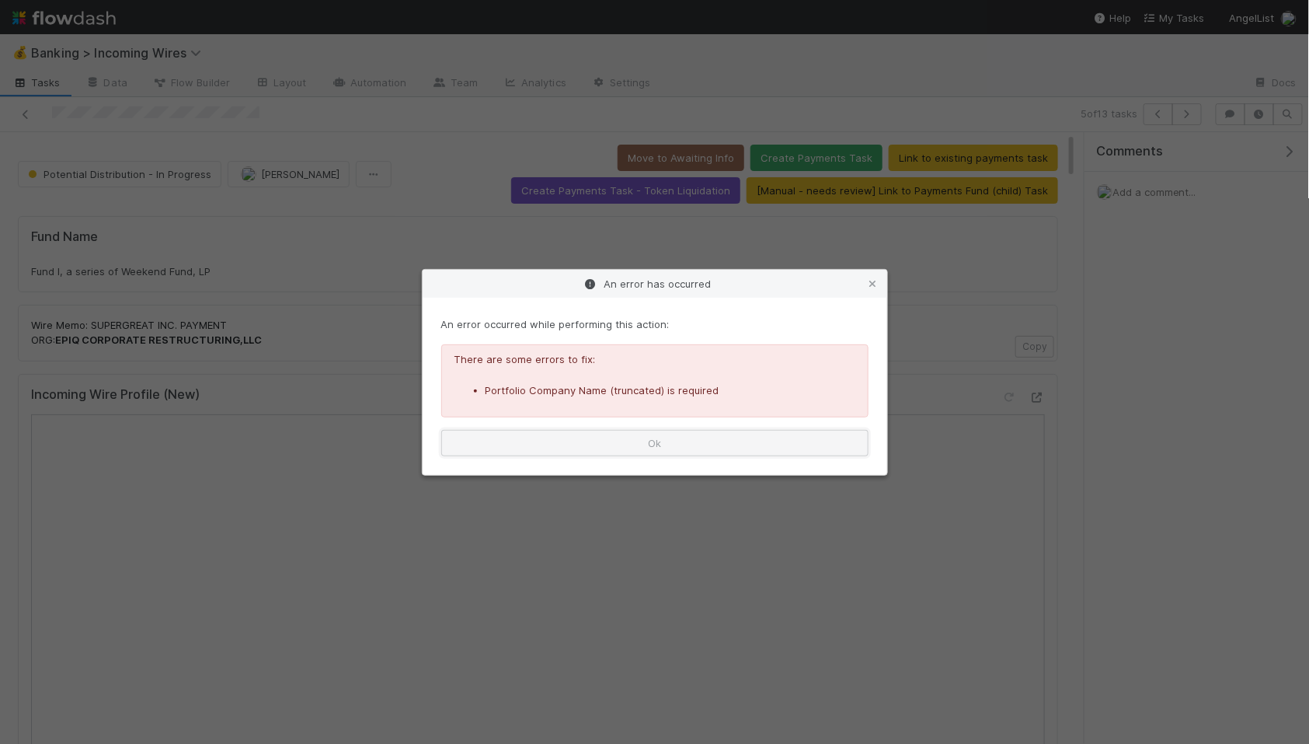
click at [688, 444] on button "Ok" at bounding box center [654, 443] width 427 height 26
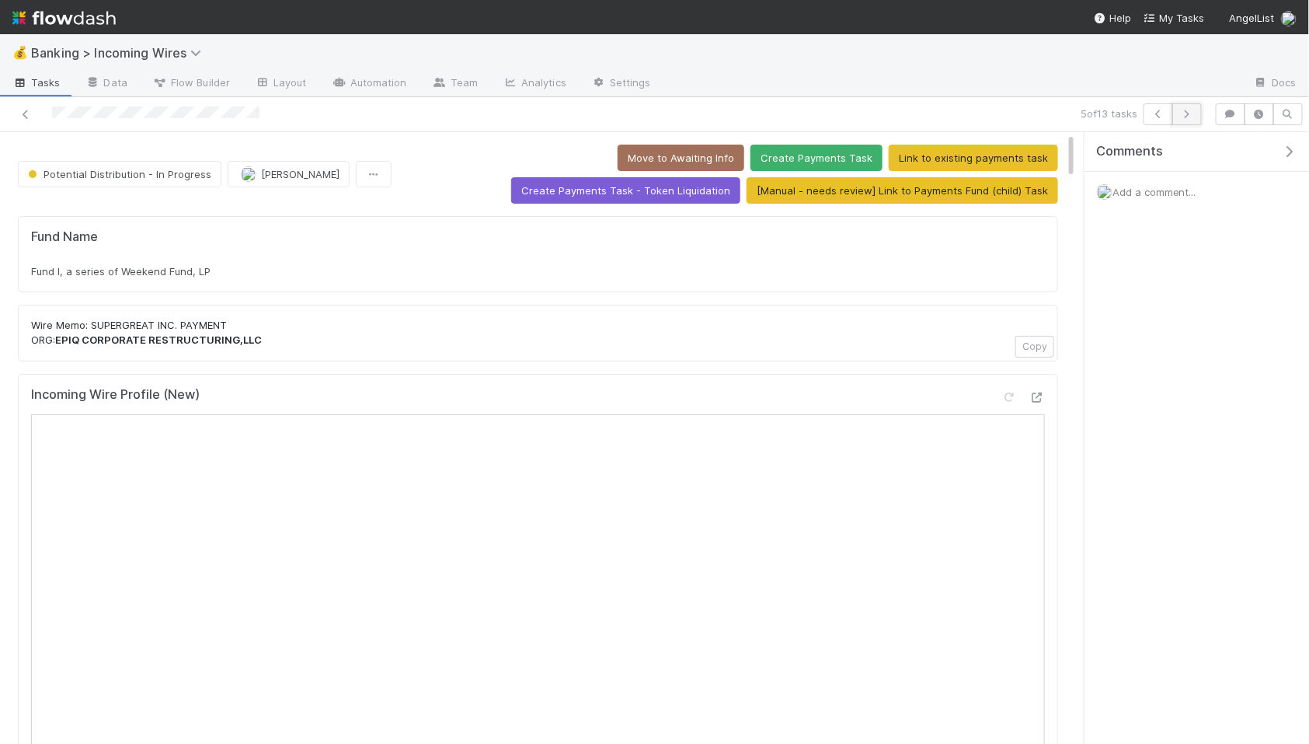
click at [1192, 113] on icon "button" at bounding box center [1188, 114] width 16 height 9
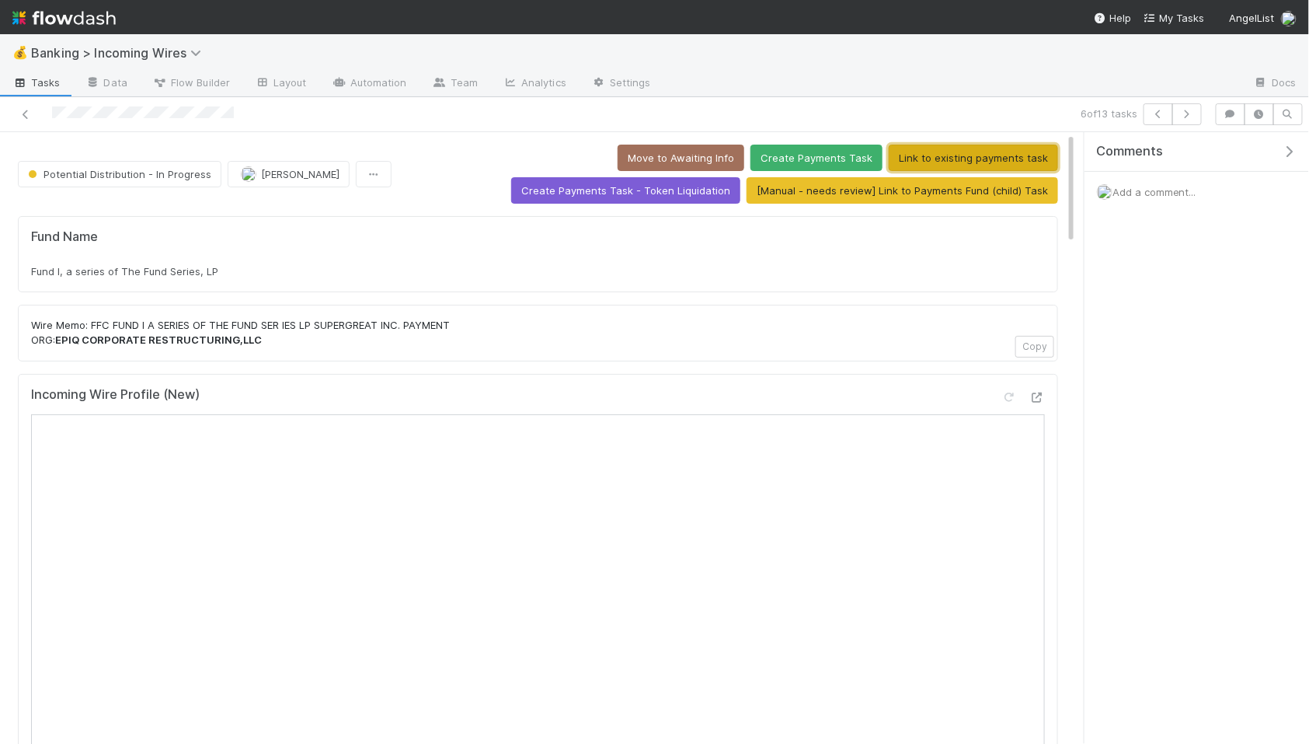
click at [889, 160] on button "Link to existing payments task" at bounding box center [973, 158] width 169 height 26
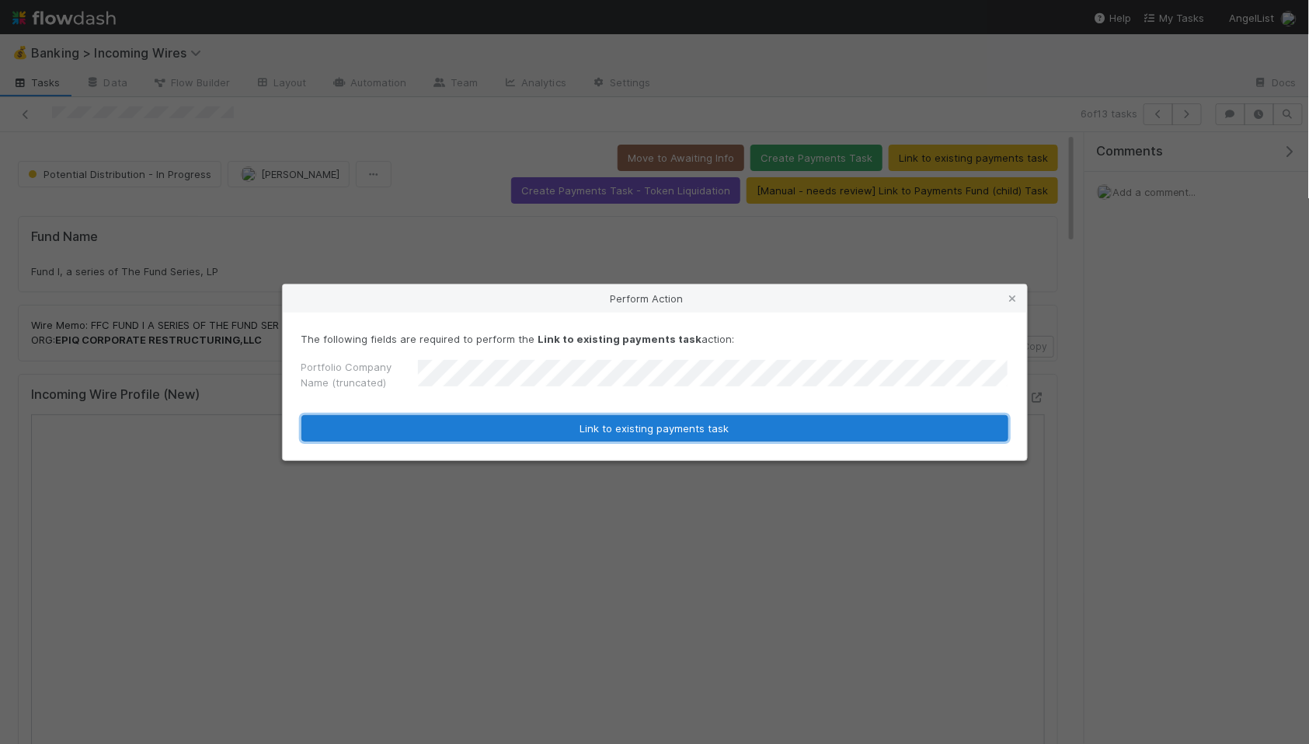
click at [647, 434] on button "Link to existing payments task" at bounding box center [655, 428] width 707 height 26
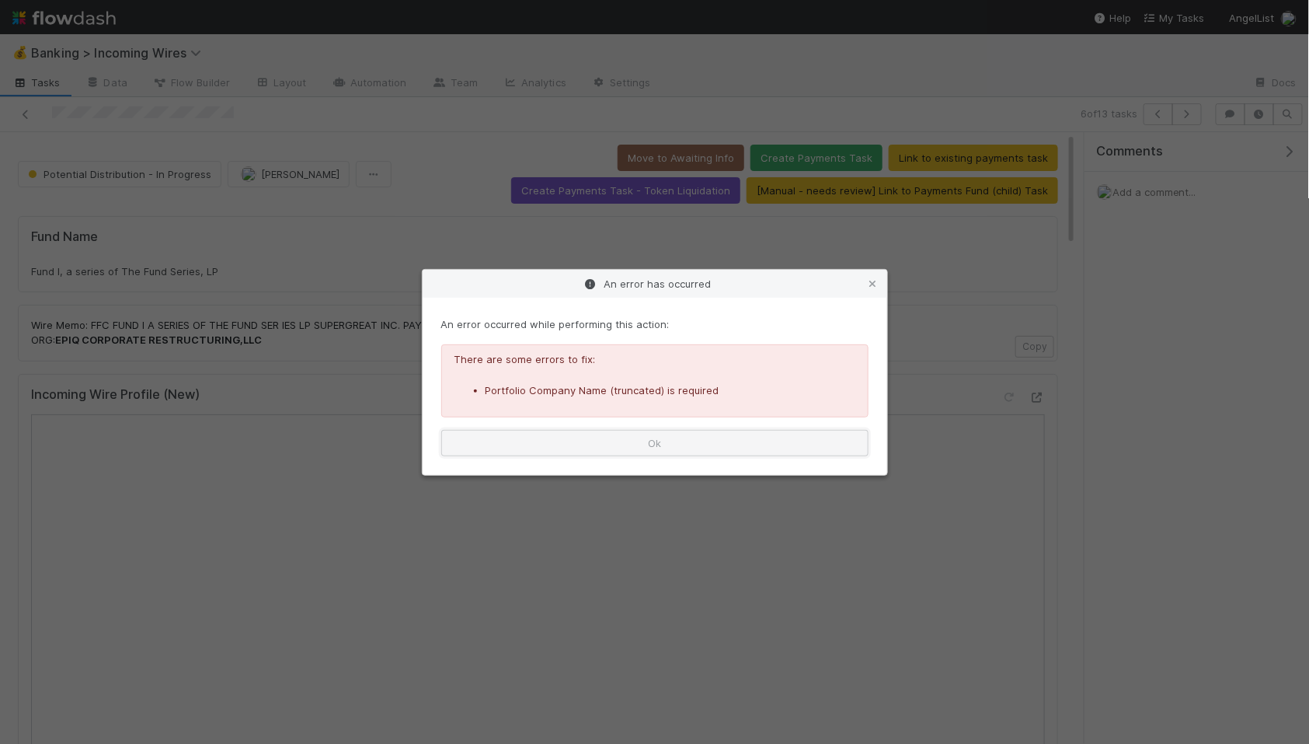
click at [584, 449] on button "Ok" at bounding box center [654, 443] width 427 height 26
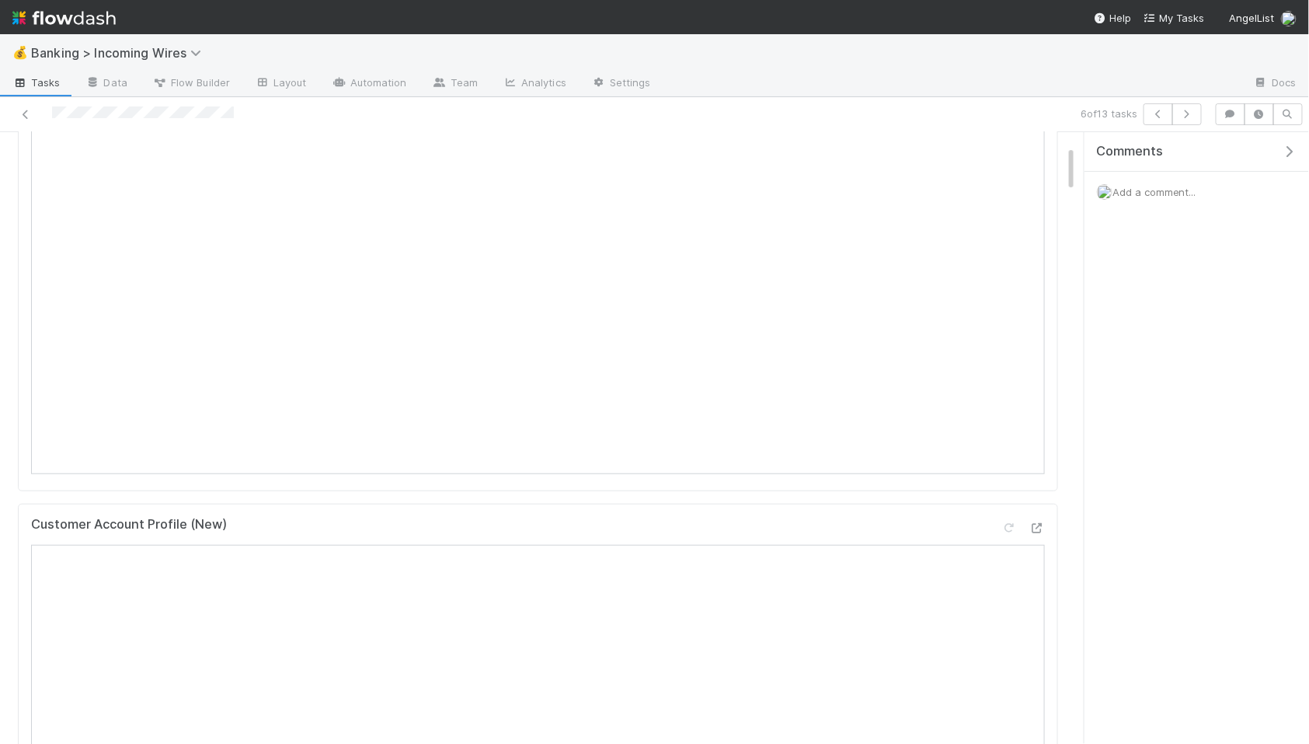
scroll to position [168, 0]
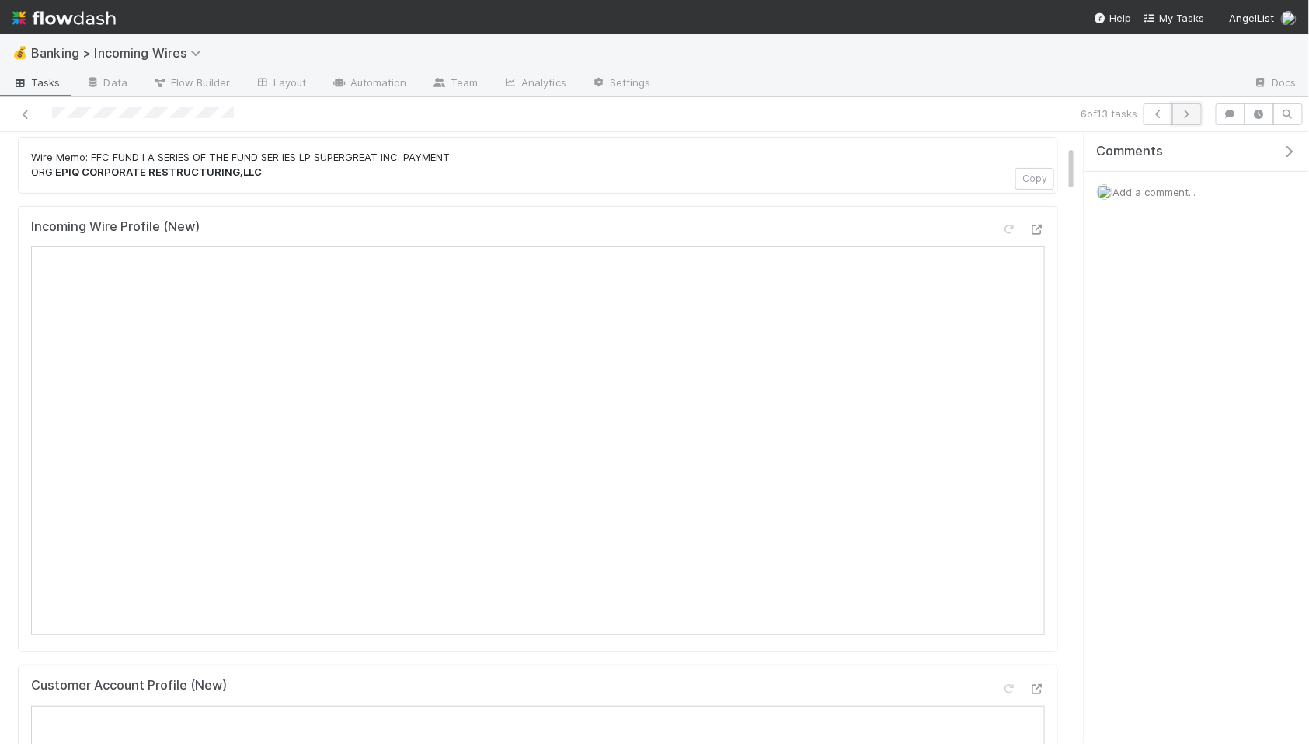
click at [1187, 118] on button "button" at bounding box center [1188, 114] width 30 height 22
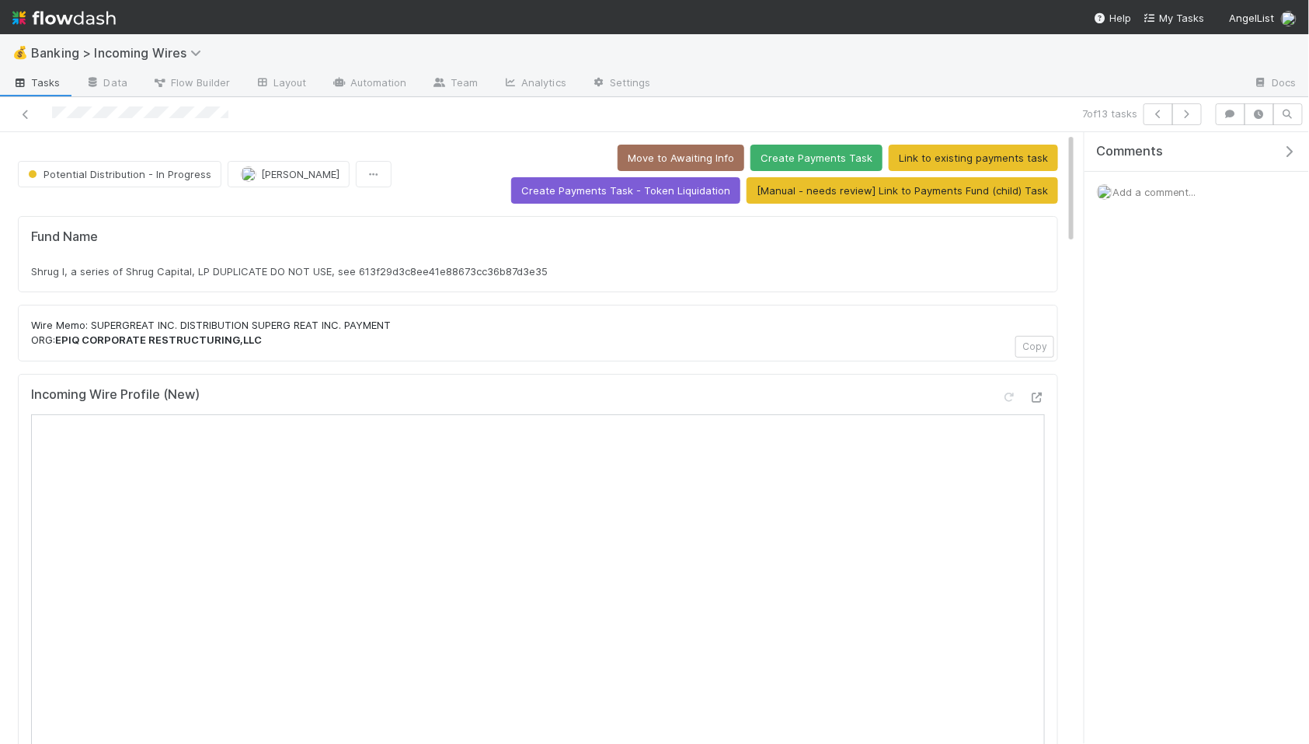
click at [1132, 177] on div "Add a comment..." at bounding box center [1197, 192] width 225 height 40
click at [1174, 210] on div "Add a comment..." at bounding box center [1197, 192] width 225 height 40
click at [1149, 195] on span "Add a comment..." at bounding box center [1155, 192] width 84 height 12
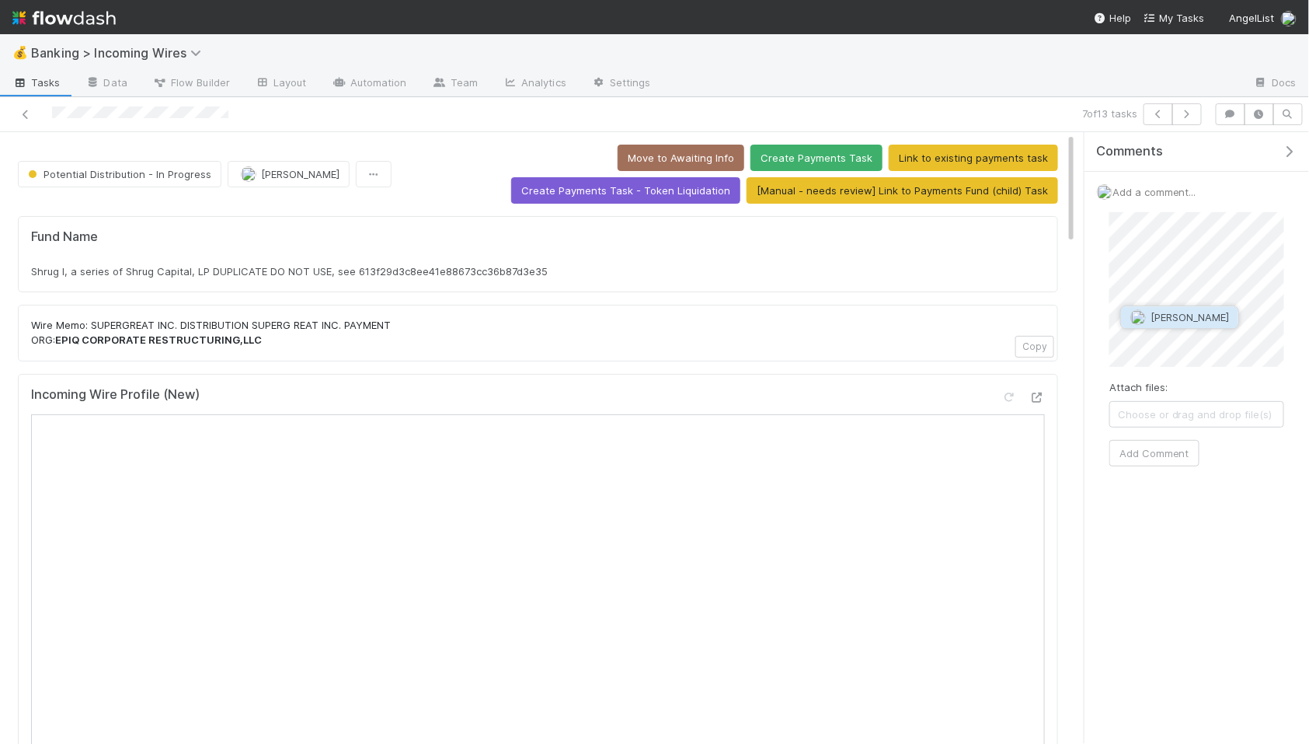
click at [1185, 327] on button "[PERSON_NAME]" at bounding box center [1179, 317] width 117 height 22
click at [889, 152] on button "Link to existing payments task" at bounding box center [973, 158] width 169 height 26
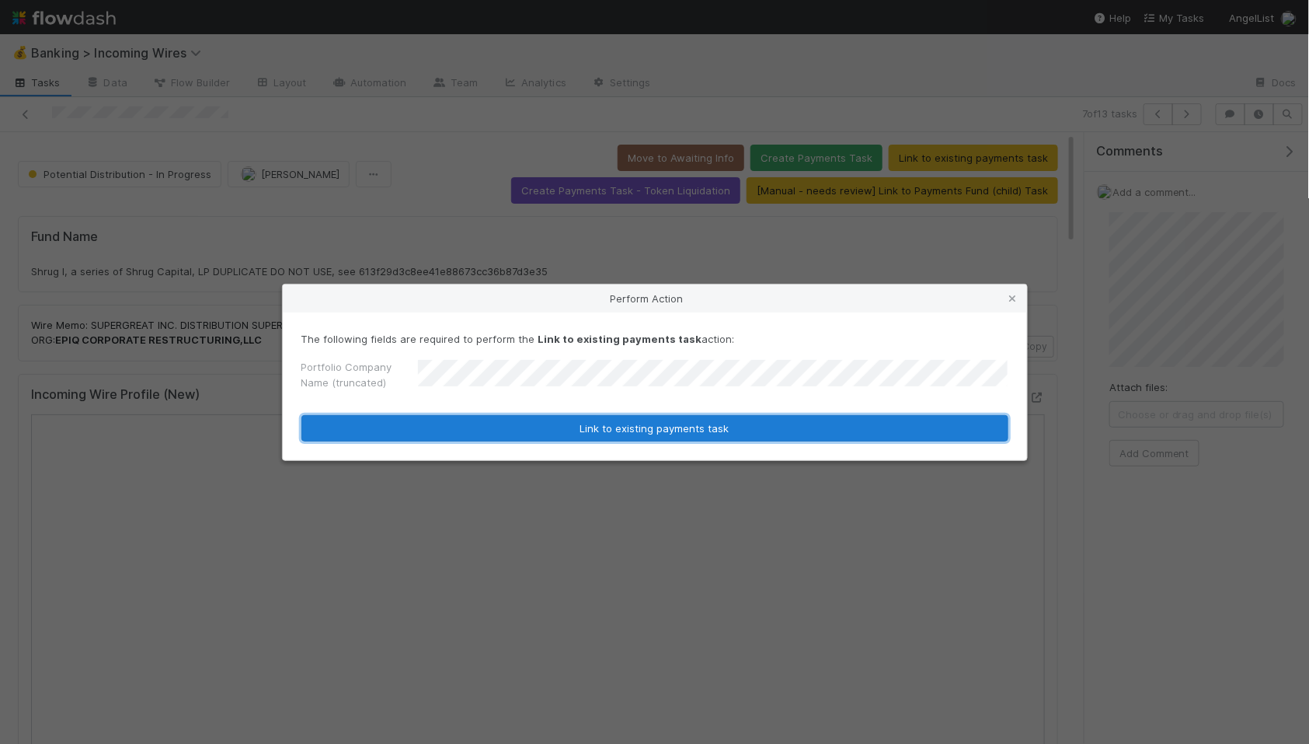
click at [688, 429] on button "Link to existing payments task" at bounding box center [655, 428] width 707 height 26
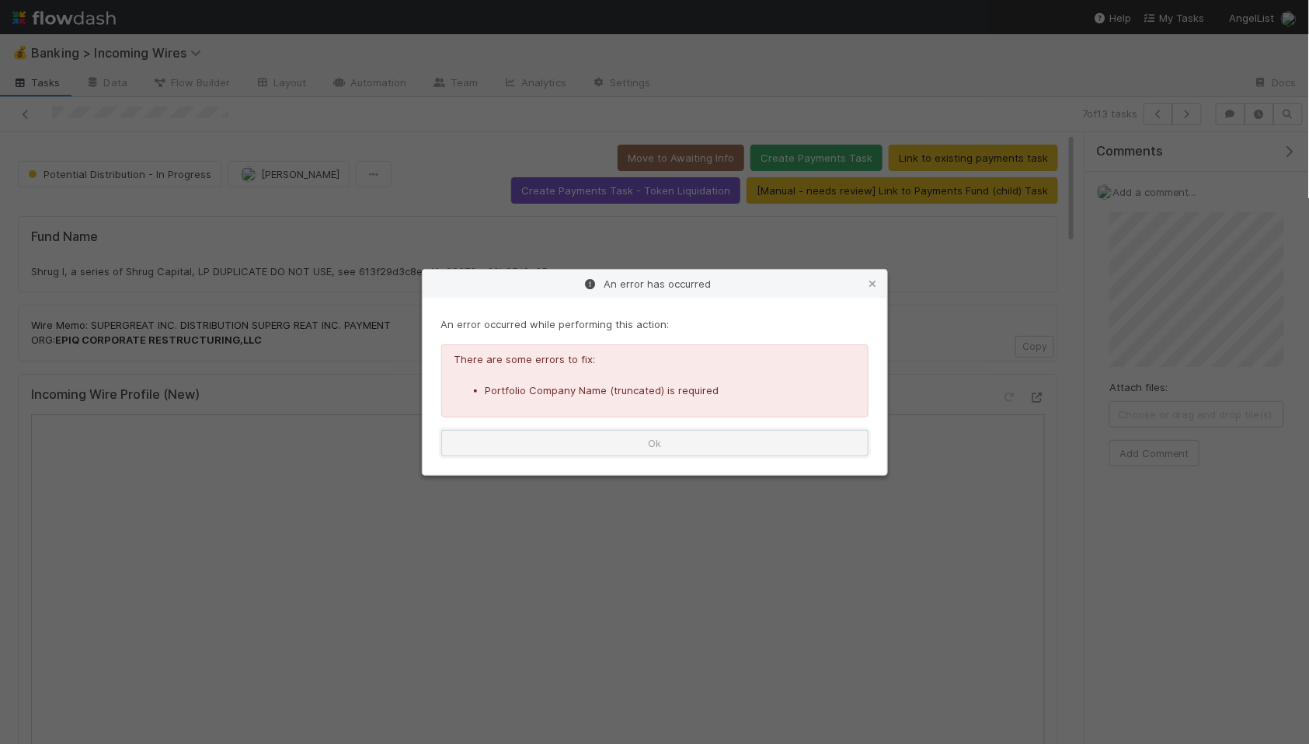
click at [720, 449] on button "Ok" at bounding box center [654, 443] width 427 height 26
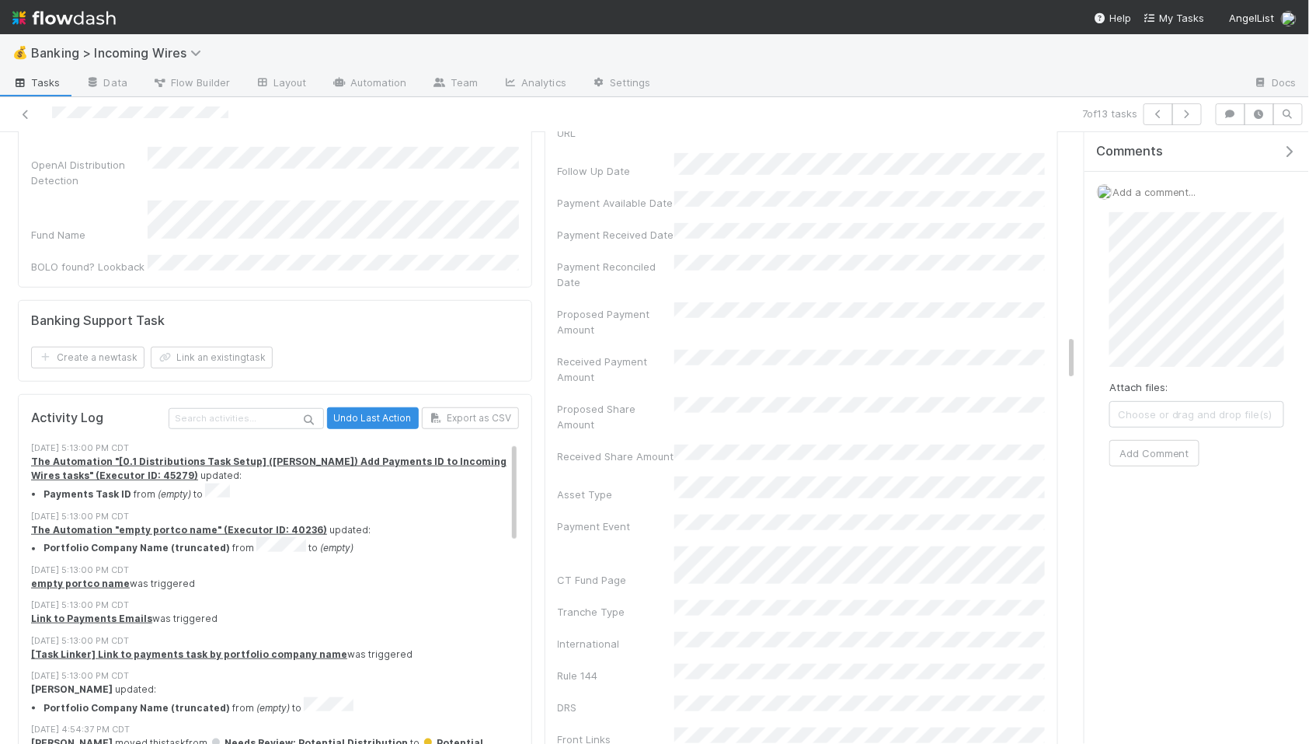
scroll to position [2763, 0]
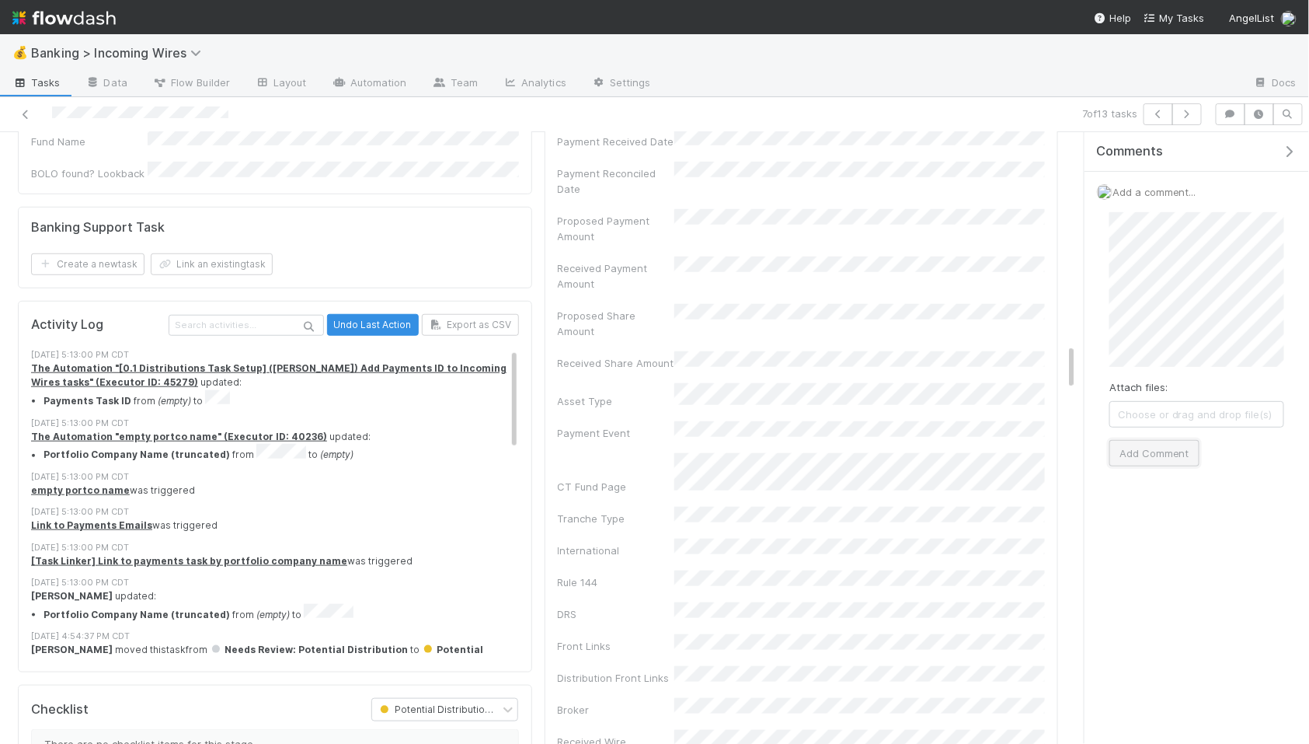
click at [1142, 451] on button "Add Comment" at bounding box center [1155, 453] width 90 height 26
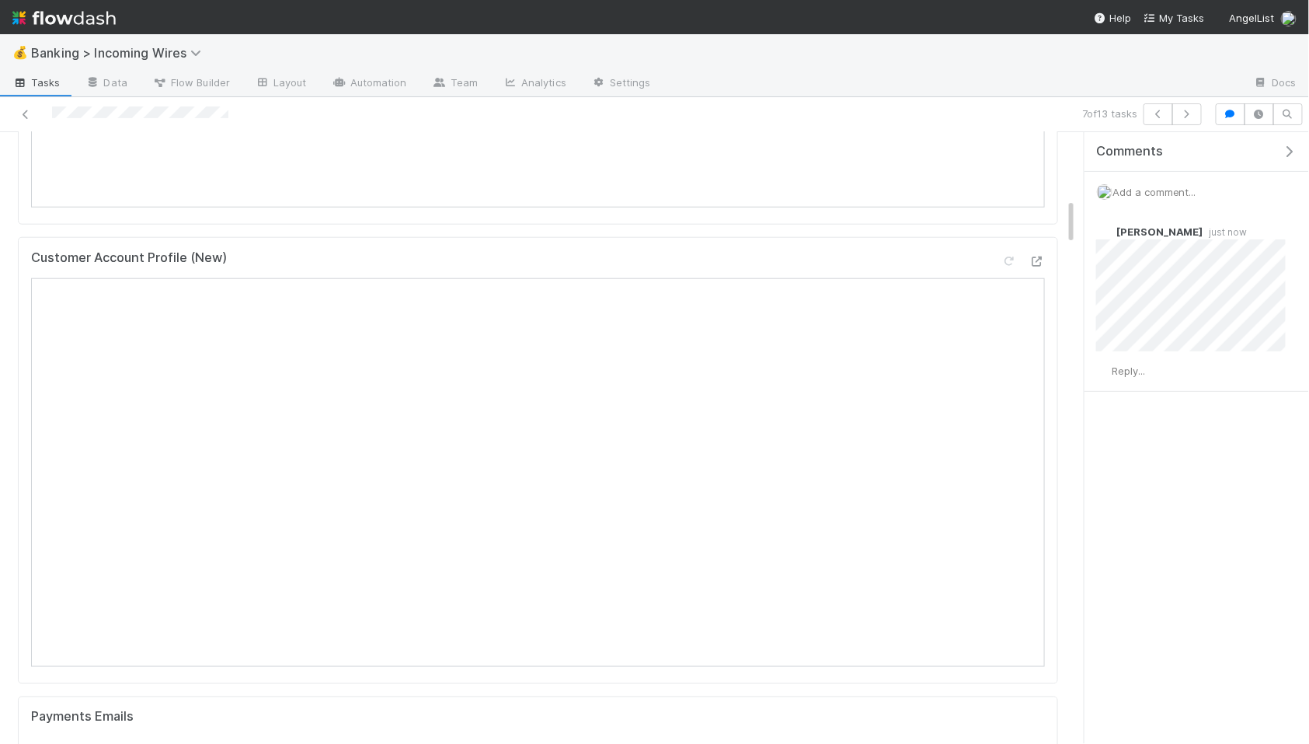
scroll to position [0, 0]
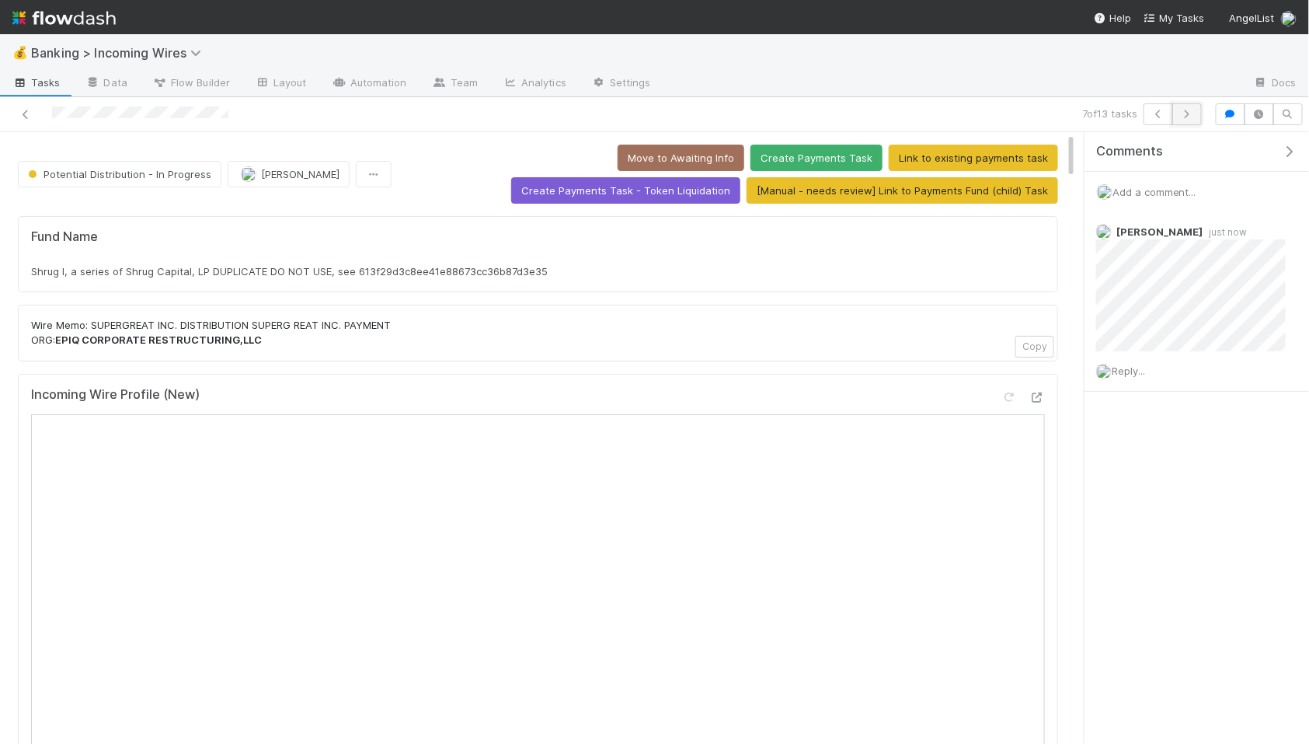
click at [1192, 115] on icon "button" at bounding box center [1188, 114] width 16 height 9
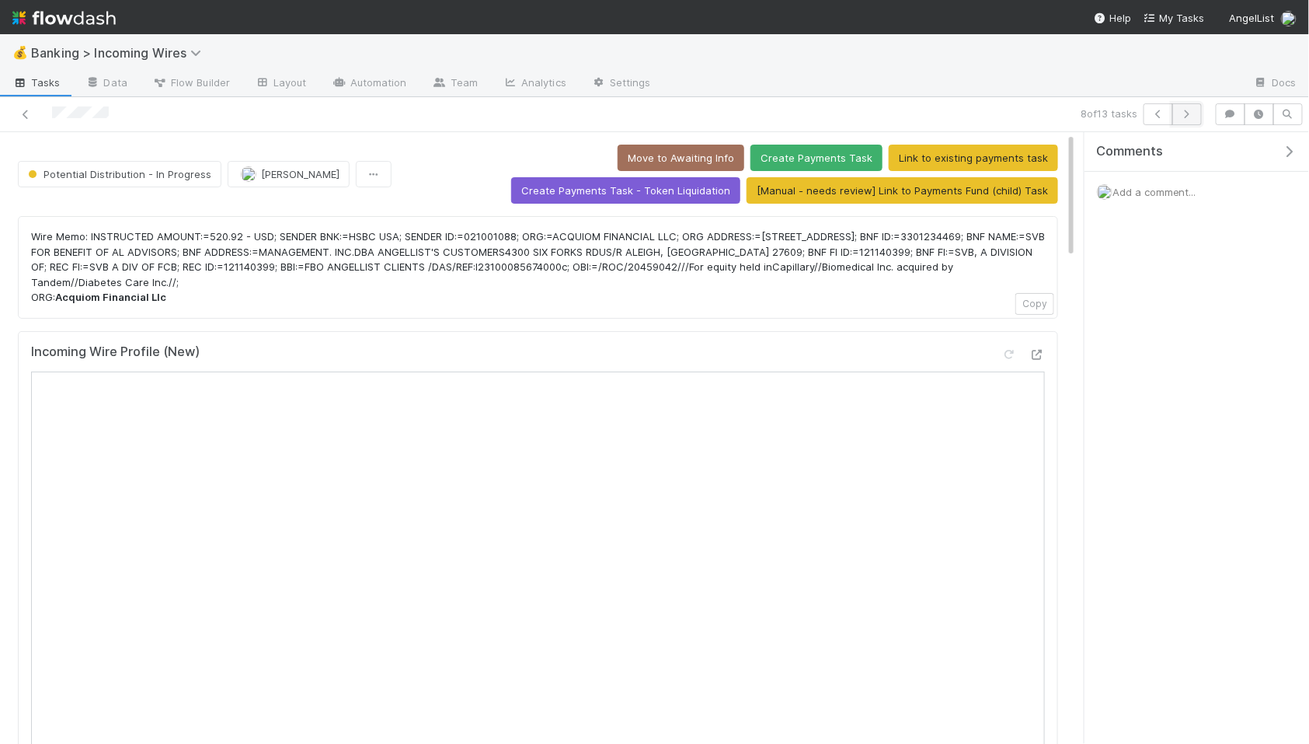
click at [1187, 118] on icon "button" at bounding box center [1188, 114] width 16 height 9
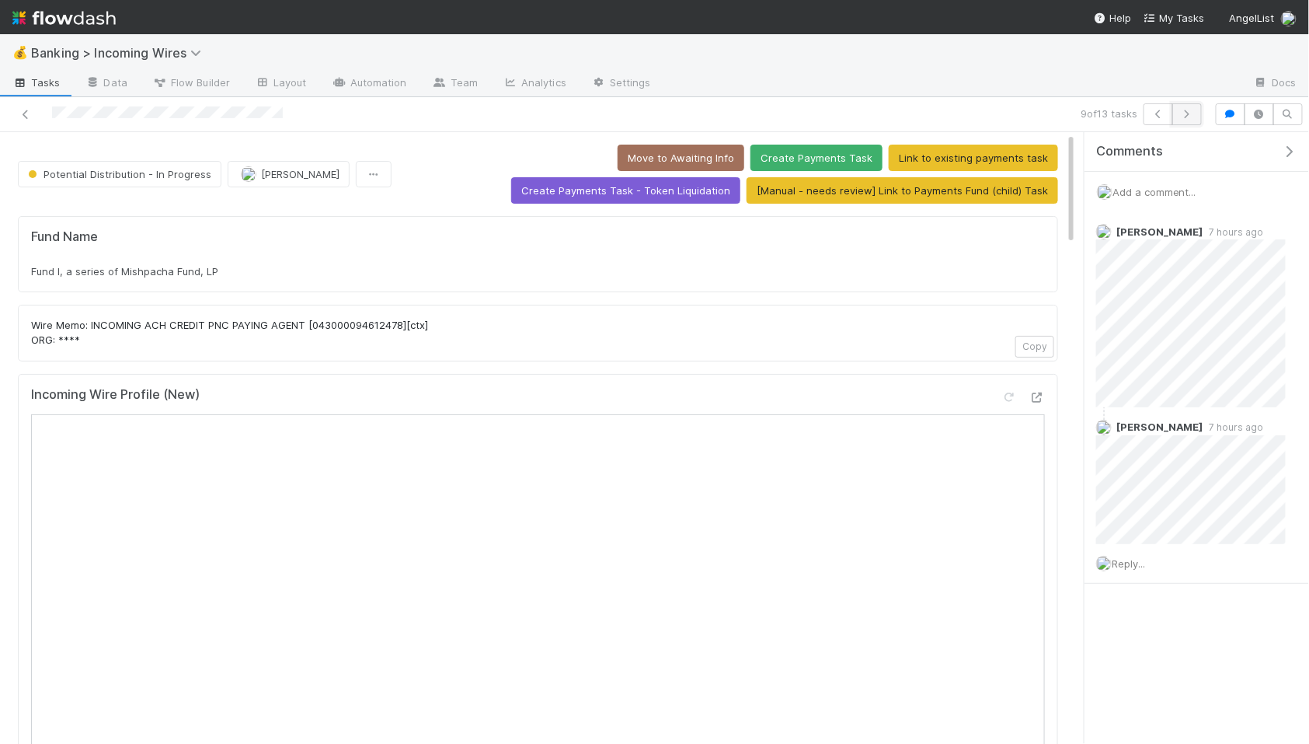
click at [1193, 113] on icon "button" at bounding box center [1188, 114] width 16 height 9
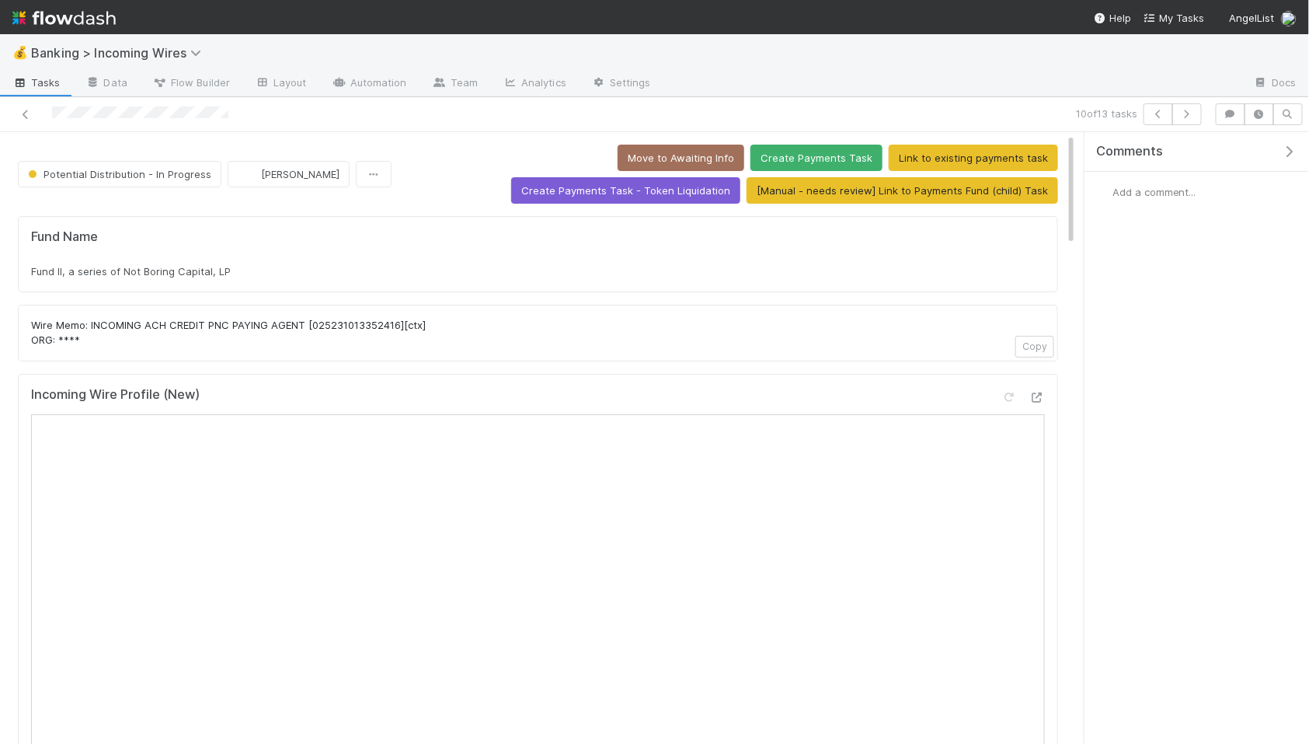
scroll to position [5, 0]
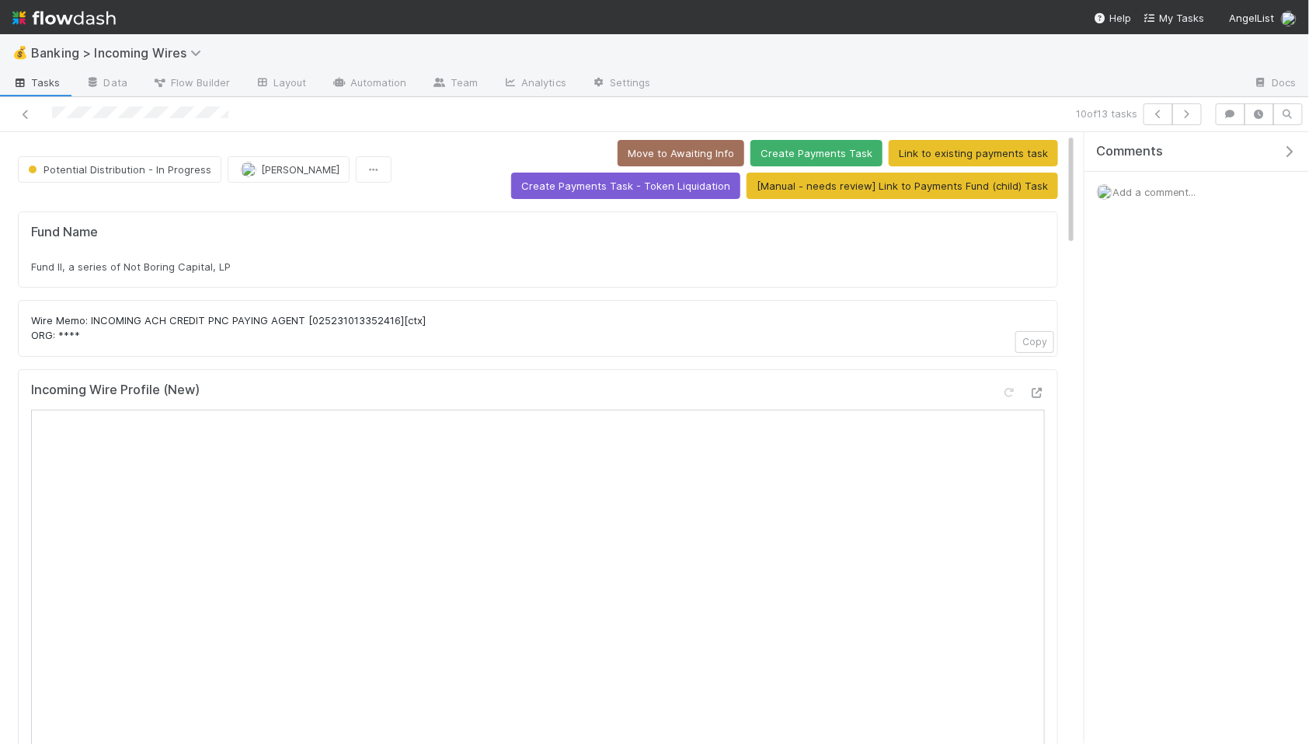
click at [242, 269] on div "Fund II, a series of Not Boring Capital, LP" at bounding box center [538, 267] width 1014 height 16
copy div "Fund II, a series of Not Boring Capital, LP"
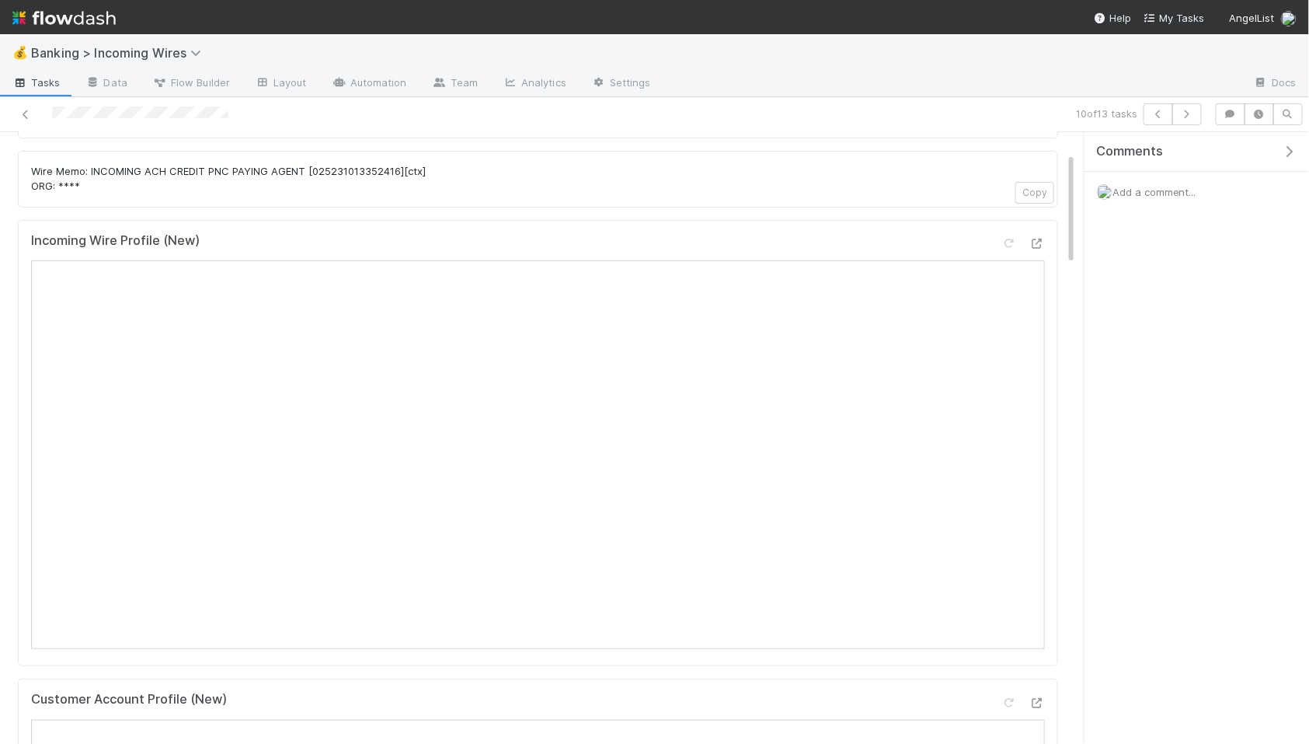
scroll to position [433, 0]
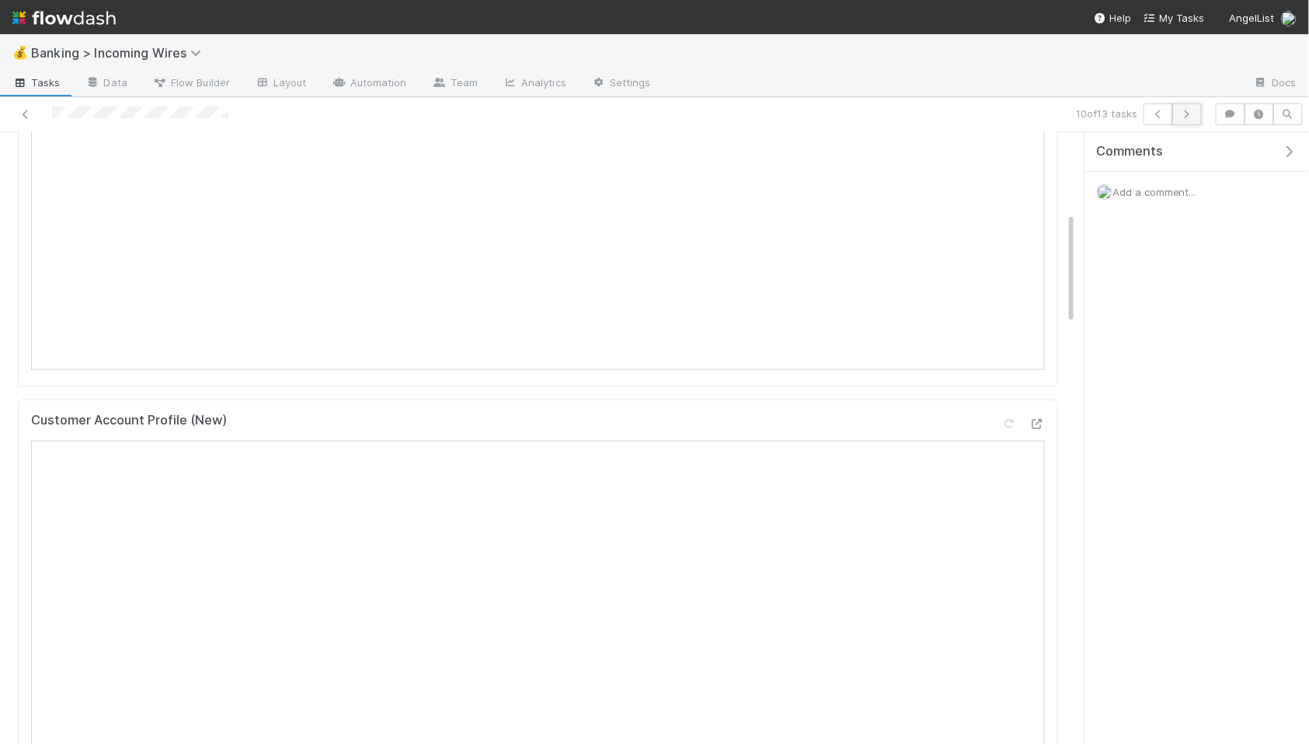
click at [1188, 117] on icon "button" at bounding box center [1188, 114] width 16 height 9
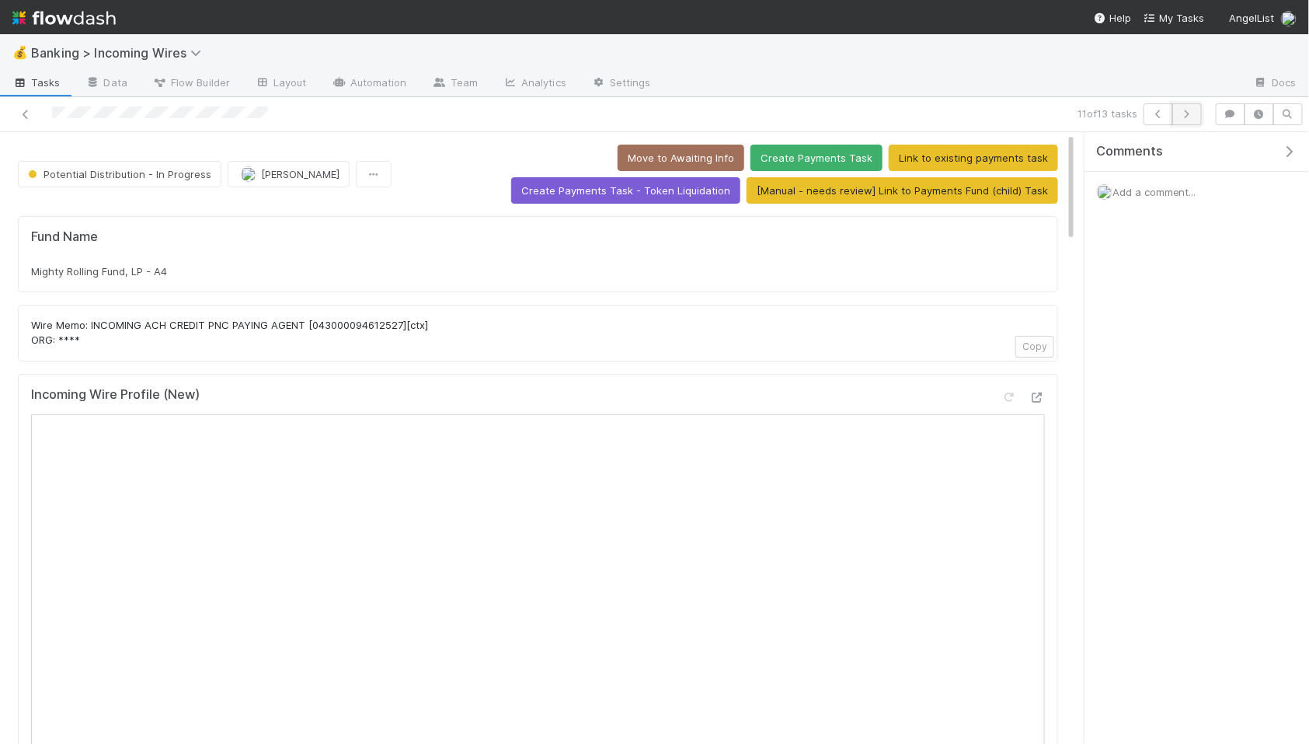
click at [1193, 115] on icon "button" at bounding box center [1188, 114] width 16 height 9
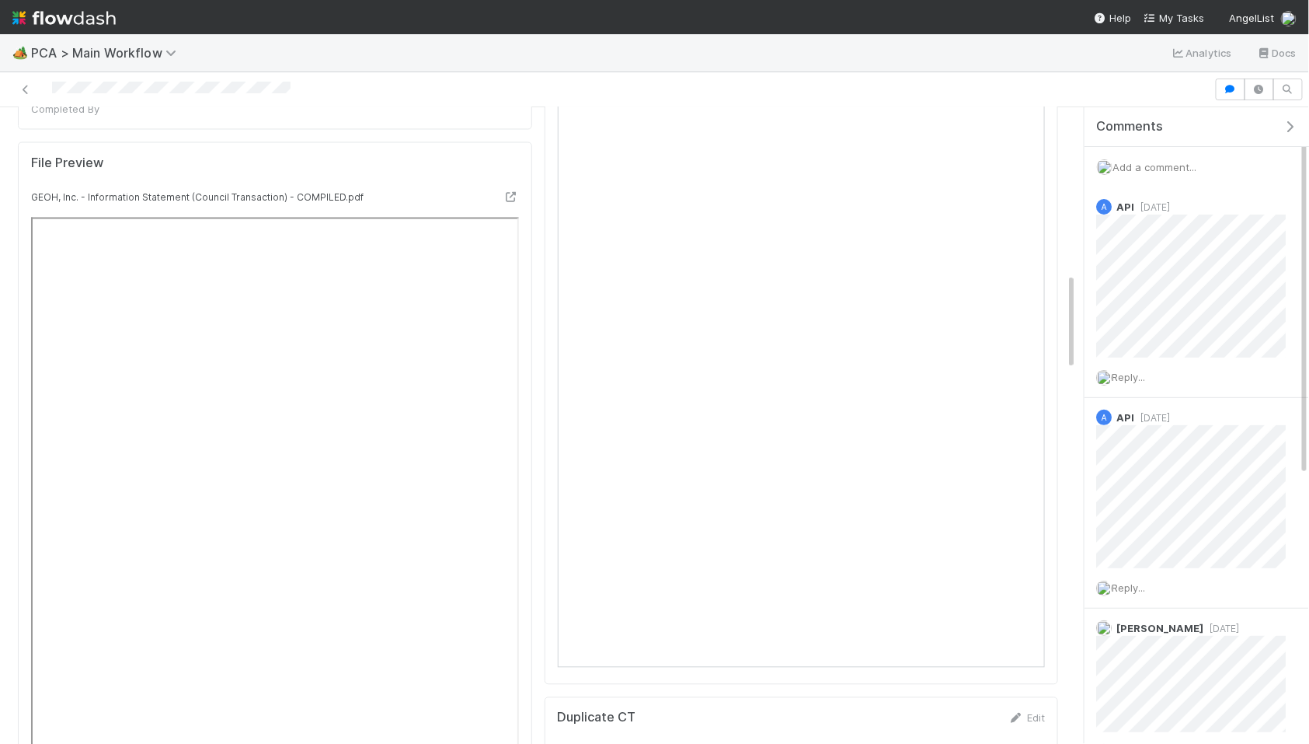
scroll to position [1086, 0]
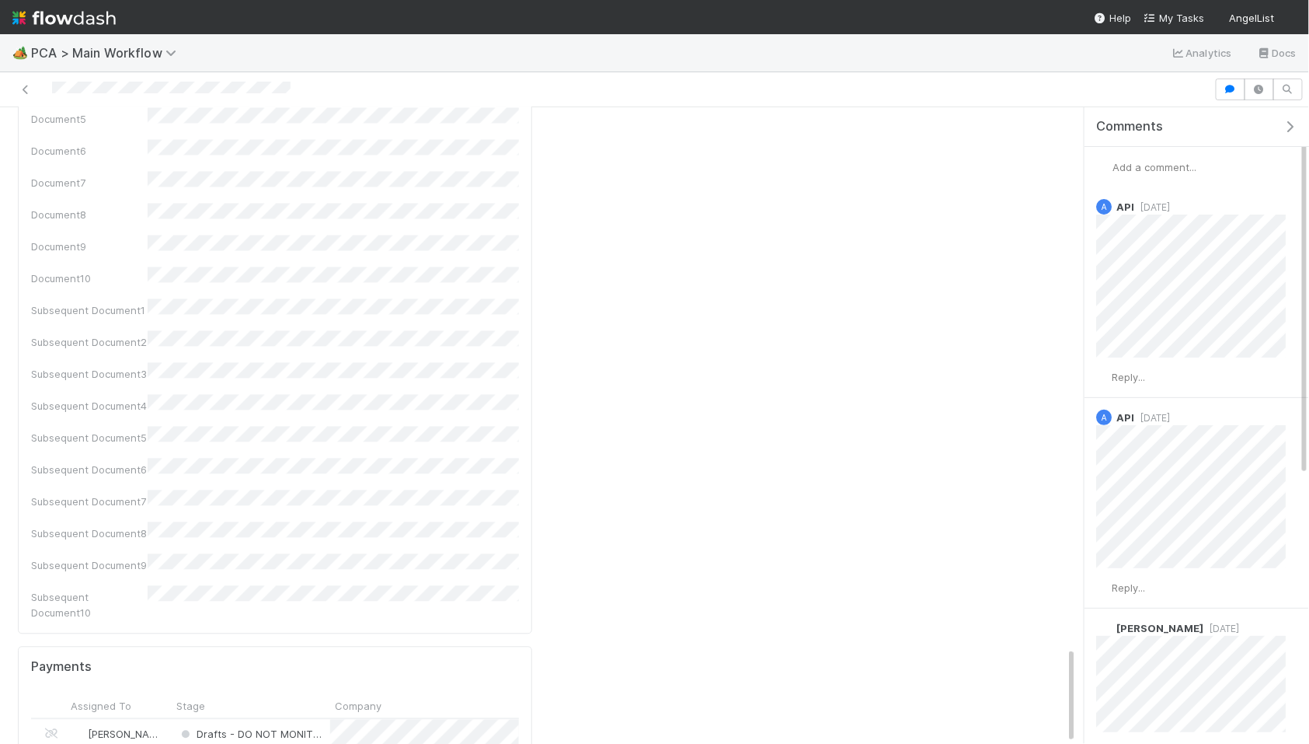
scroll to position [3538, 0]
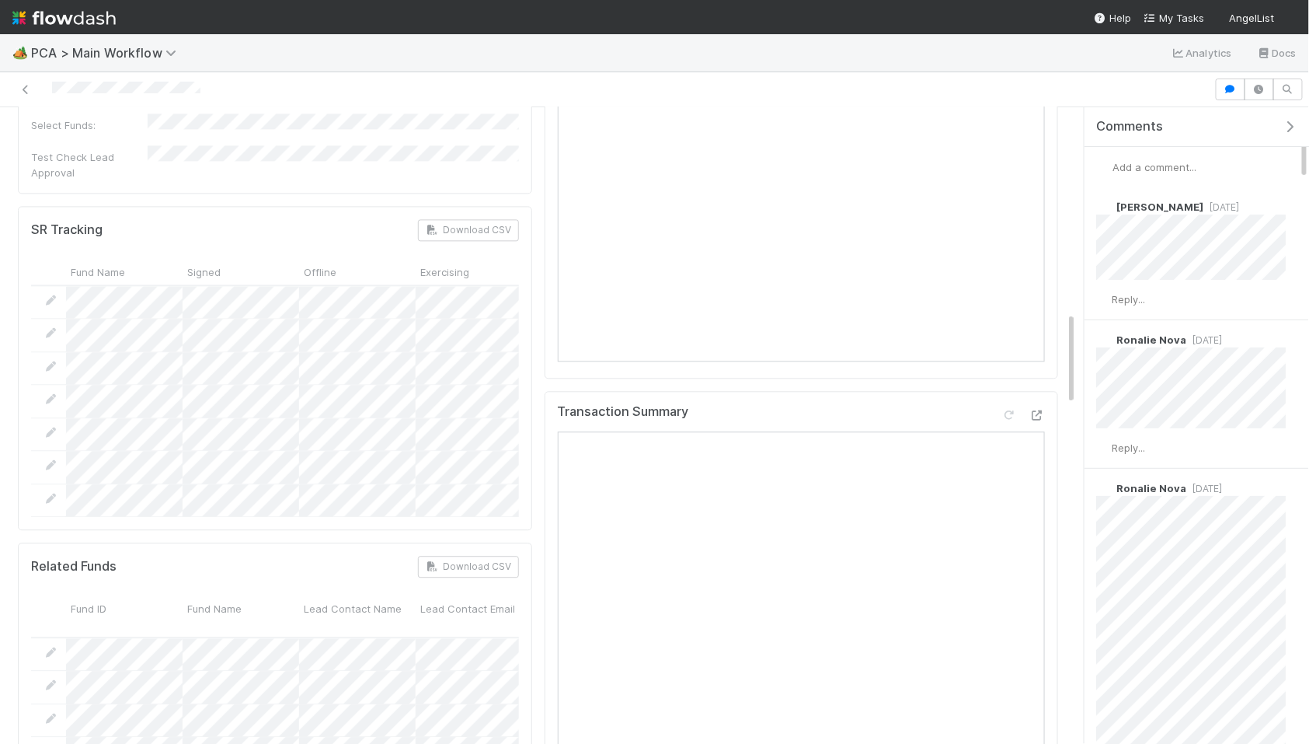
scroll to position [1520, 0]
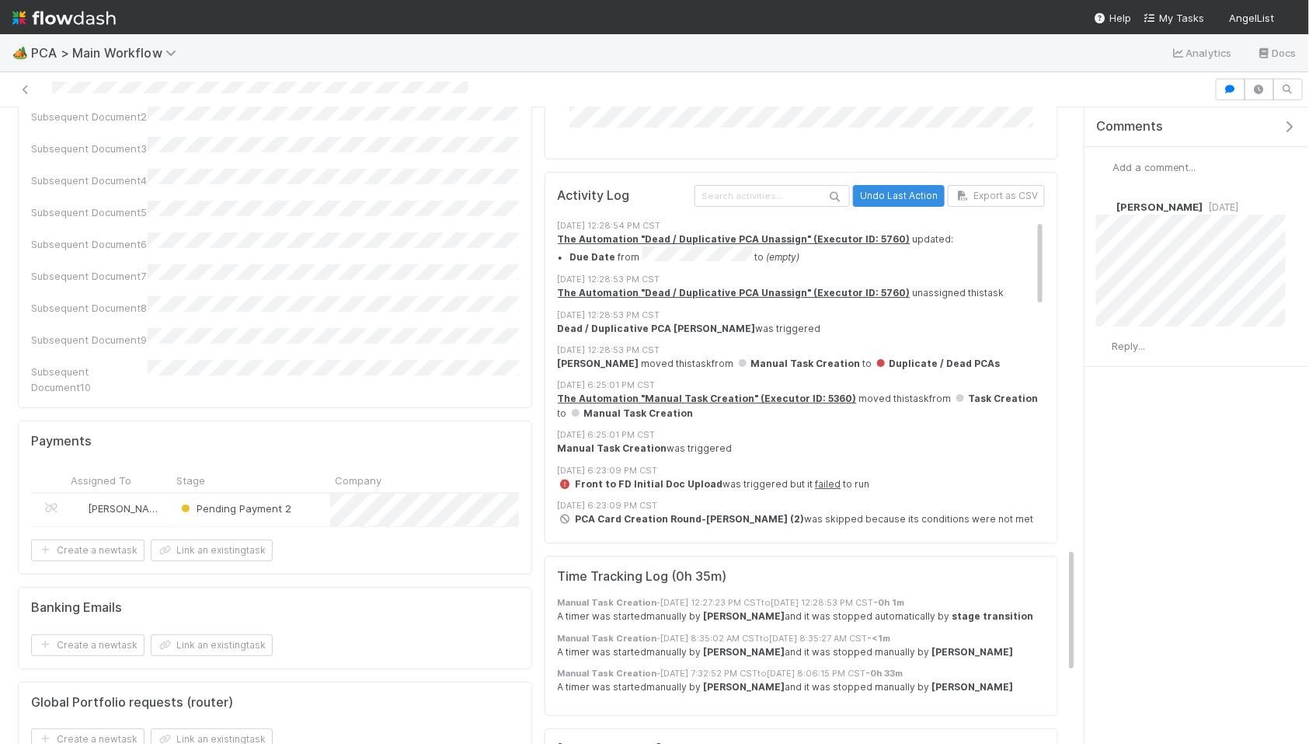
scroll to position [2191, 0]
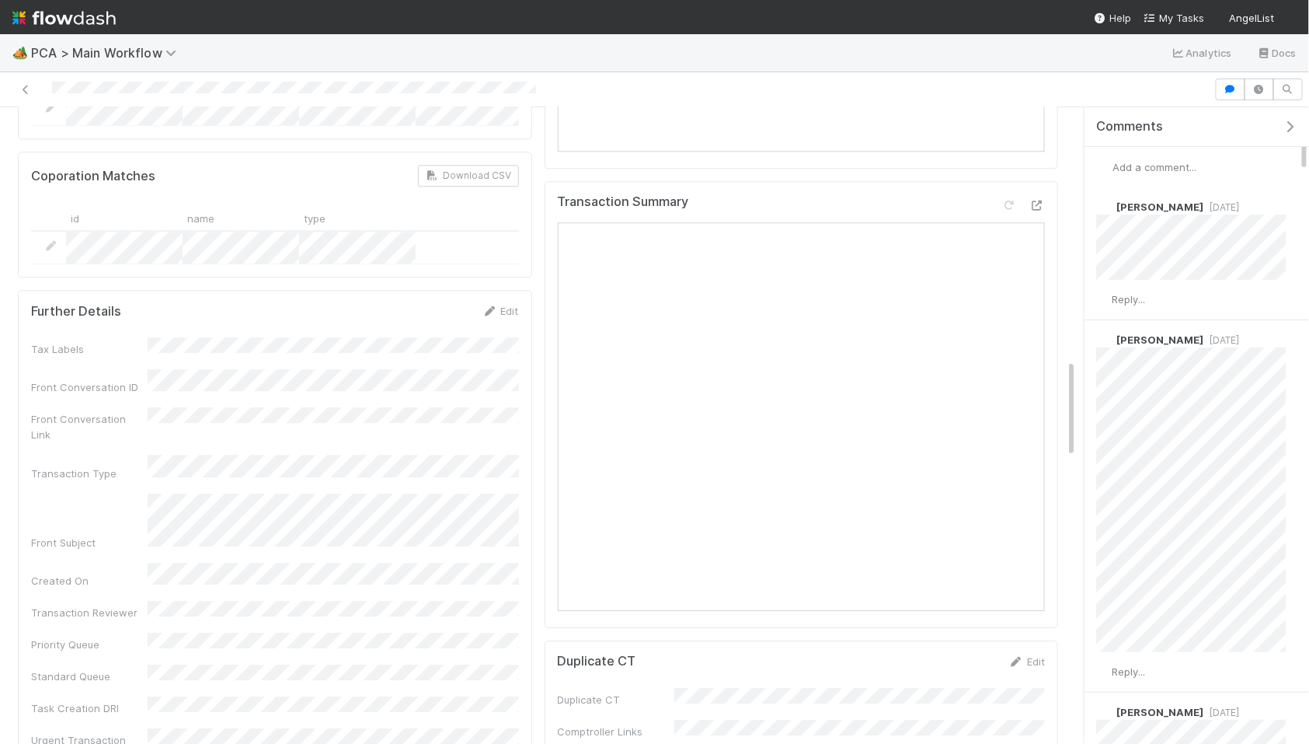
scroll to position [1623, 0]
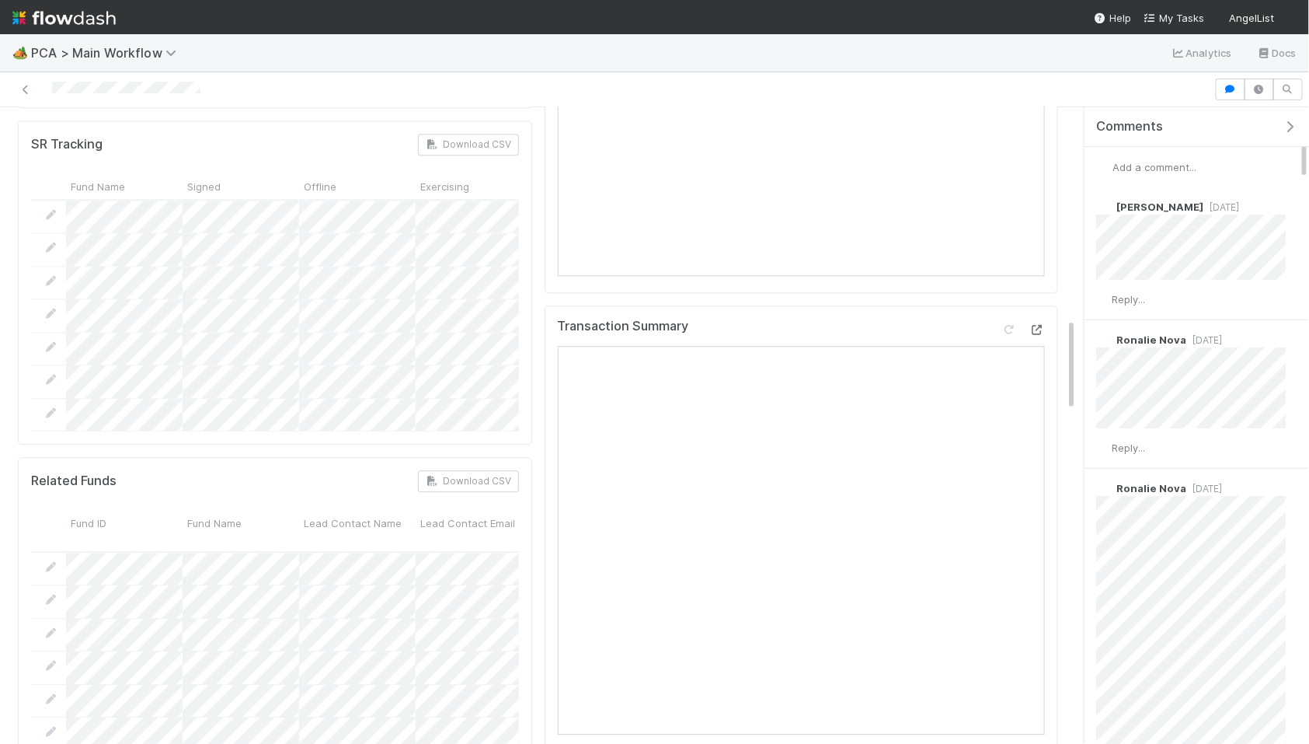
scroll to position [1435, 0]
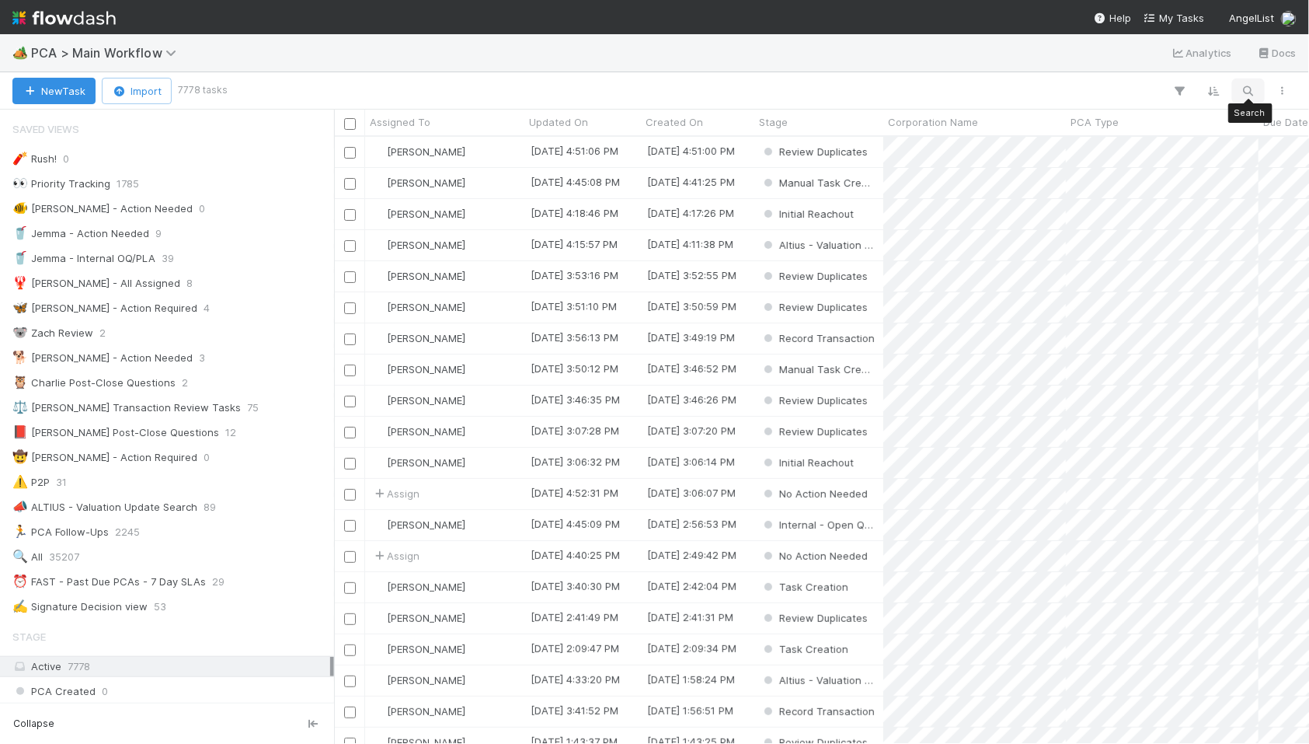
click at [1249, 89] on icon "button" at bounding box center [1249, 91] width 16 height 14
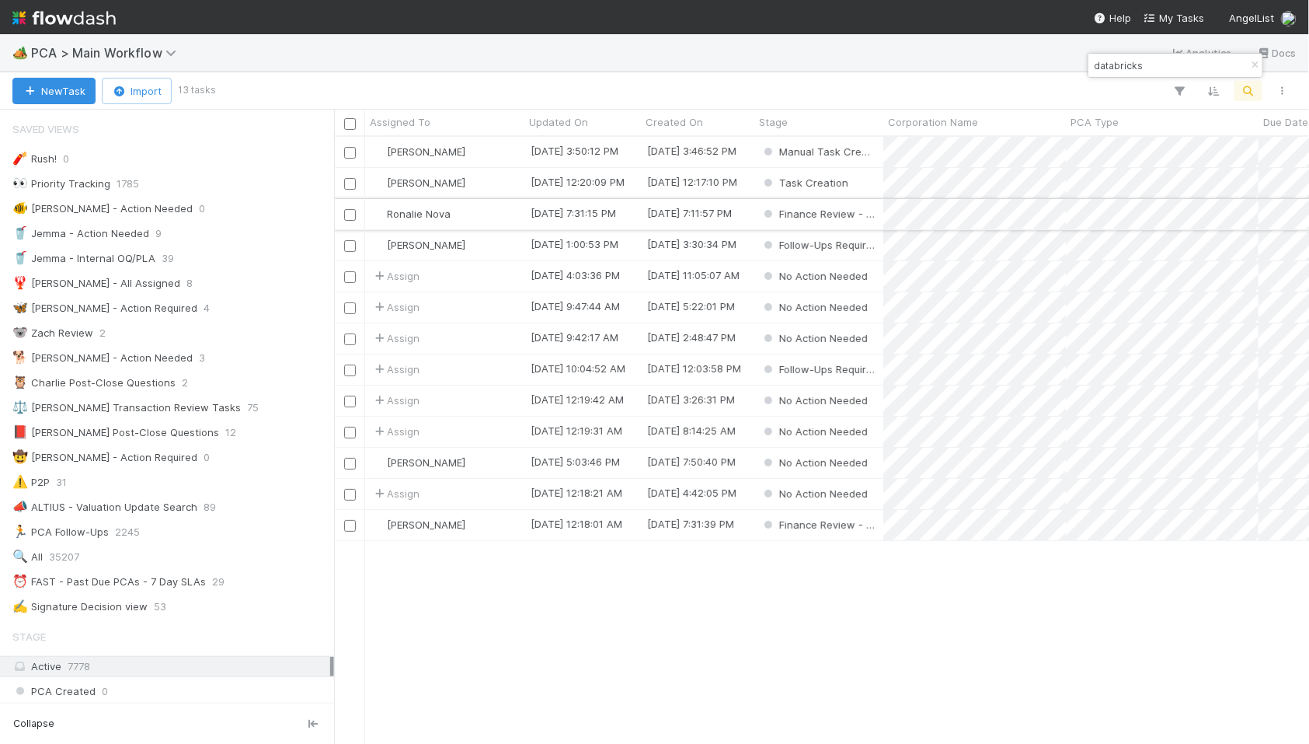
type input "databricks"
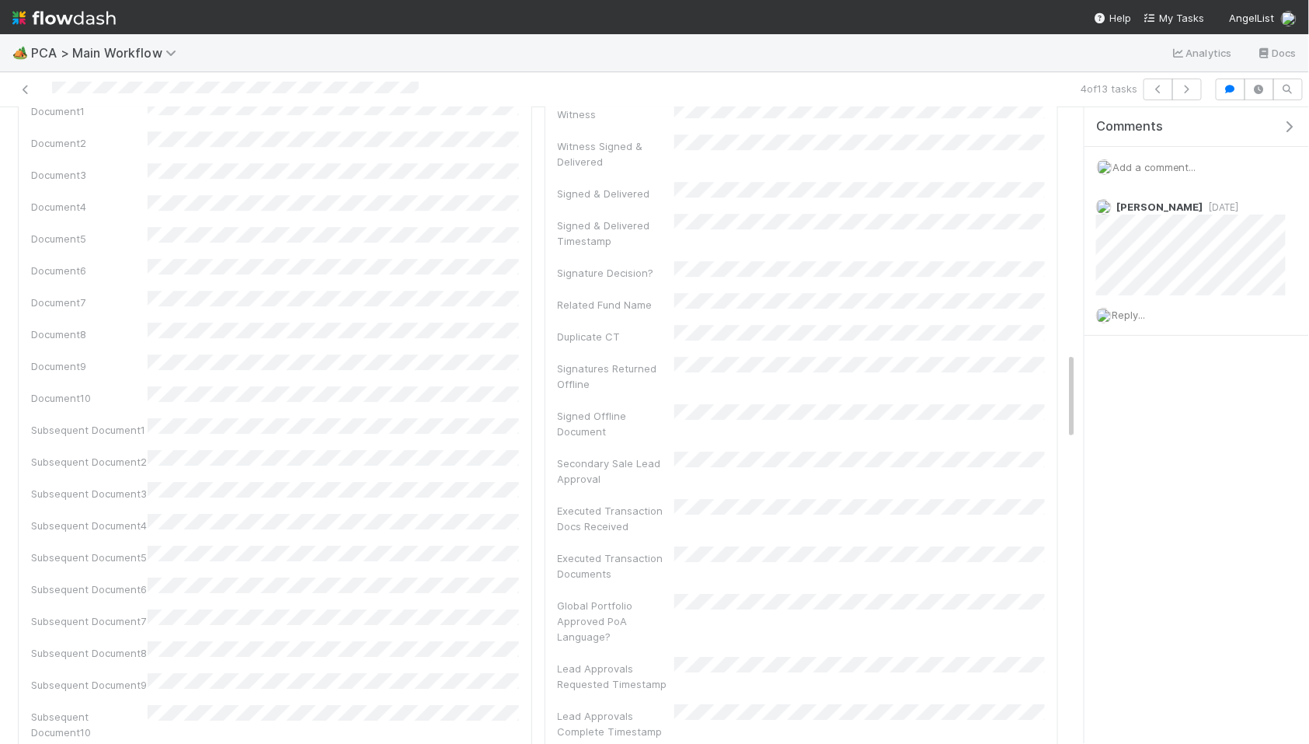
scroll to position [1766, 0]
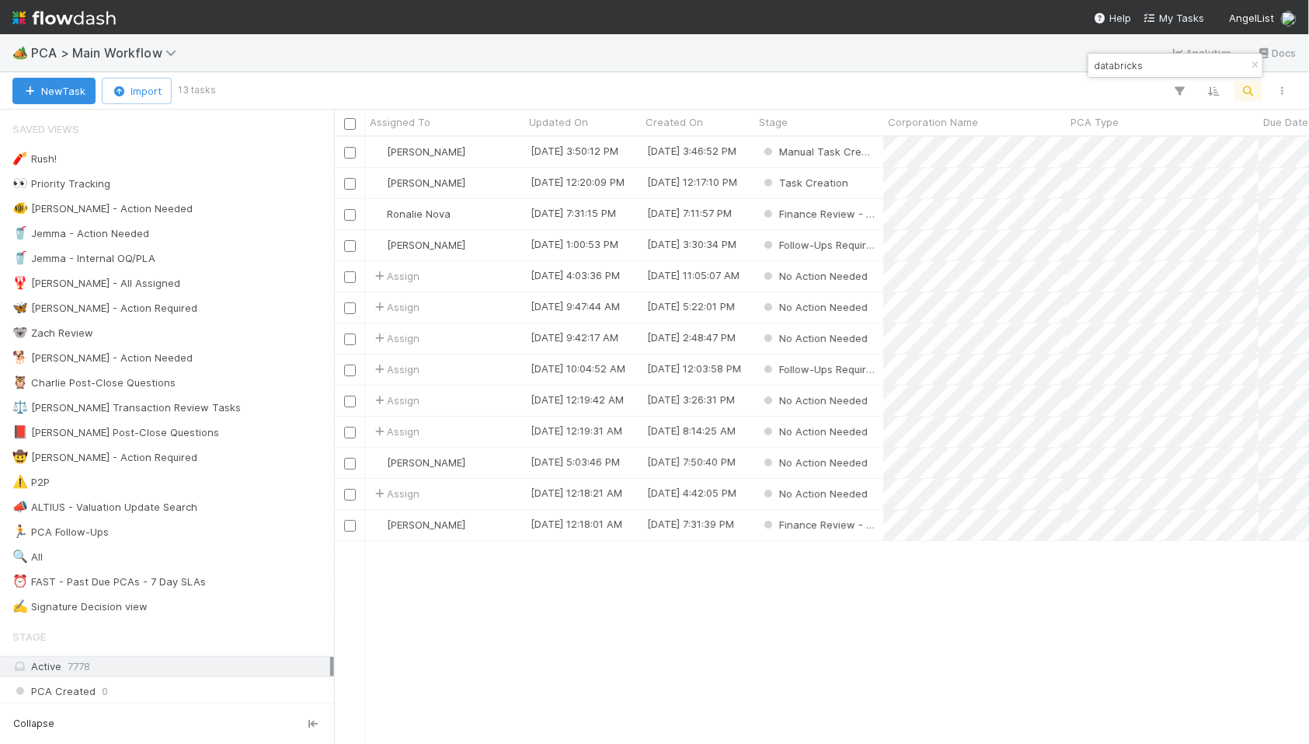
scroll to position [1, 1]
click at [493, 392] on div "Assign" at bounding box center [444, 400] width 159 height 30
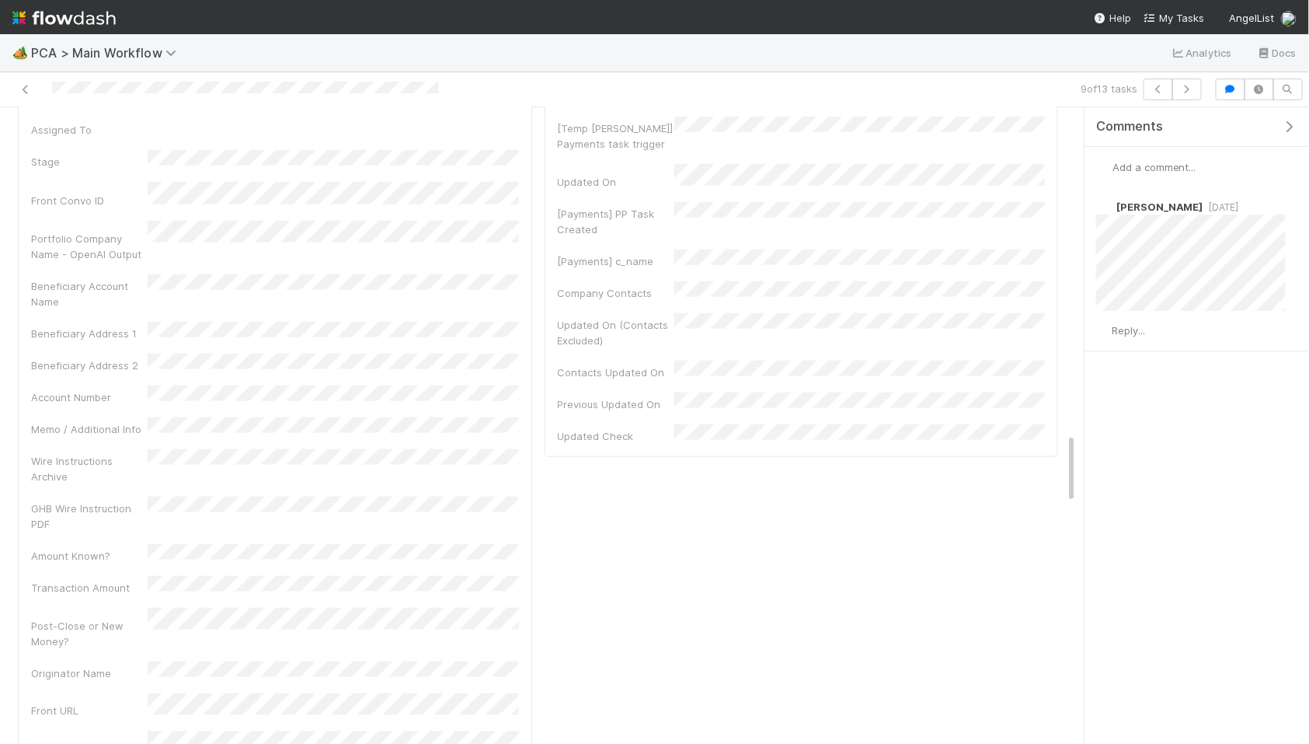
scroll to position [2967, 0]
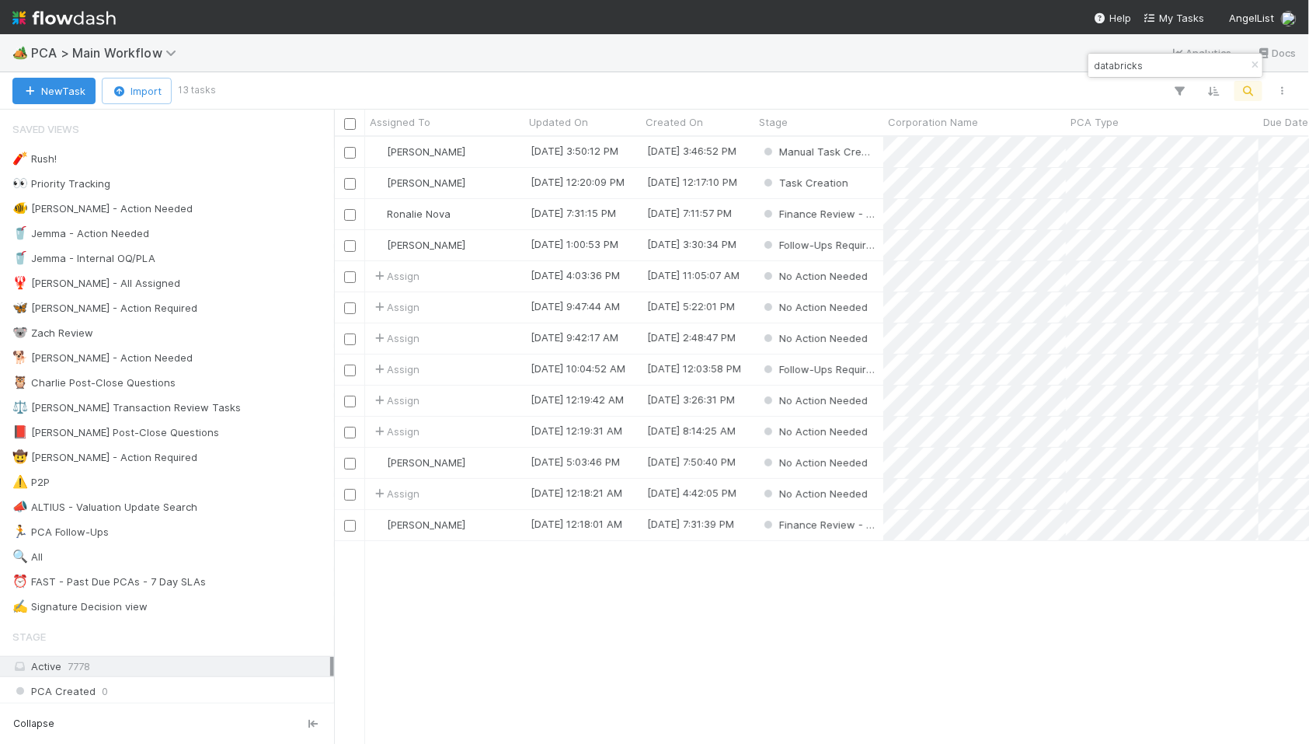
scroll to position [607, 975]
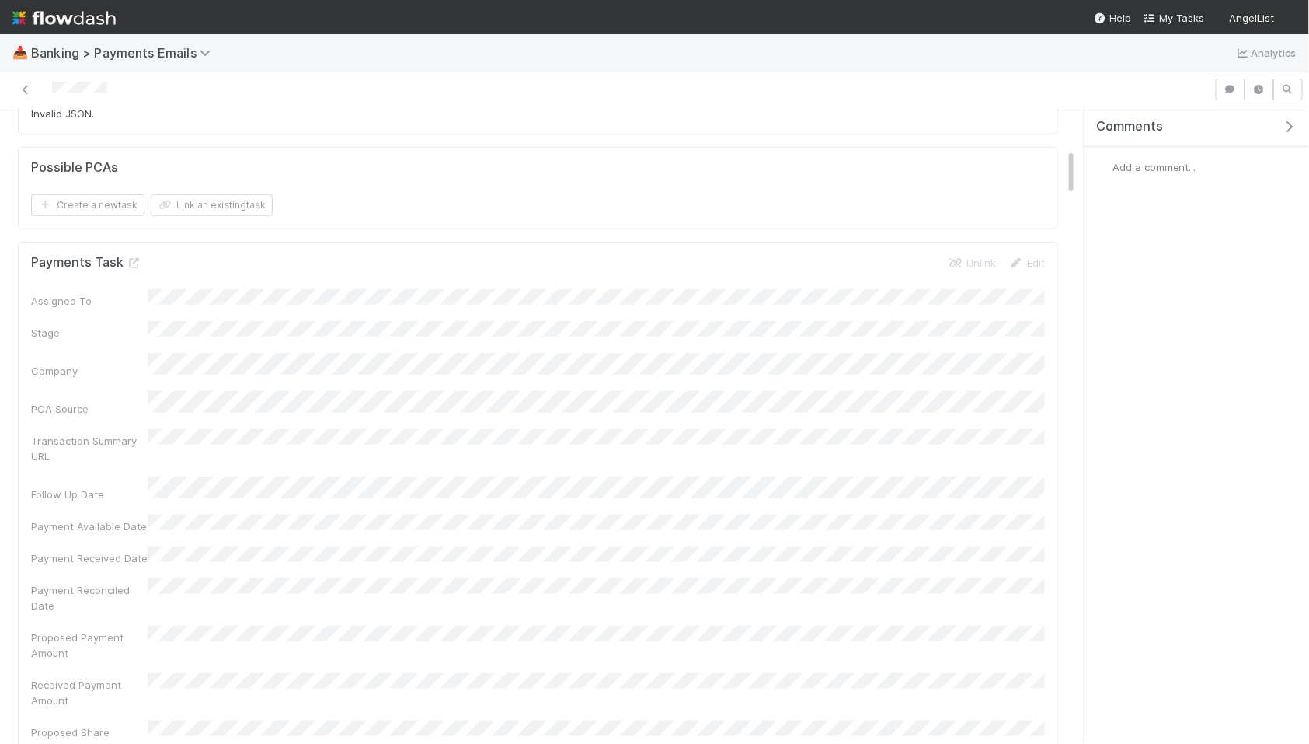
scroll to position [556, 0]
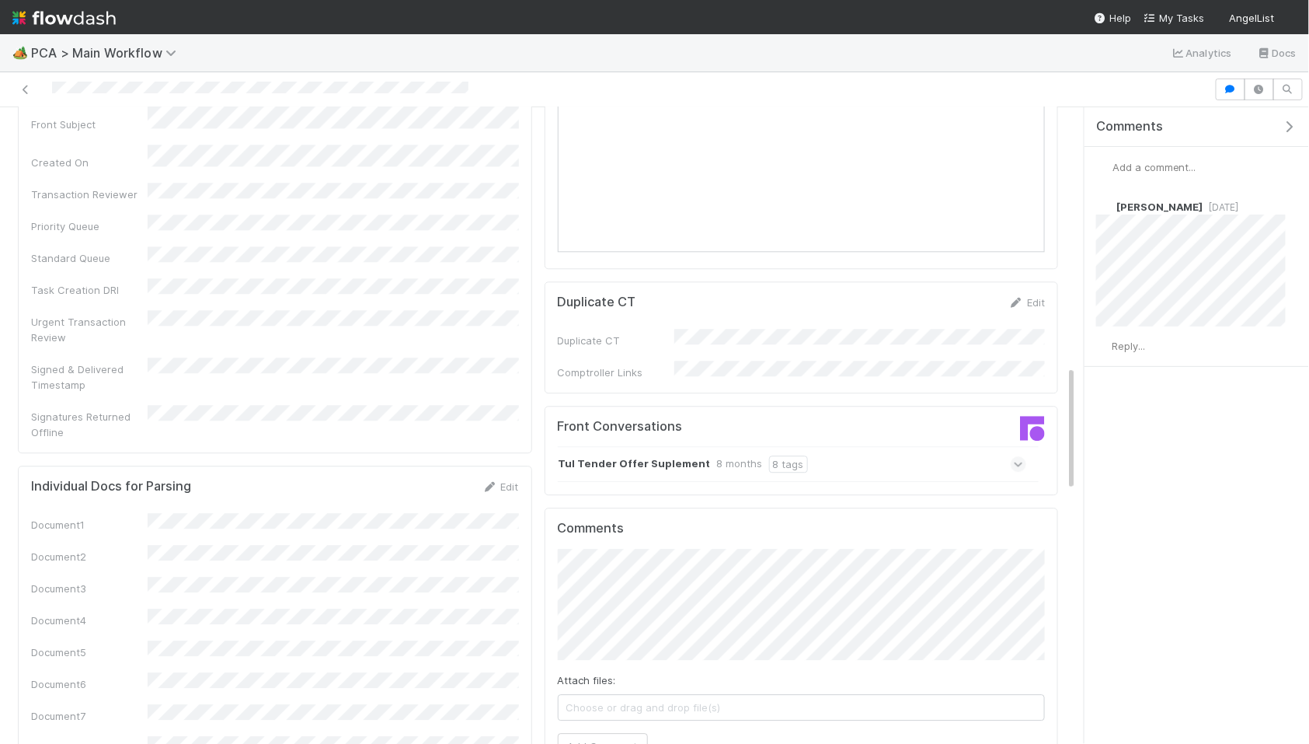
scroll to position [1498, 0]
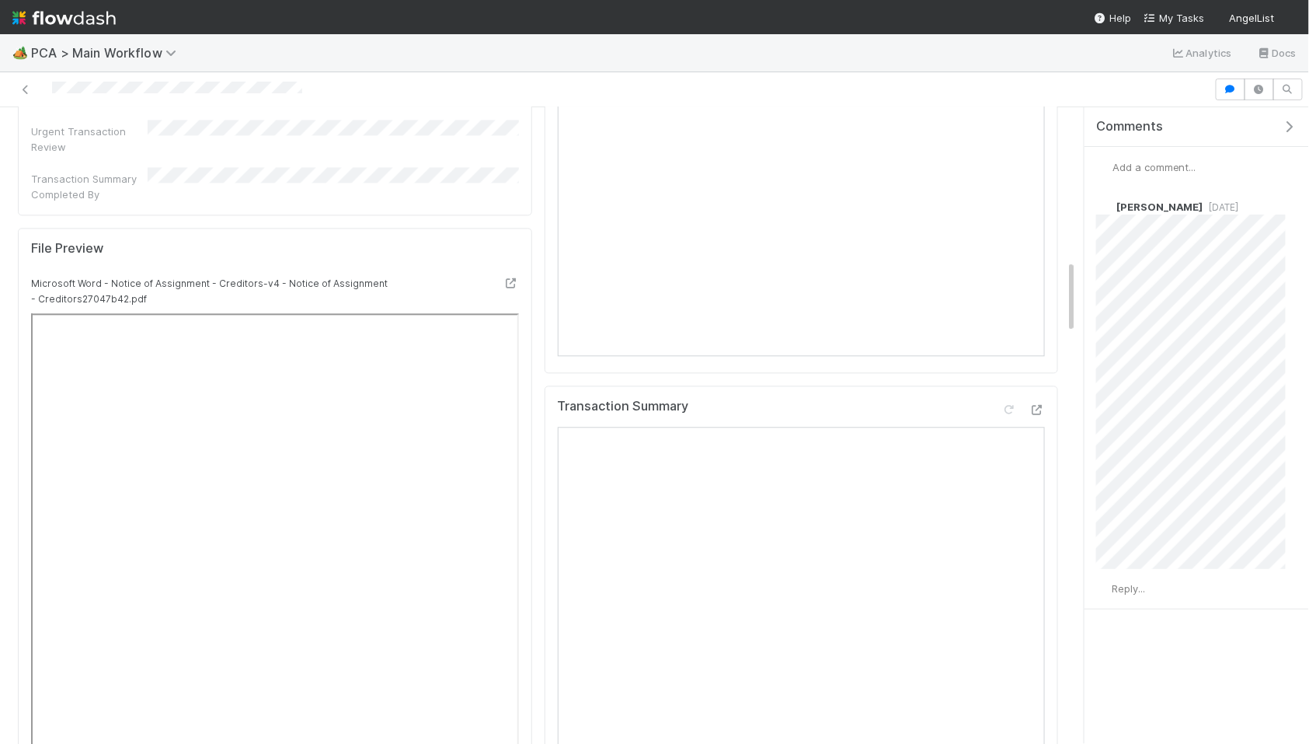
scroll to position [1386, 0]
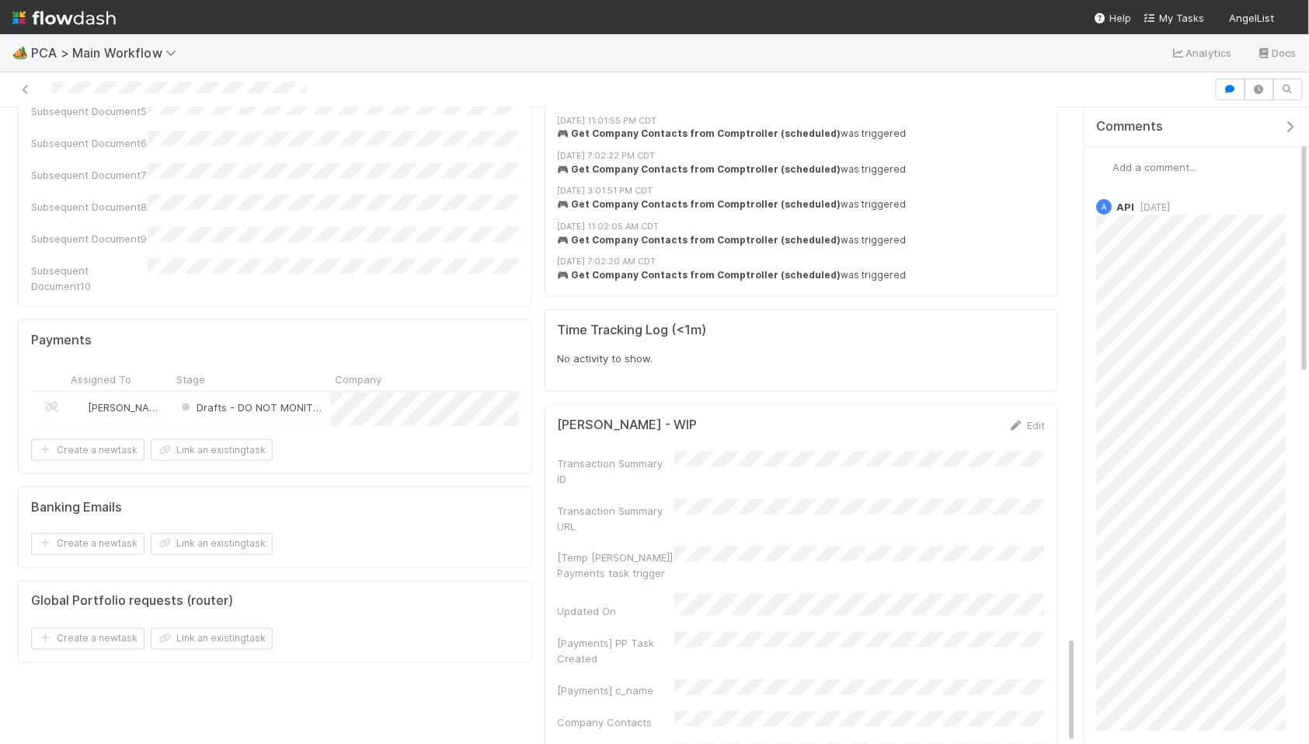
scroll to position [3066, 0]
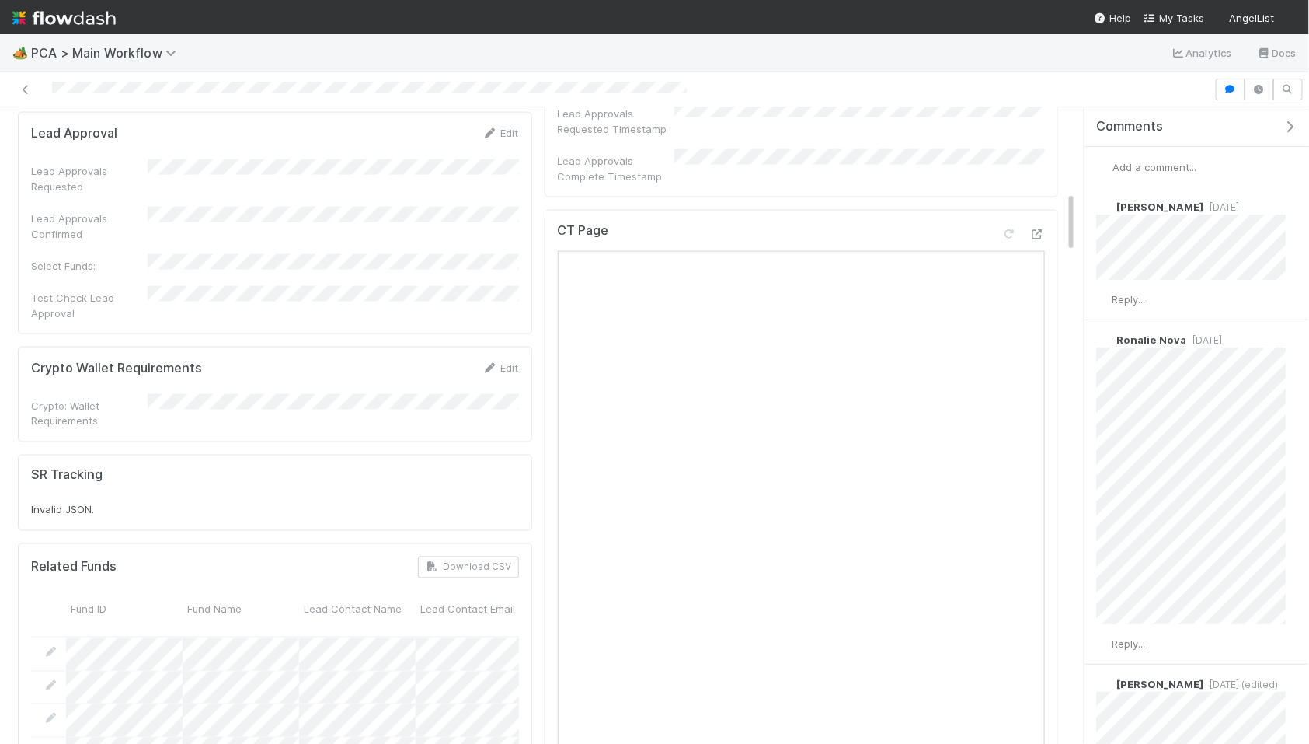
scroll to position [863, 0]
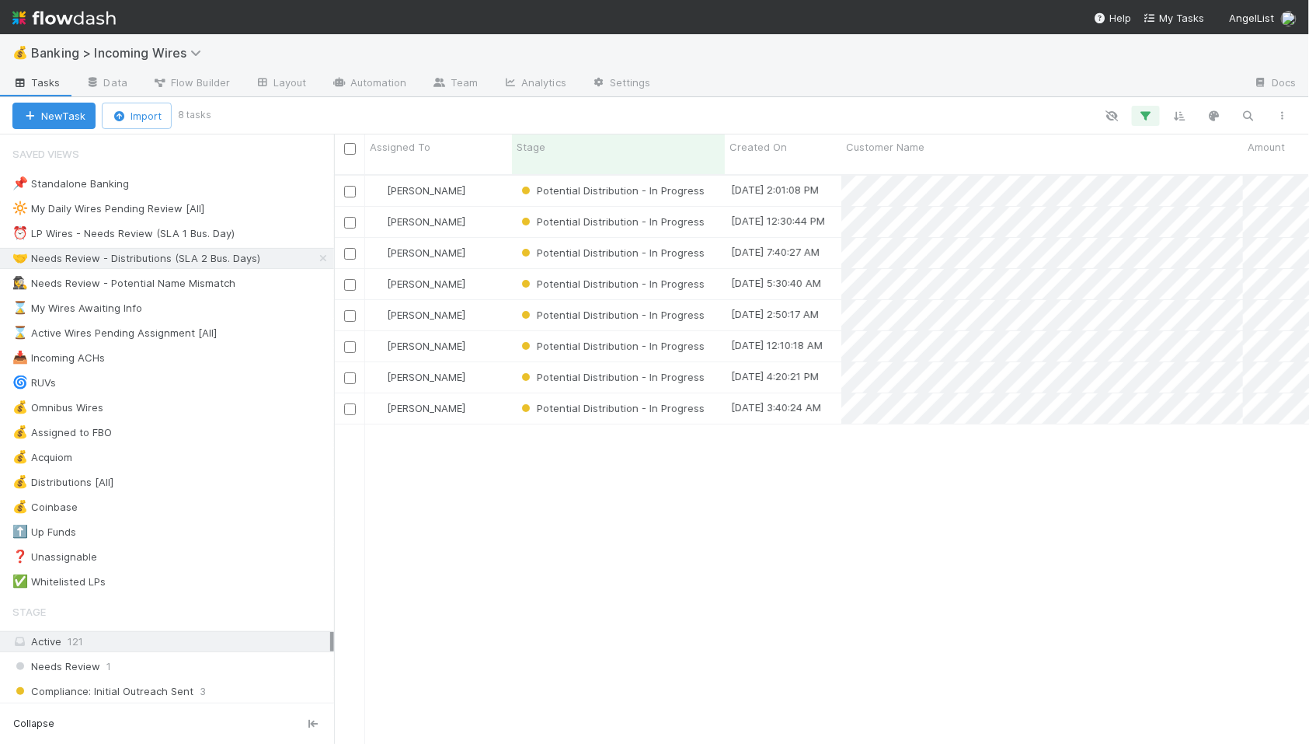
scroll to position [583, 975]
click at [87, 231] on div "⏰ LP Wires - Needs Review (SLA 1 Bus. Day)" at bounding box center [123, 233] width 222 height 19
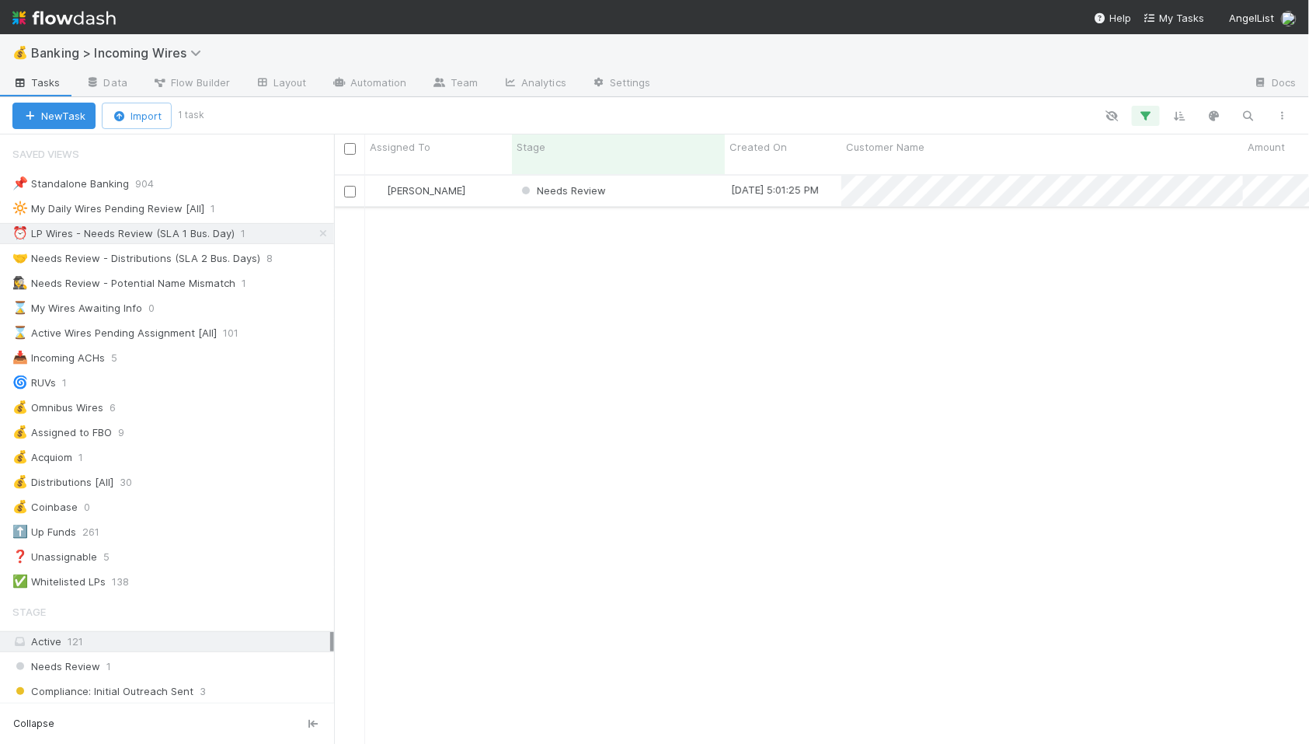
scroll to position [583, 975]
click at [484, 183] on div "[PERSON_NAME]" at bounding box center [438, 191] width 147 height 30
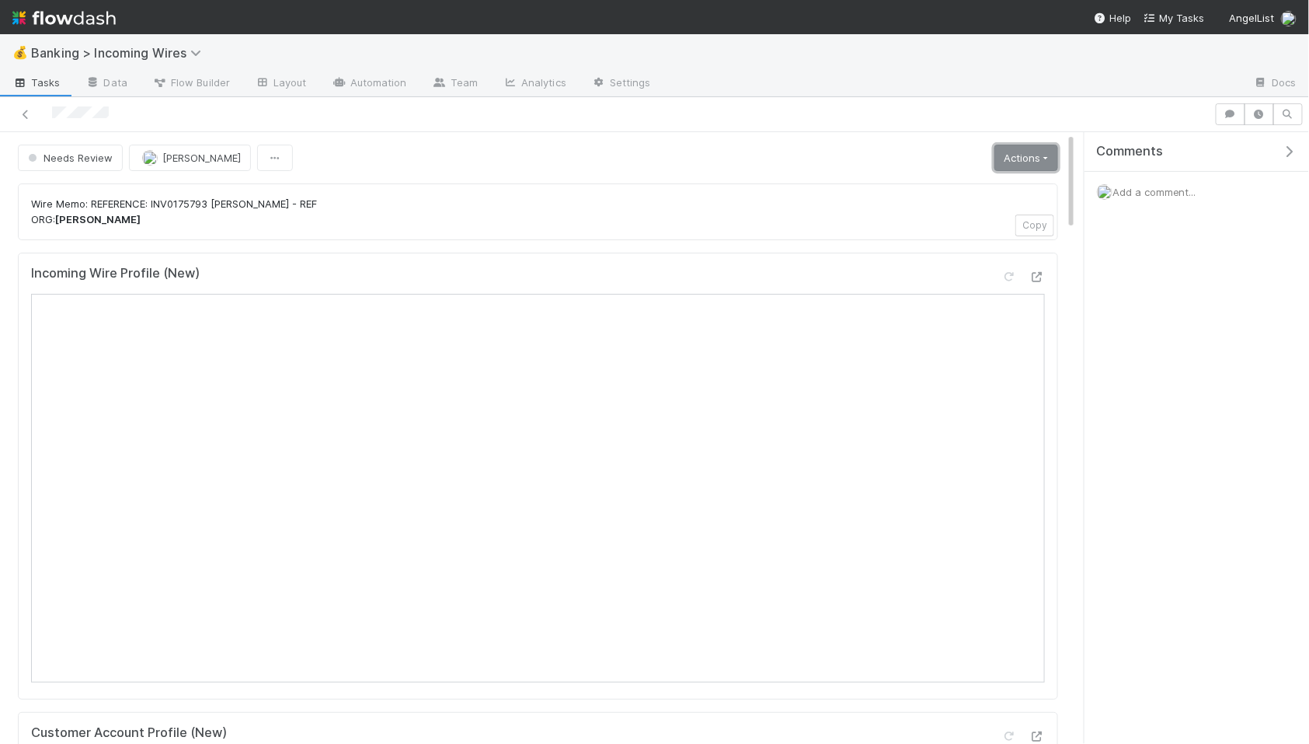
click at [1001, 165] on link "Actions" at bounding box center [1027, 158] width 64 height 26
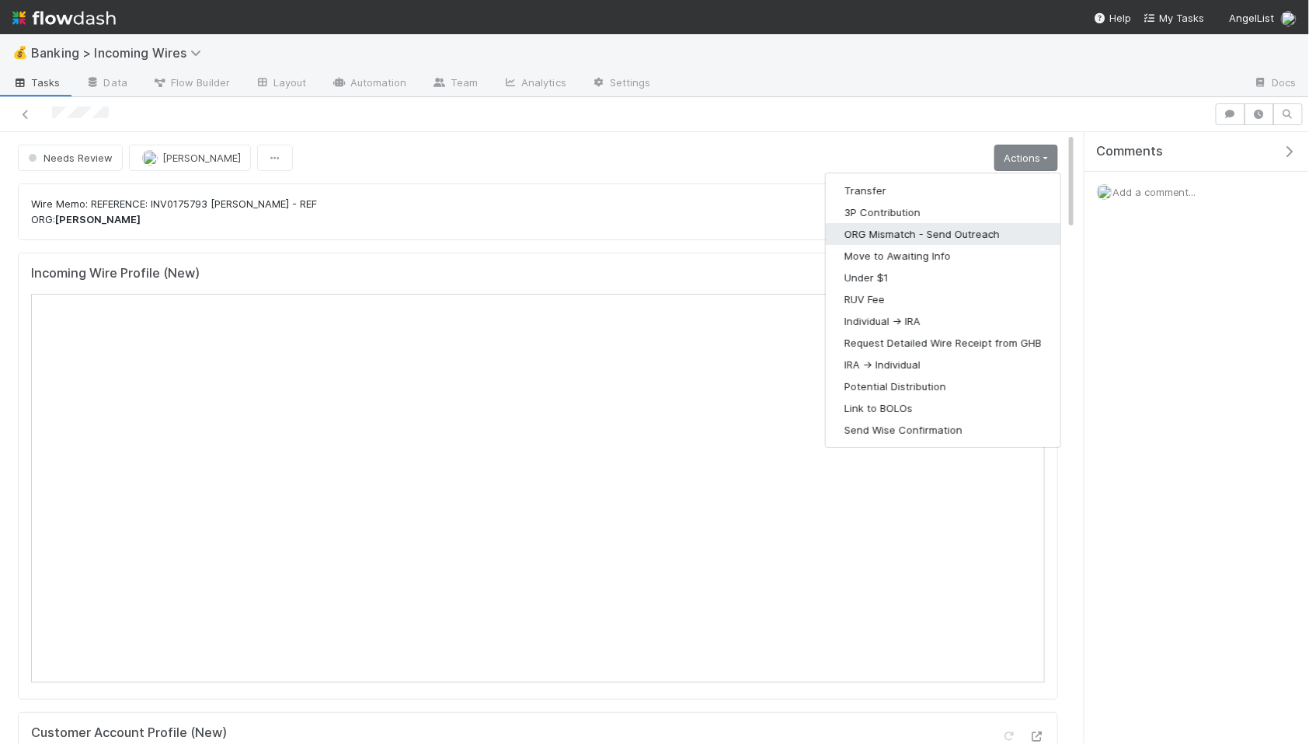
click at [925, 232] on button "ORG Mismatch - Send Outreach" at bounding box center [943, 234] width 235 height 22
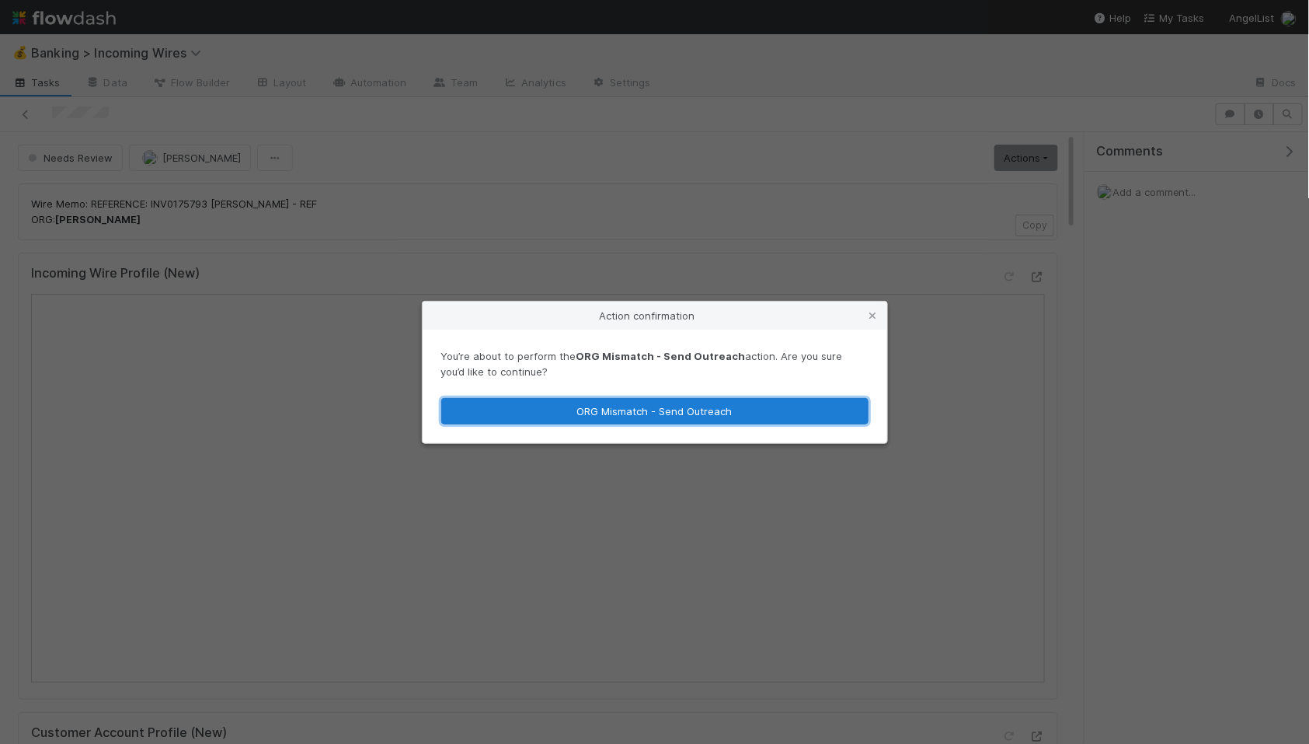
click at [765, 418] on button "ORG Mismatch - Send Outreach" at bounding box center [654, 411] width 427 height 26
